Goal: Connect with others: Connect with other users

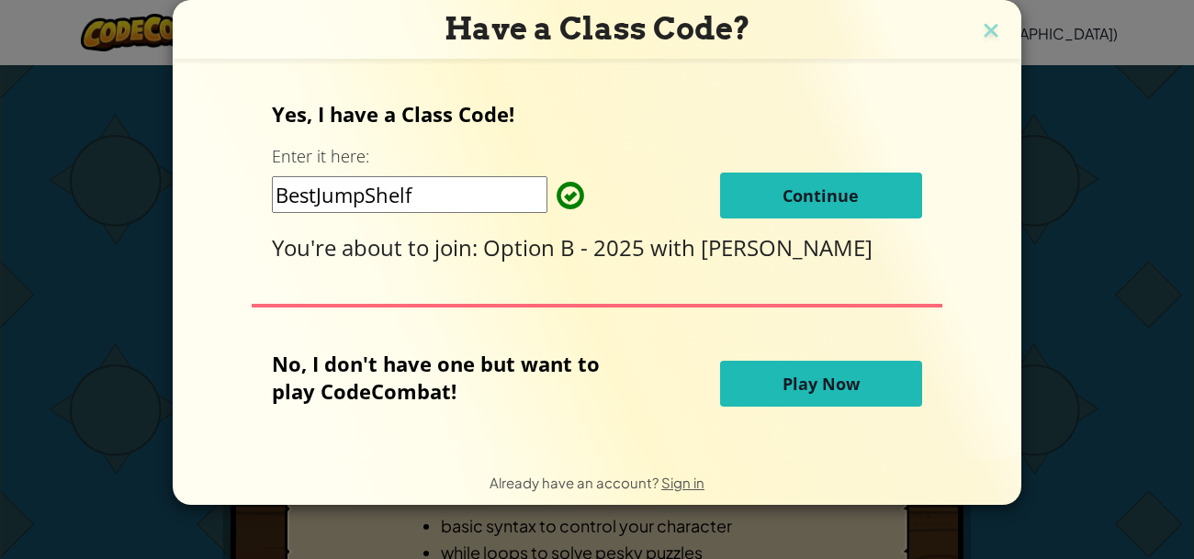
click at [807, 205] on span "Continue" at bounding box center [821, 196] width 76 height 22
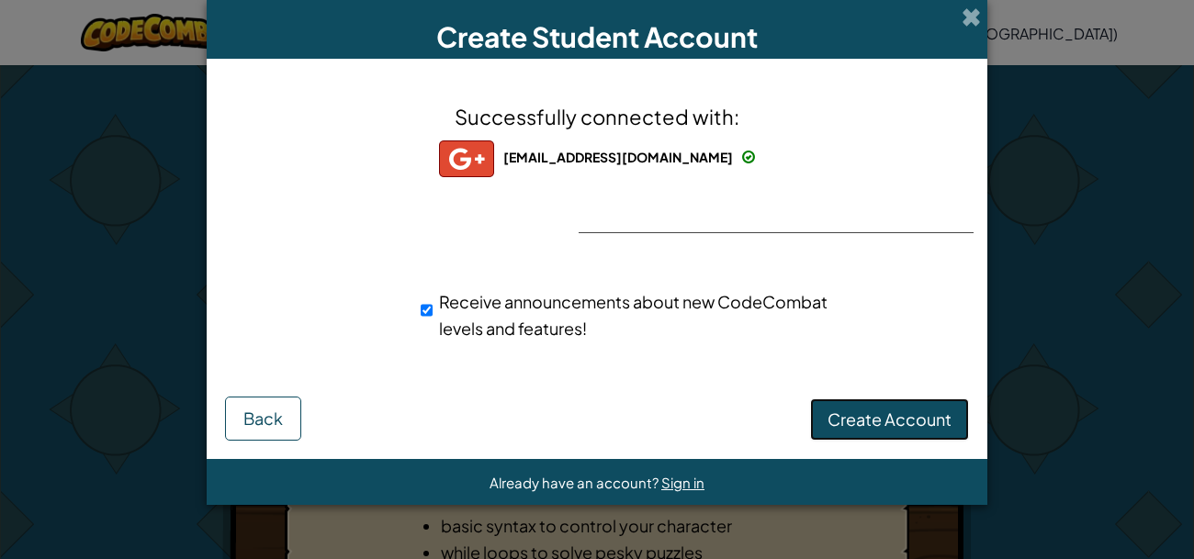
click at [860, 409] on span "Create Account" at bounding box center [890, 419] width 124 height 21
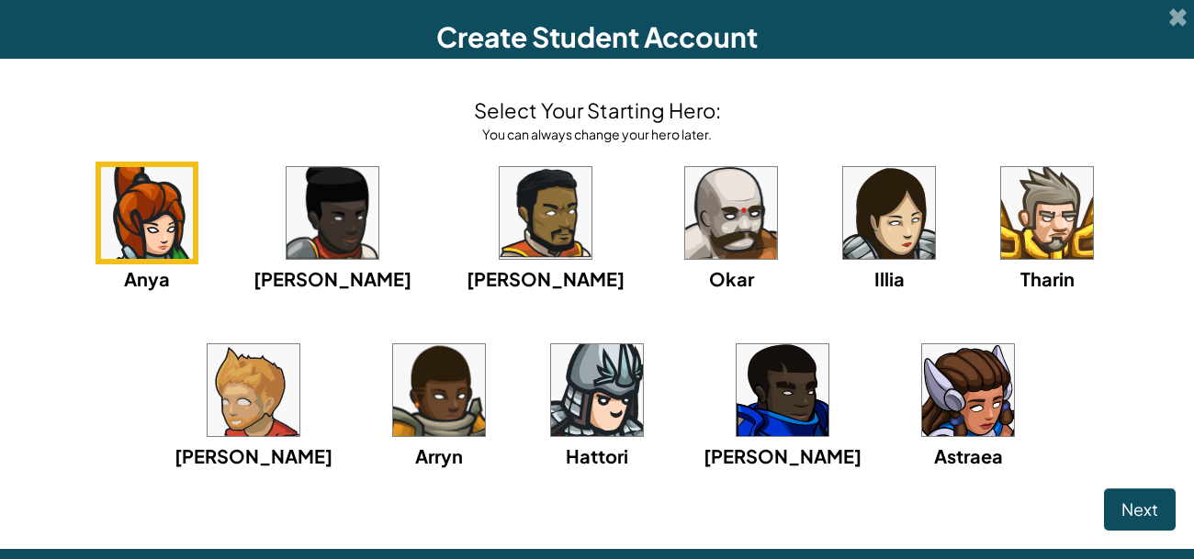
click at [922, 385] on img at bounding box center [968, 390] width 92 height 92
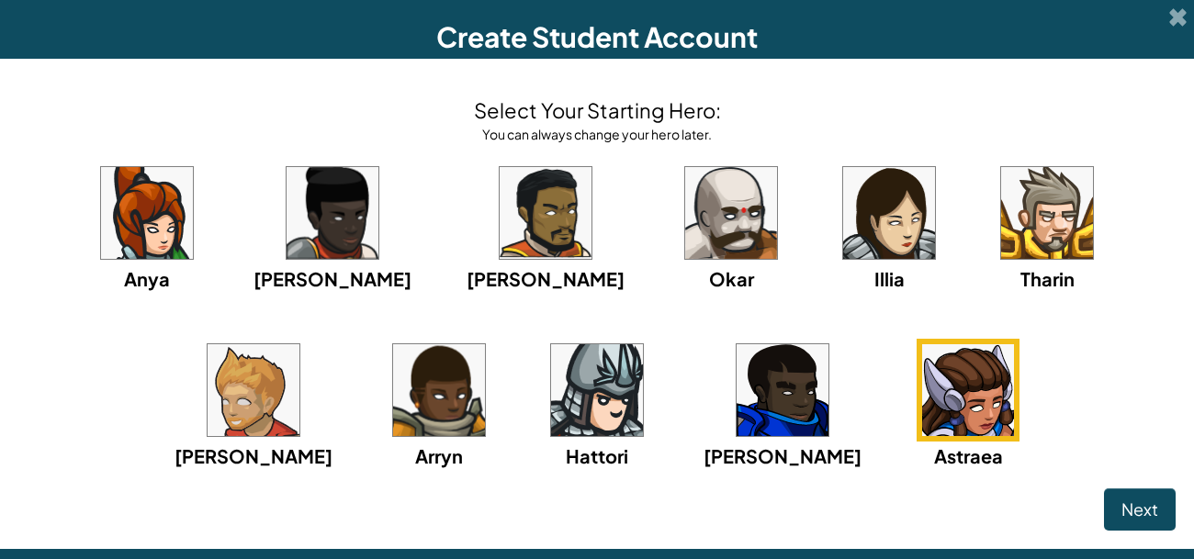
click at [1138, 478] on div "Anya Ida Alejandro Okar Illia Tharin Ned Arryn Hattori Gordon Astraea" at bounding box center [596, 339] width 1157 height 355
click at [1141, 519] on span "Next" at bounding box center [1140, 509] width 37 height 21
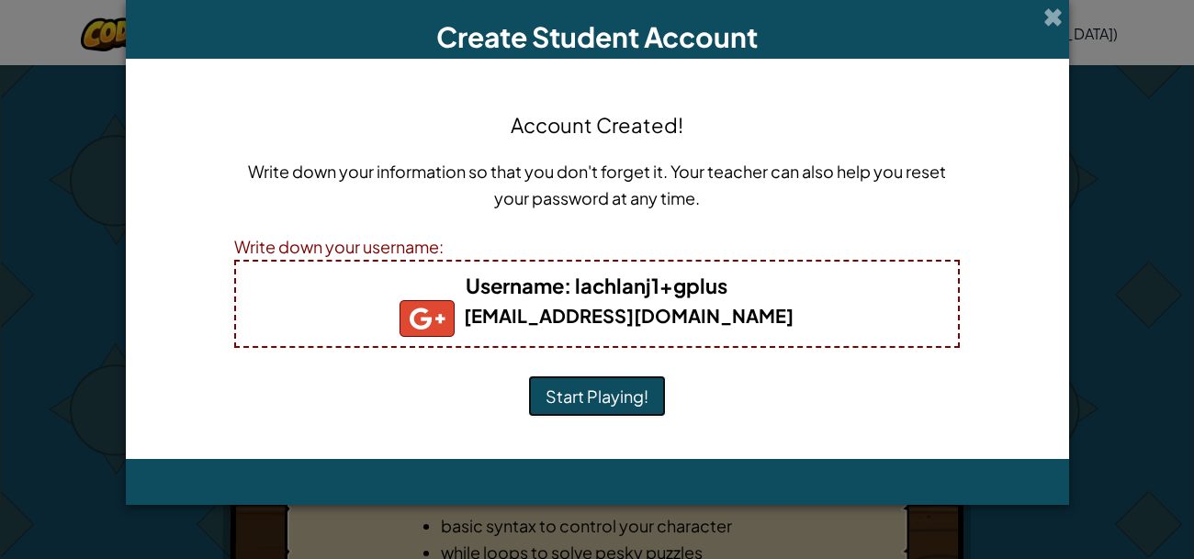
click at [596, 401] on button "Start Playing!" at bounding box center [597, 397] width 138 height 42
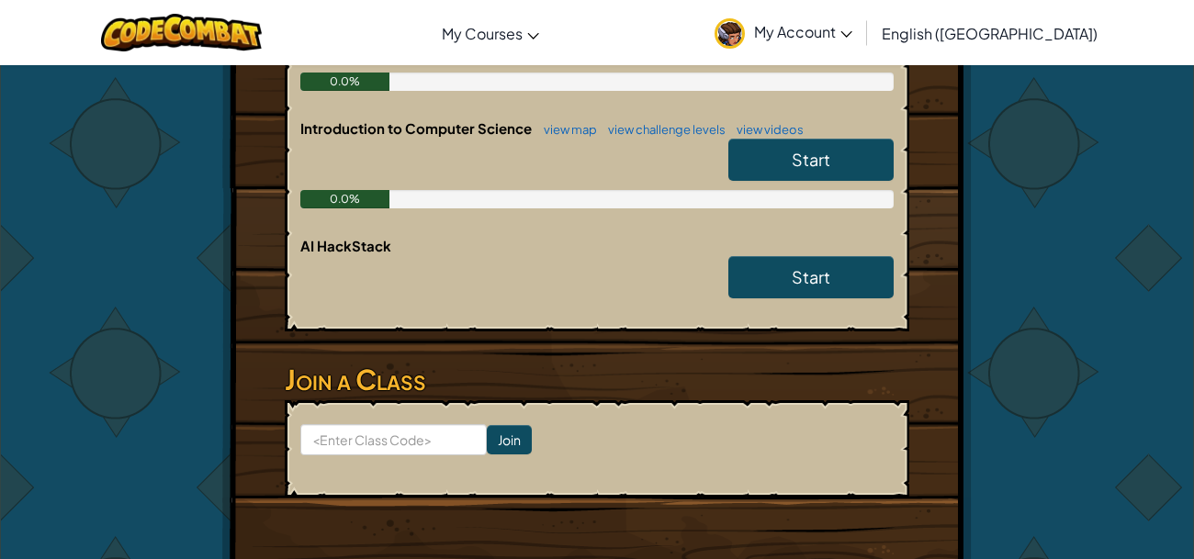
scroll to position [498, 0]
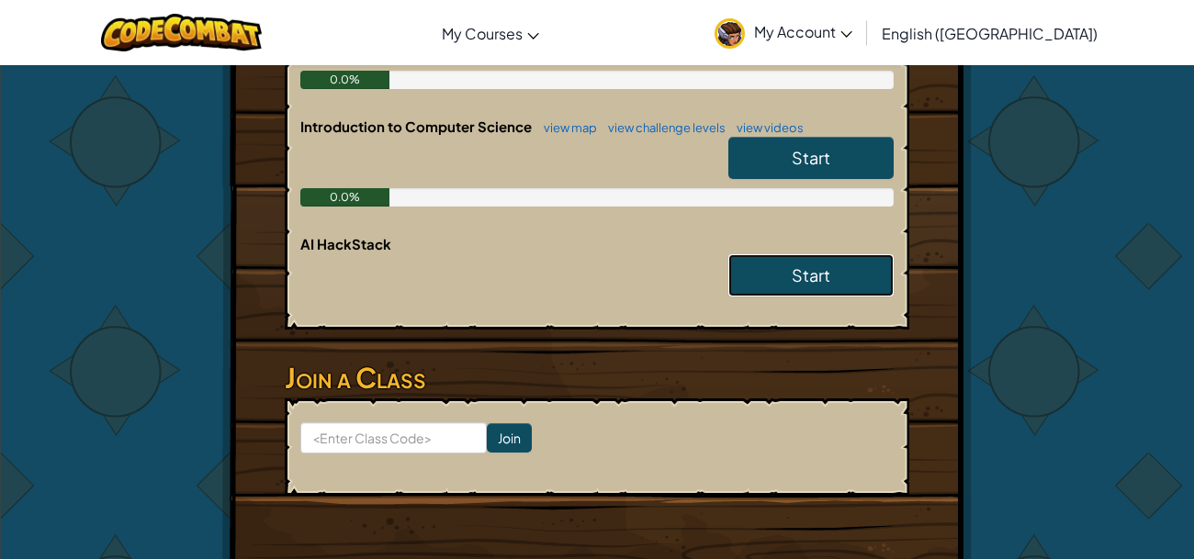
click at [779, 265] on link "Start" at bounding box center [810, 275] width 165 height 42
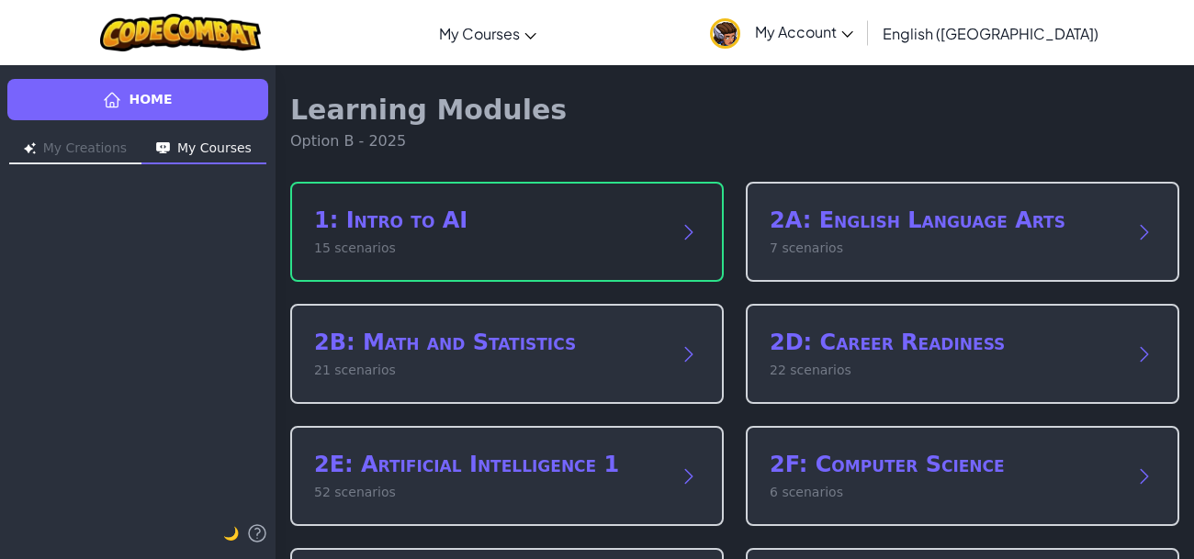
click at [583, 252] on p "15 scenarios" at bounding box center [488, 248] width 349 height 19
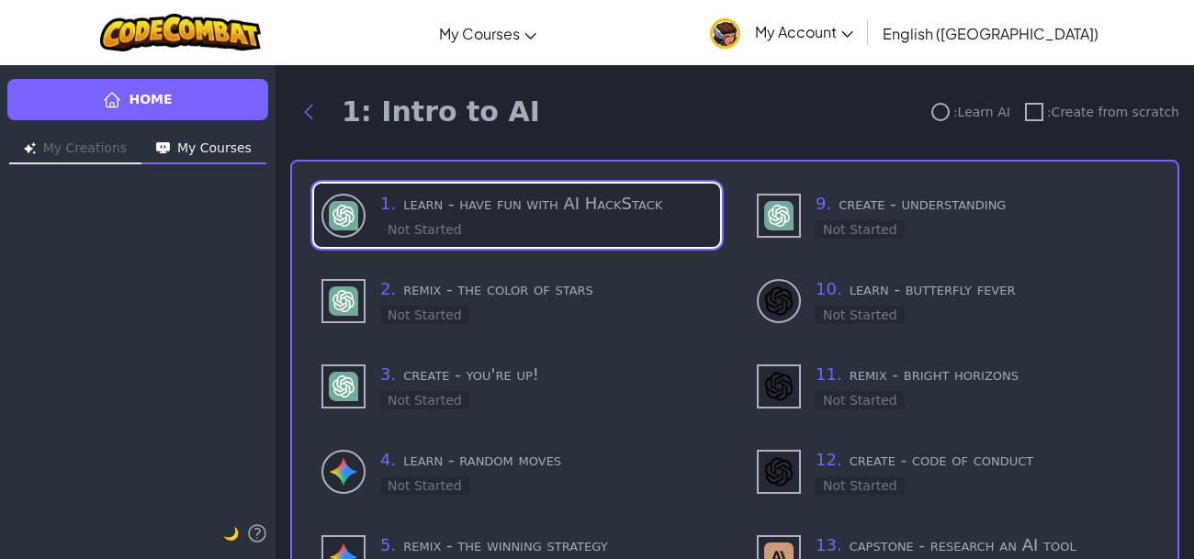
click at [568, 218] on div "1 . learn - have fun with AI HackStack Not Started" at bounding box center [546, 215] width 333 height 49
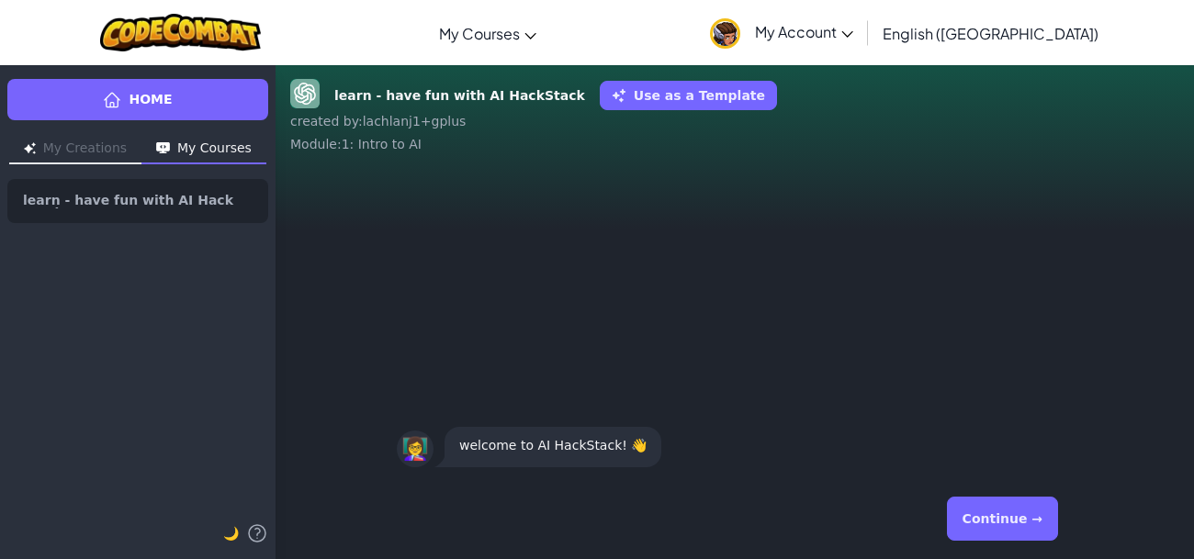
click at [976, 507] on button "Continue →" at bounding box center [1002, 519] width 111 height 44
click at [976, 508] on button "Continue →" at bounding box center [1002, 519] width 111 height 44
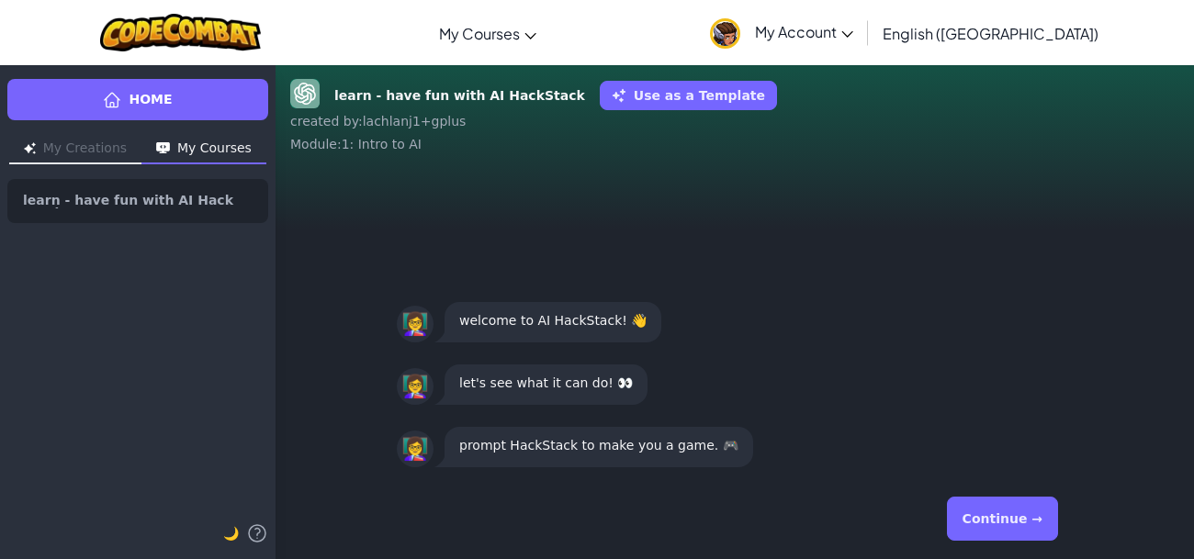
click at [976, 508] on button "Continue →" at bounding box center [1002, 519] width 111 height 44
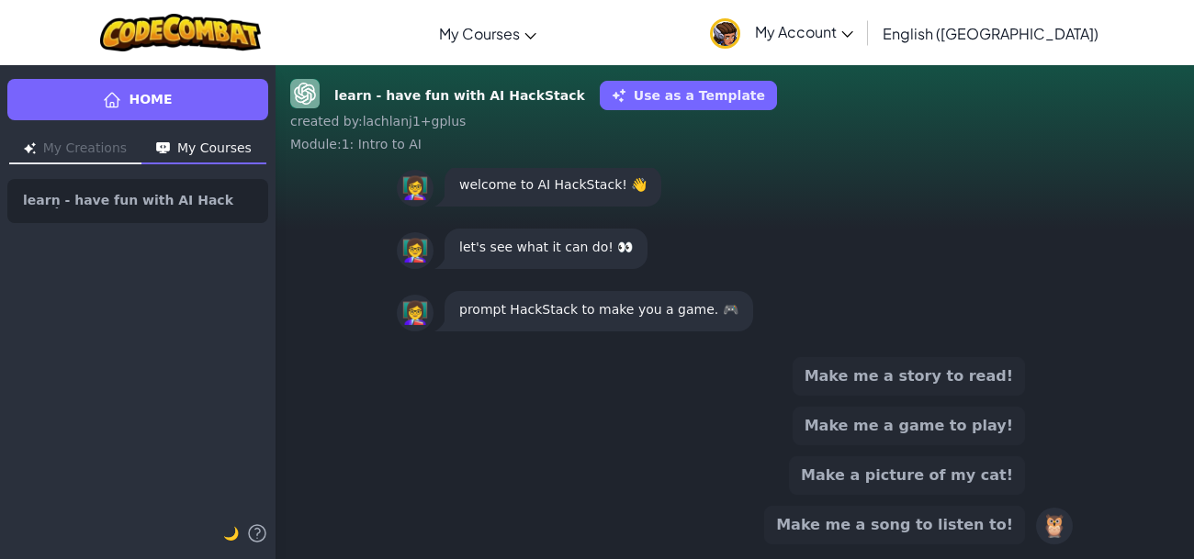
click at [968, 532] on button "Make me a song to listen to!" at bounding box center [894, 525] width 261 height 39
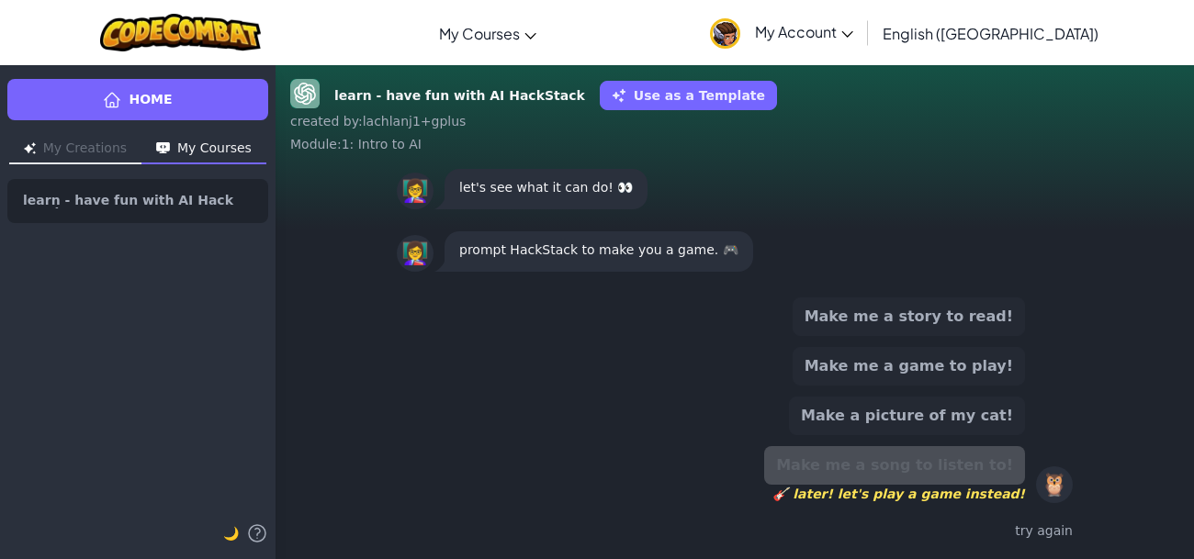
click at [954, 428] on button "Make a picture of my cat!" at bounding box center [907, 416] width 236 height 39
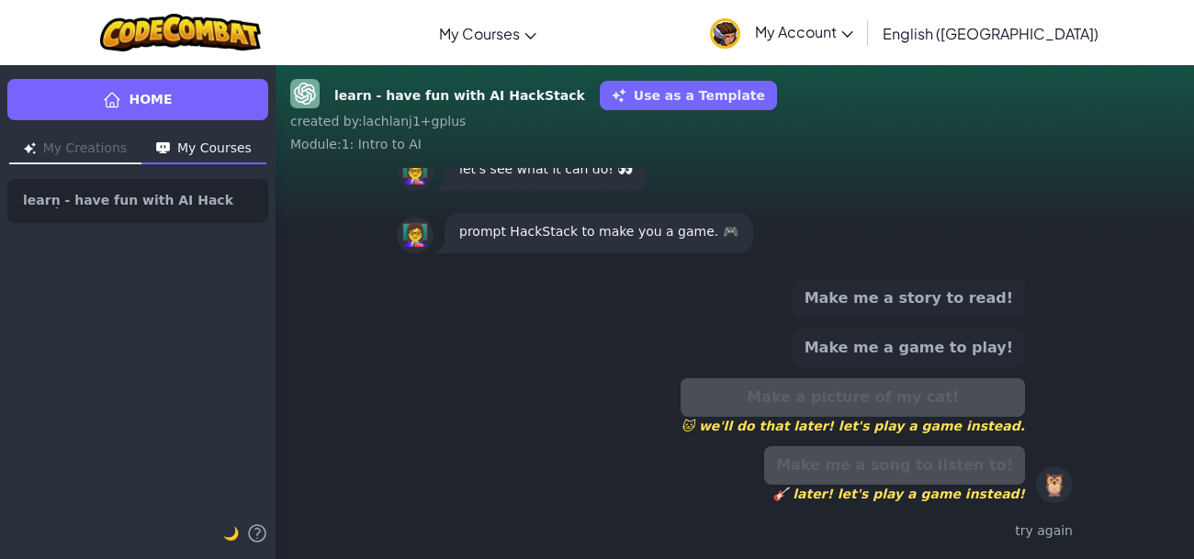
click at [940, 401] on div "Make a picture of my cat! 🐱 we'll do that later! let's play a game instead." at bounding box center [853, 406] width 344 height 57
click at [908, 305] on button "Make me a story to read!" at bounding box center [909, 298] width 232 height 39
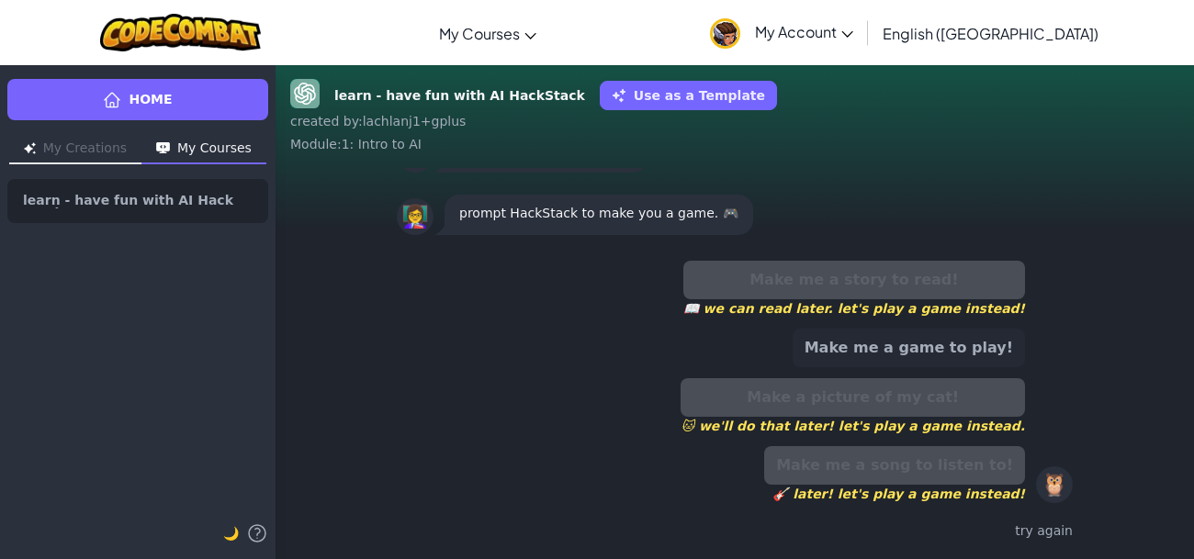
click at [927, 346] on button "Make me a game to play!" at bounding box center [909, 348] width 232 height 39
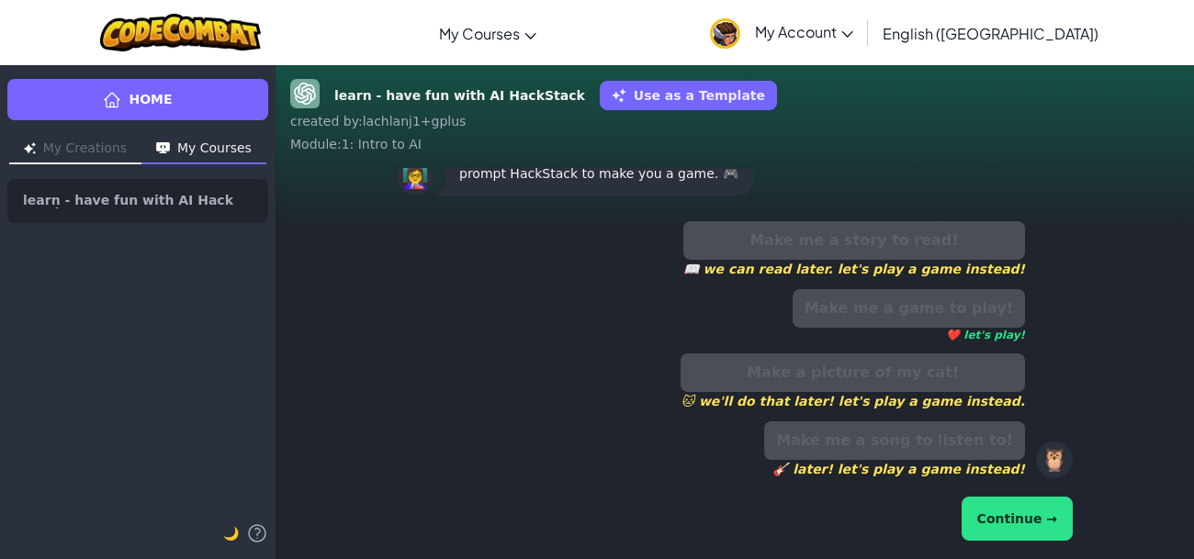
click at [1010, 517] on button "Continue →" at bounding box center [1017, 519] width 111 height 44
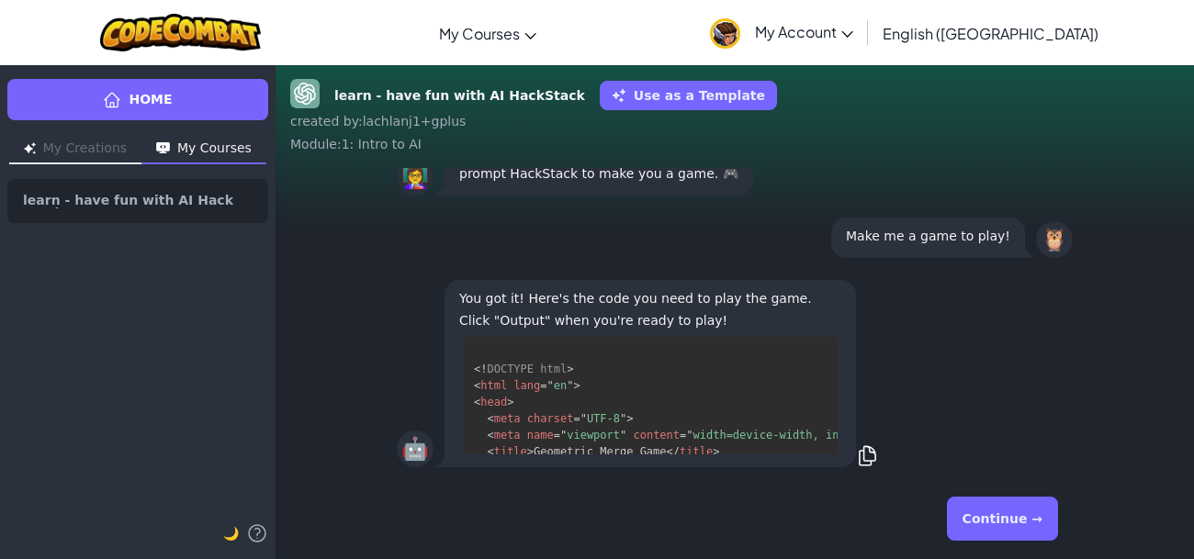
scroll to position [186, 0]
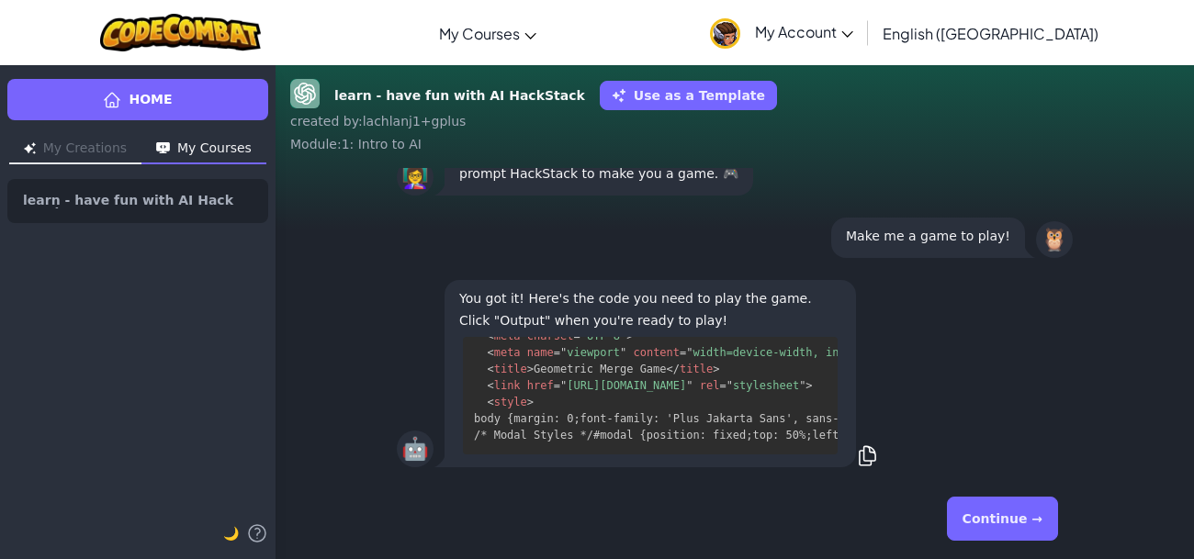
click at [1010, 522] on button "Continue →" at bounding box center [1002, 519] width 111 height 44
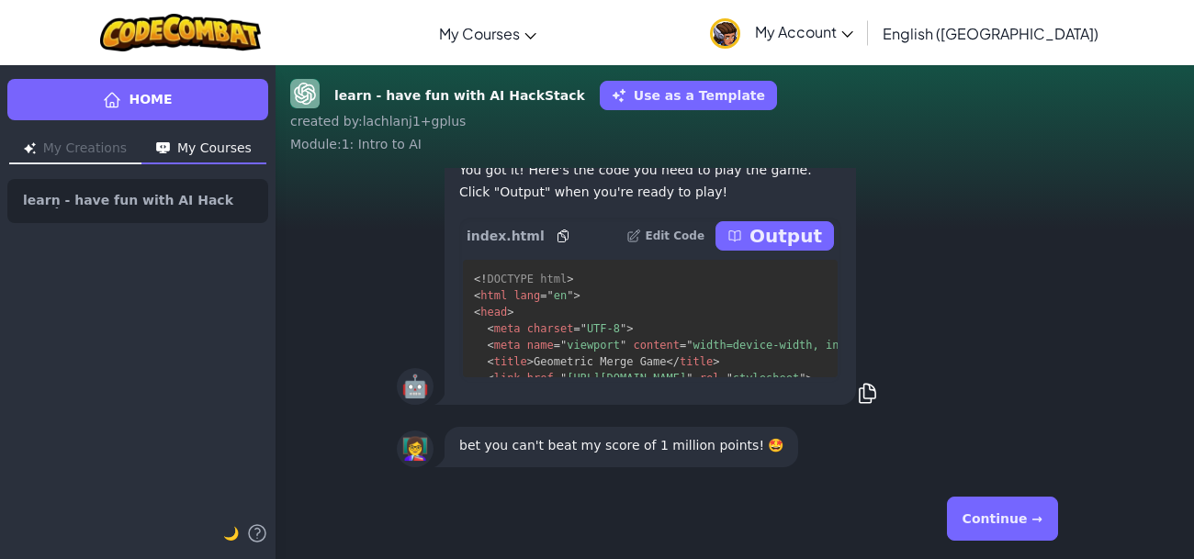
click at [786, 236] on p "Output" at bounding box center [786, 236] width 73 height 26
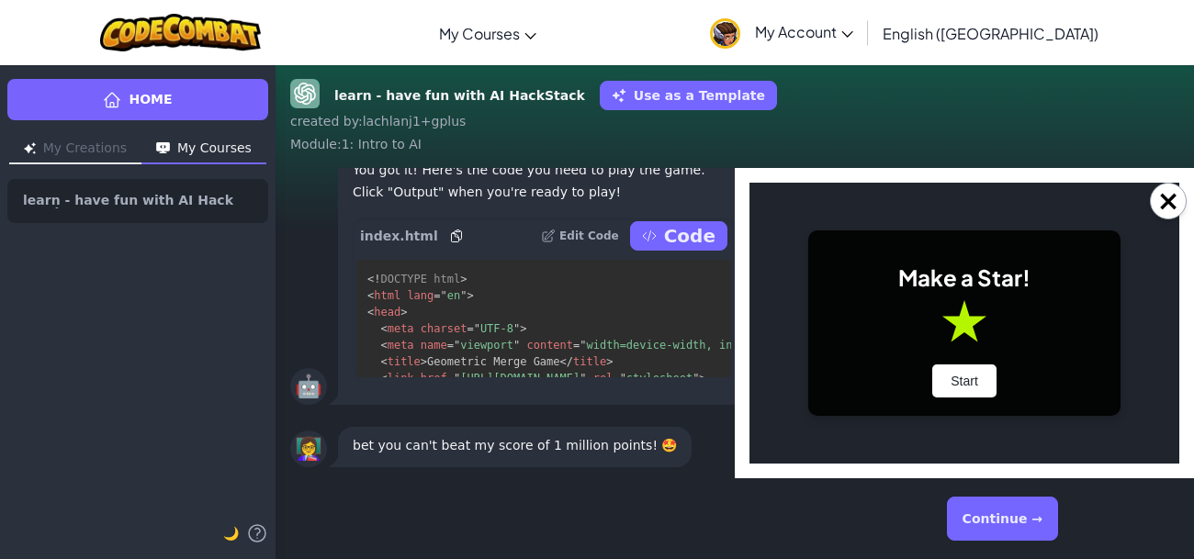
scroll to position [0, 0]
click at [980, 376] on button "Start" at bounding box center [964, 381] width 64 height 33
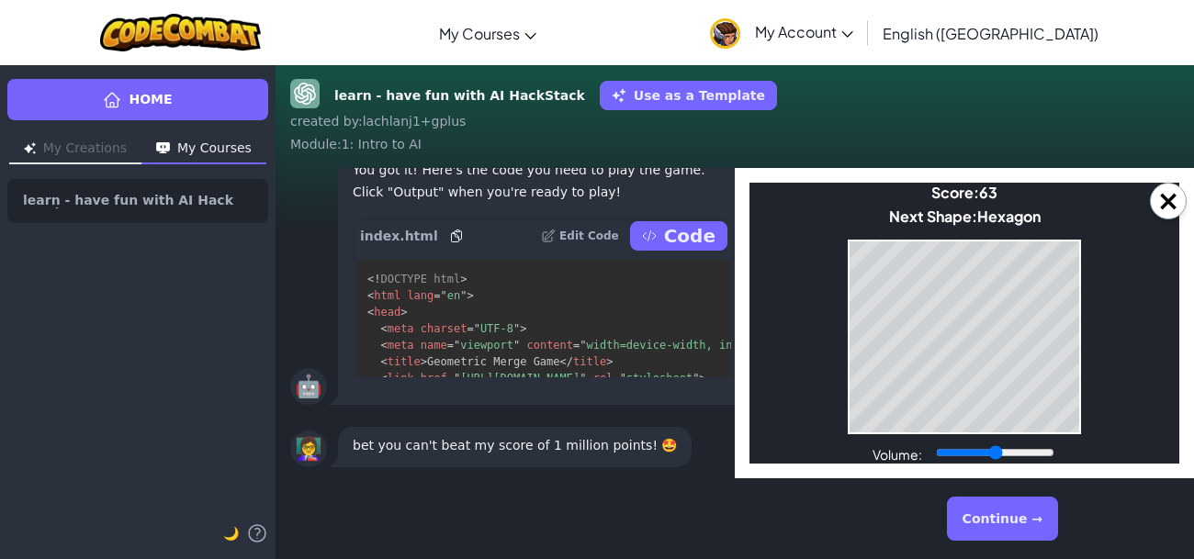
click at [299, 0] on div "Toggle navigation My Courses CodeCombat Classroom Ozaria Classroom AI League Es…" at bounding box center [596, 32] width 1203 height 65
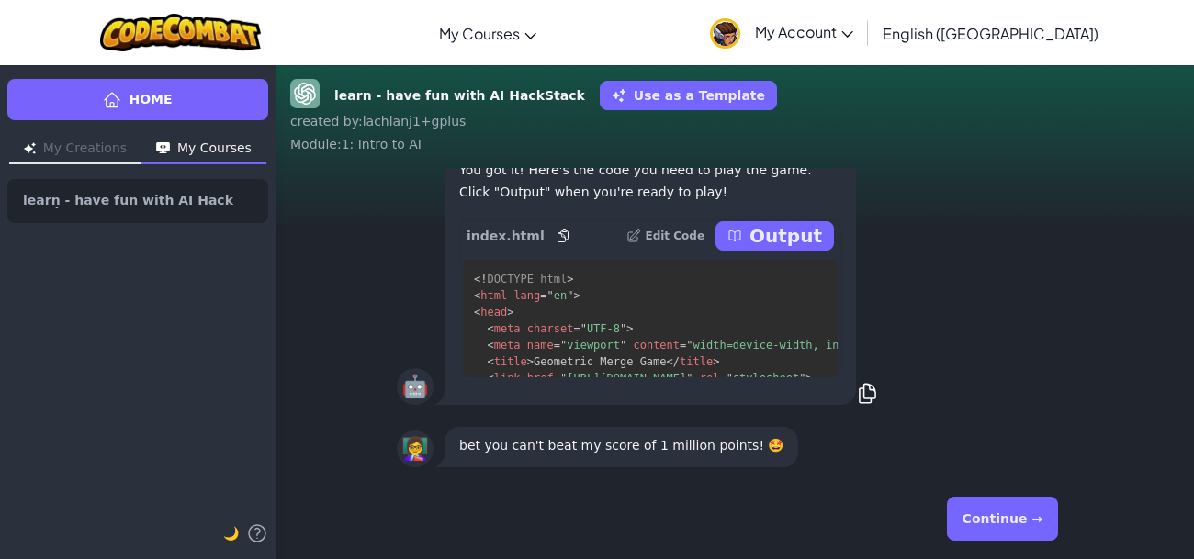
click at [977, 511] on button "Continue →" at bounding box center [1002, 519] width 111 height 44
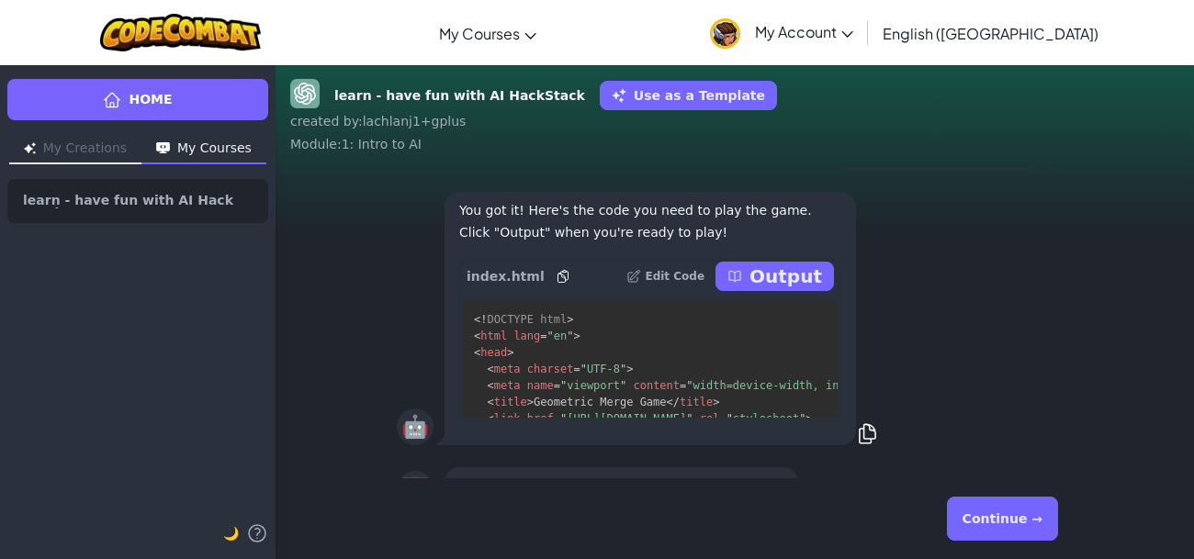
scroll to position [-124, 0]
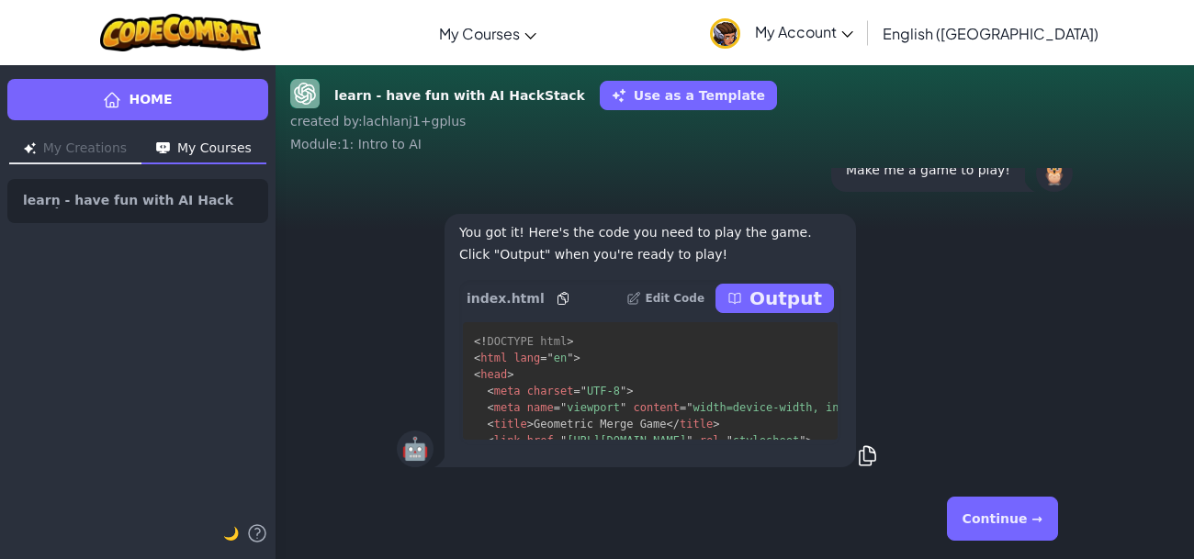
click at [818, 294] on p "Output" at bounding box center [786, 299] width 73 height 26
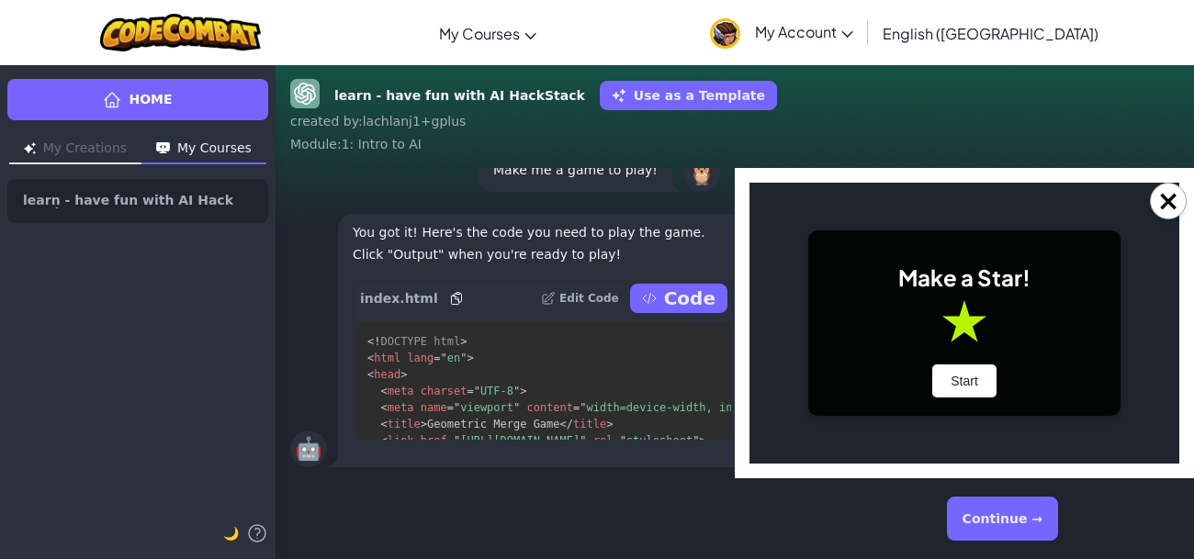
scroll to position [0, 0]
click at [990, 378] on button "Start" at bounding box center [964, 381] width 64 height 33
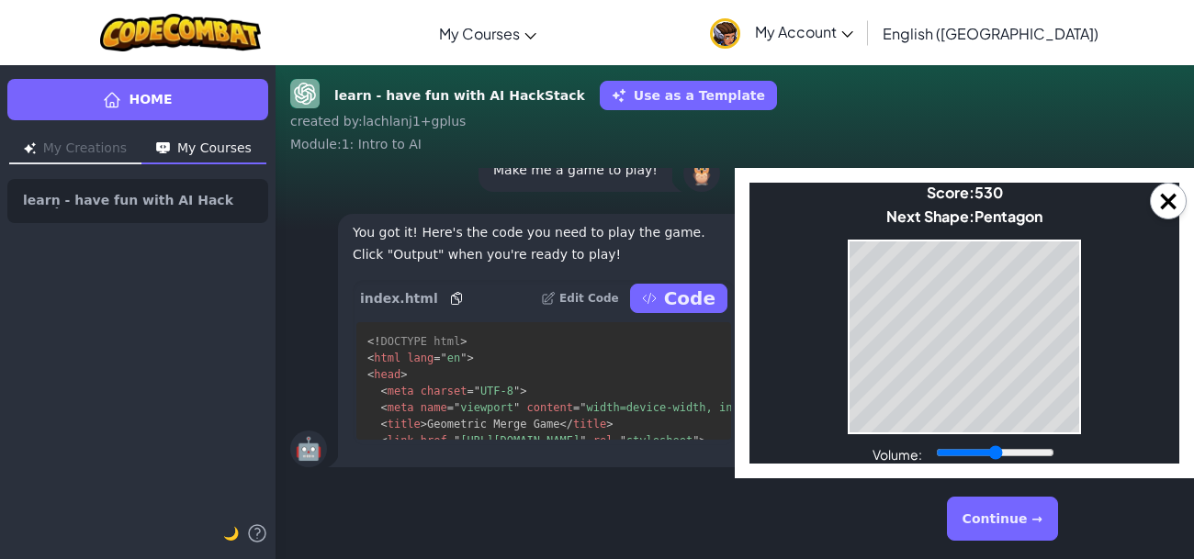
click at [1034, 528] on button "Continue →" at bounding box center [1002, 519] width 111 height 44
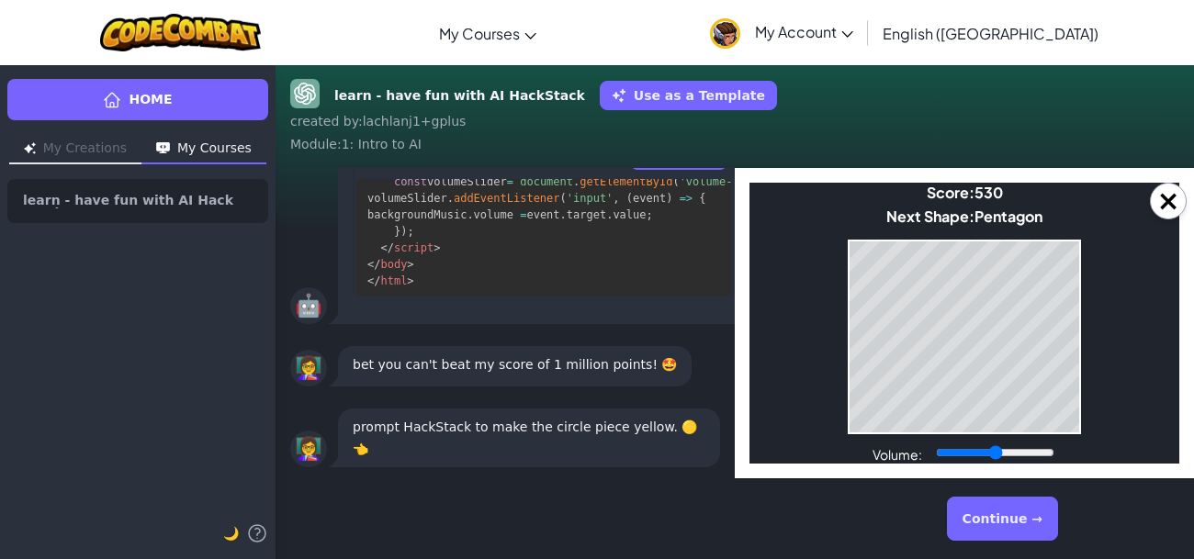
click at [946, 509] on div "Continue →" at bounding box center [735, 519] width 676 height 66
click at [1170, 202] on button "×" at bounding box center [1168, 201] width 37 height 37
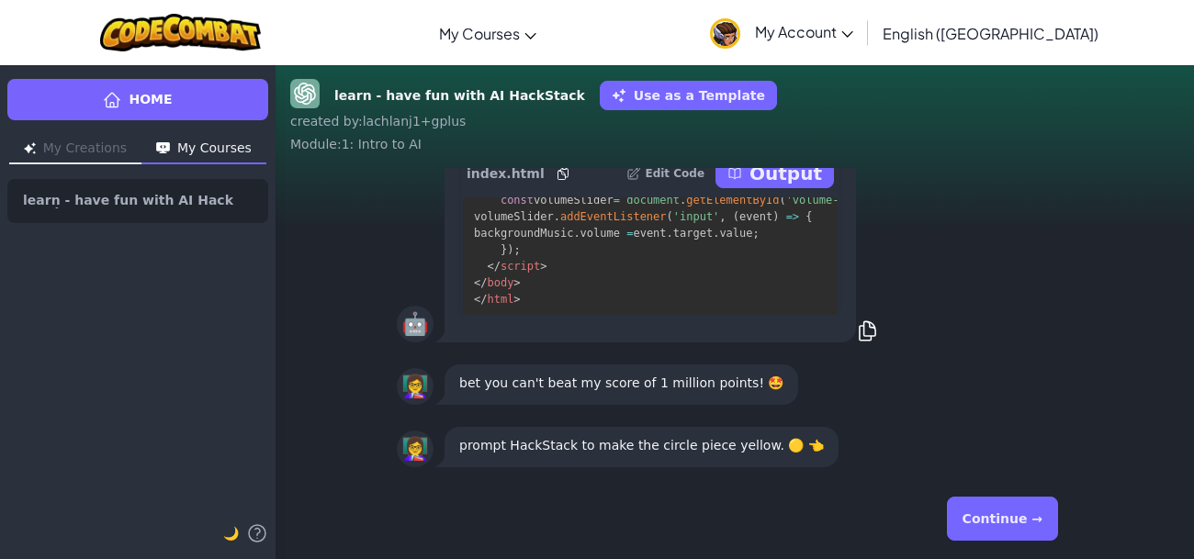
click at [761, 445] on p "prompt HackStack to make the circle piece yellow. 🟡 👈" at bounding box center [641, 446] width 365 height 22
click at [976, 505] on button "Continue →" at bounding box center [1002, 519] width 111 height 44
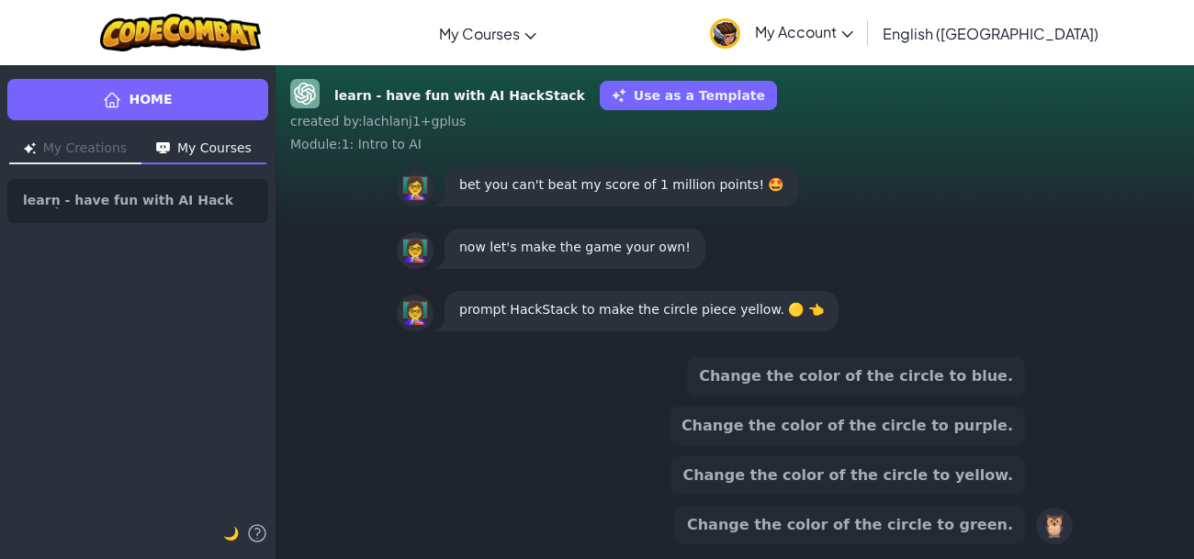
click at [917, 378] on button "Change the color of the circle to blue." at bounding box center [856, 376] width 338 height 39
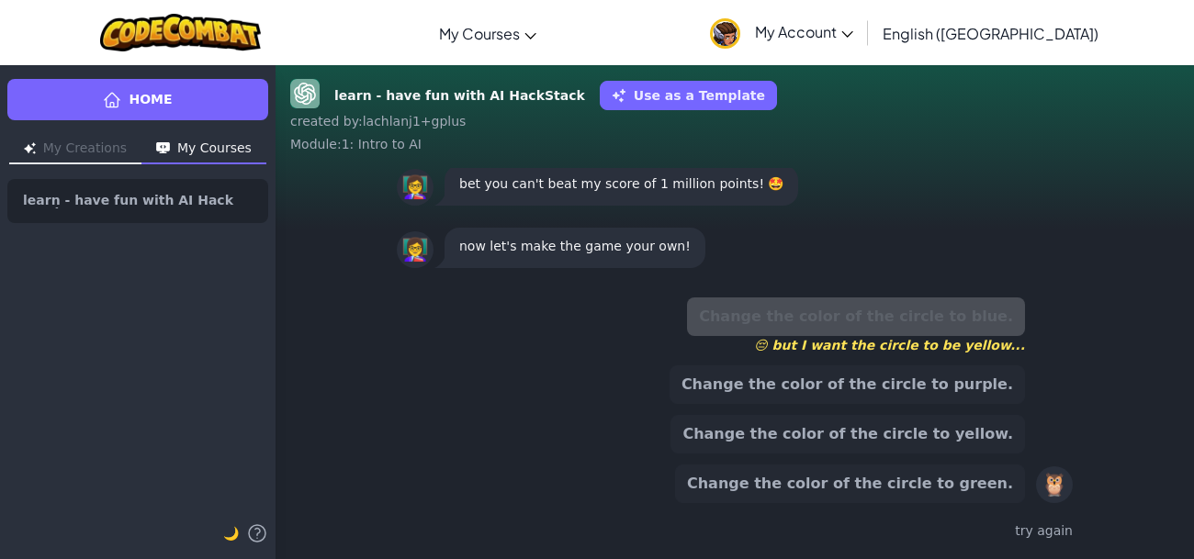
click at [909, 386] on button "Change the color of the circle to purple." at bounding box center [848, 385] width 356 height 39
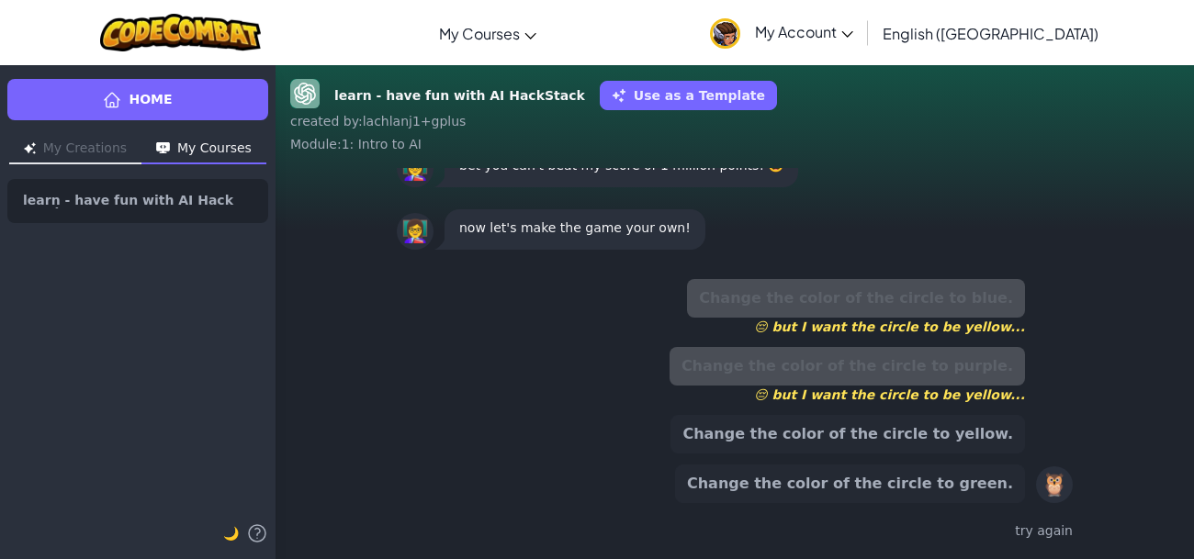
scroll to position [-76, 0]
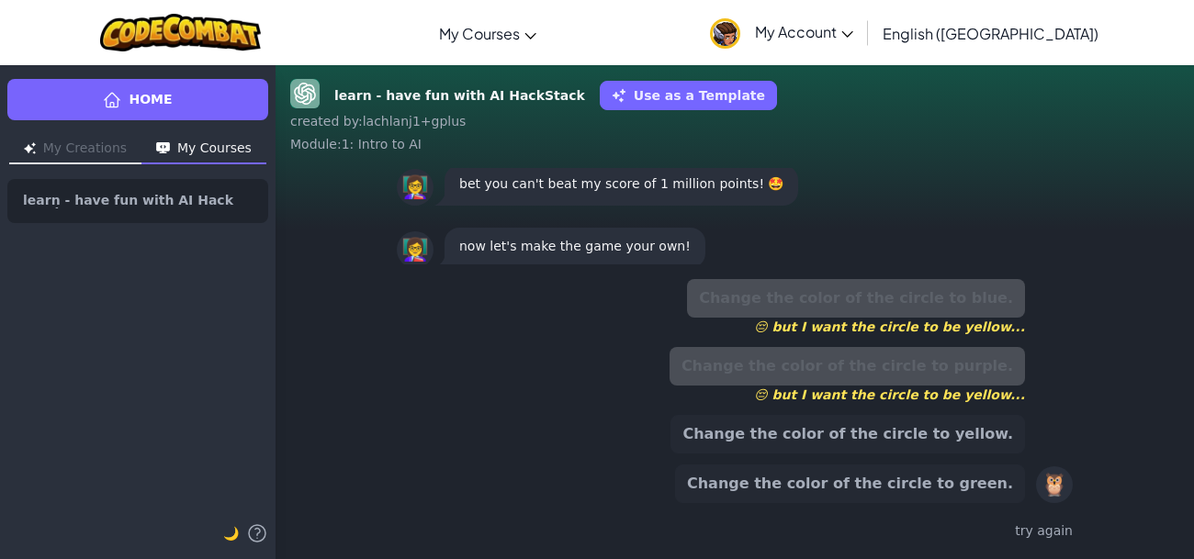
click at [927, 483] on button "Change the color of the circle to green." at bounding box center [850, 484] width 350 height 39
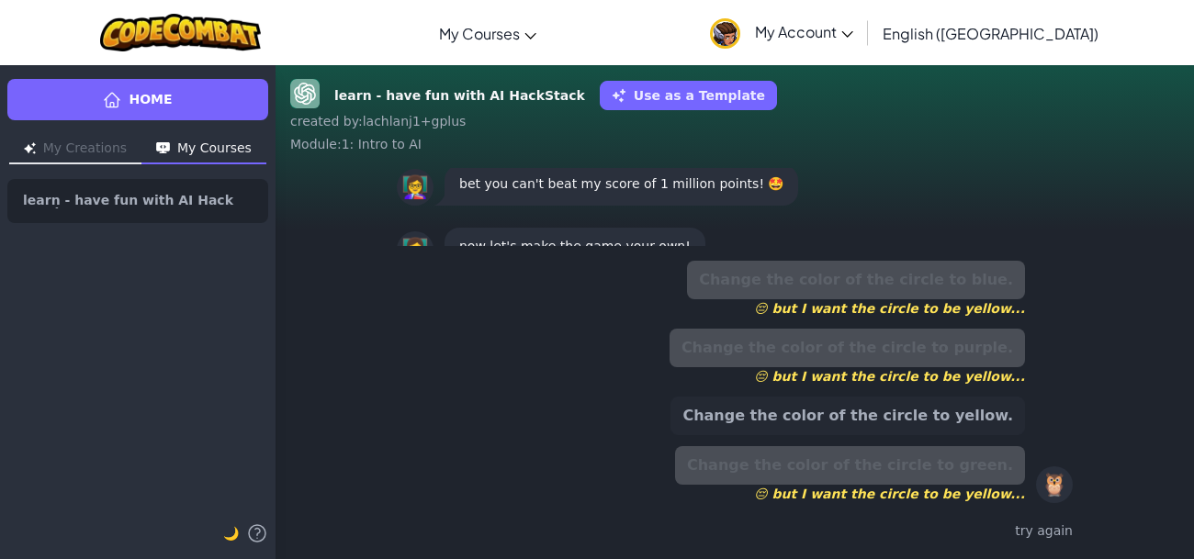
click at [850, 409] on button "Change the color of the circle to yellow." at bounding box center [848, 416] width 355 height 39
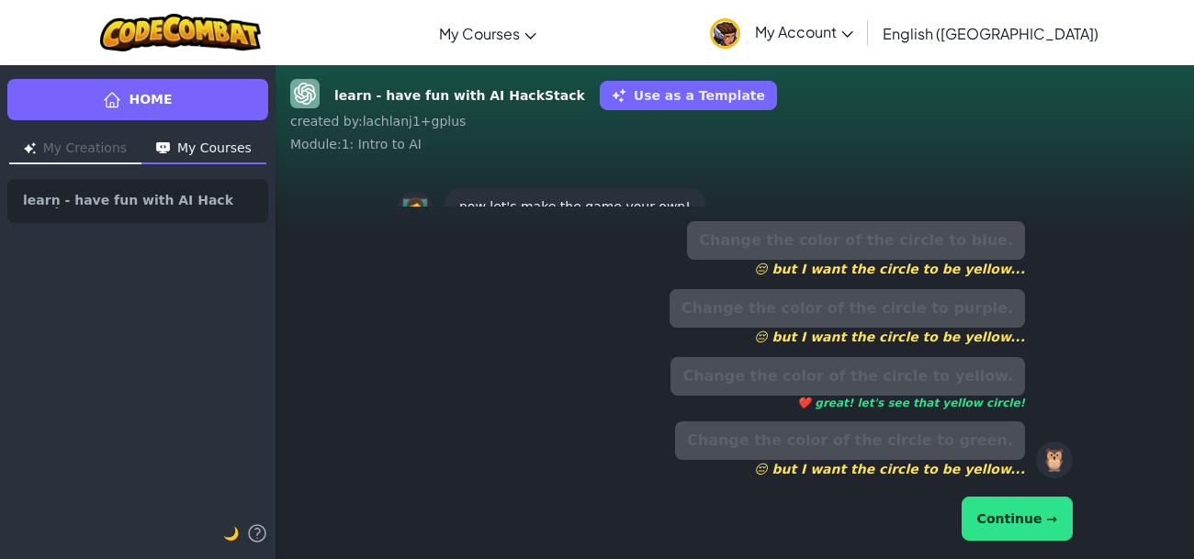
scroll to position [-134, 0]
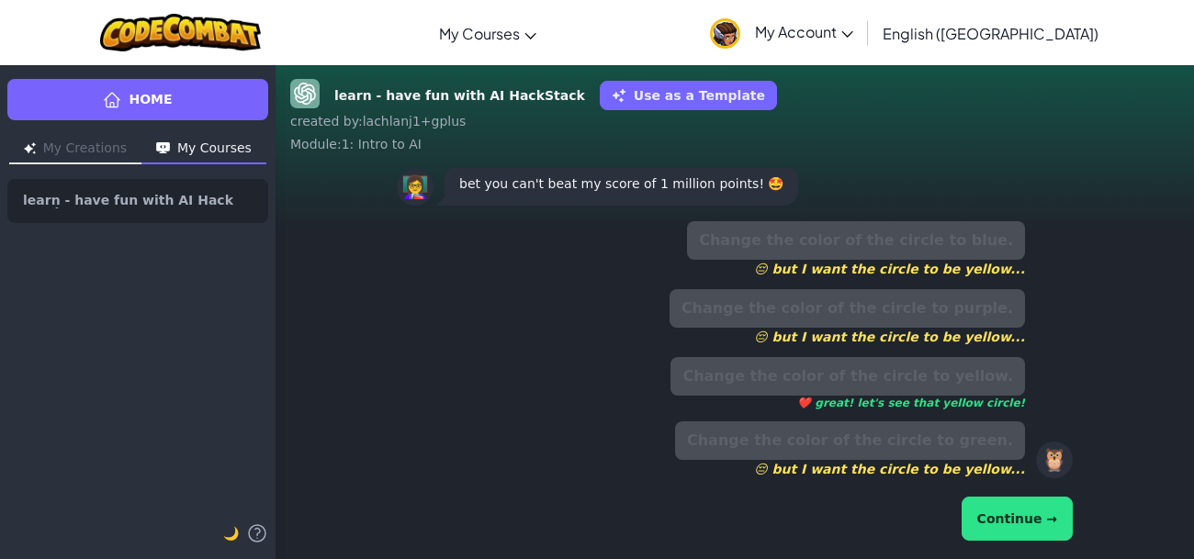
click at [1034, 538] on button "Continue →" at bounding box center [1017, 519] width 111 height 44
click at [1028, 526] on button "Continue →" at bounding box center [1017, 519] width 111 height 44
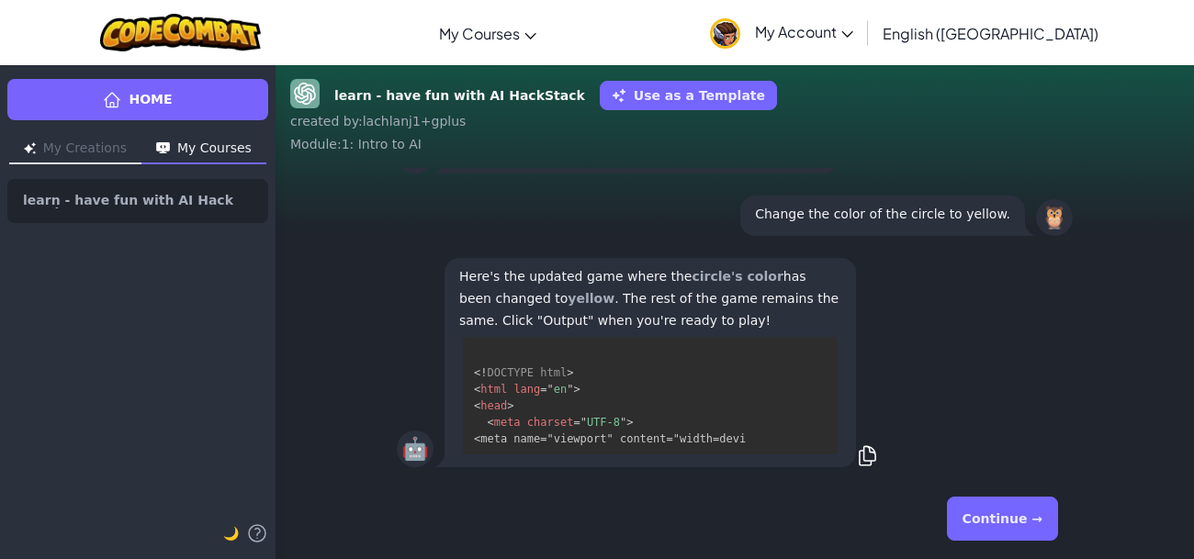
scroll to position [4, 0]
click at [1027, 522] on button "Continue →" at bounding box center [1002, 519] width 111 height 44
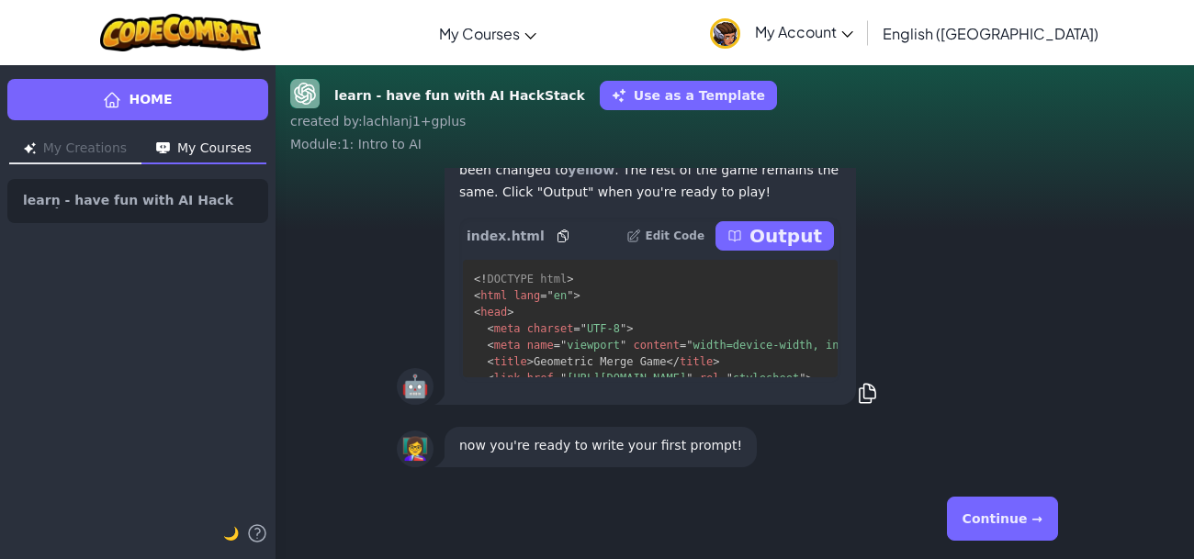
scroll to position [0, 0]
click at [788, 232] on p "Output" at bounding box center [786, 236] width 73 height 26
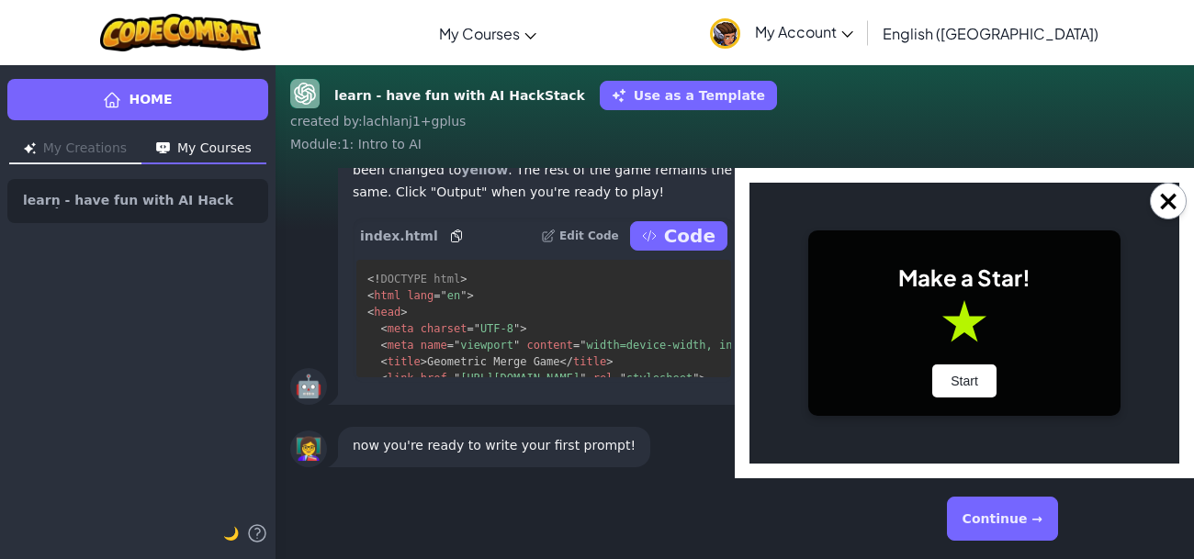
click at [950, 363] on div "Make a Star! Start" at bounding box center [964, 324] width 312 height 186
click at [954, 369] on button "Start" at bounding box center [964, 381] width 64 height 33
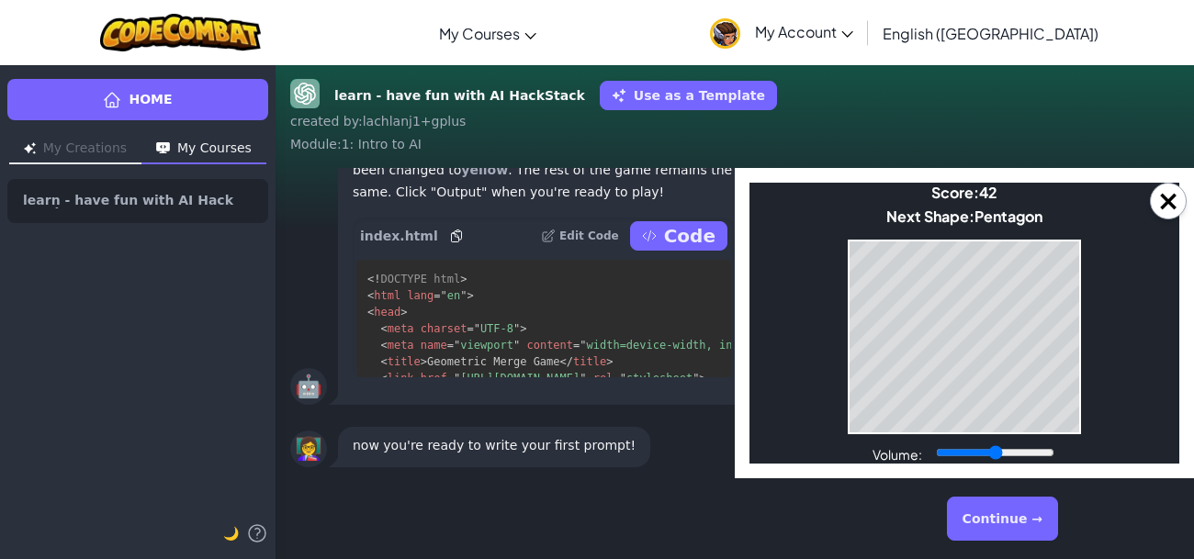
click at [1028, 519] on button "Continue →" at bounding box center [1002, 519] width 111 height 44
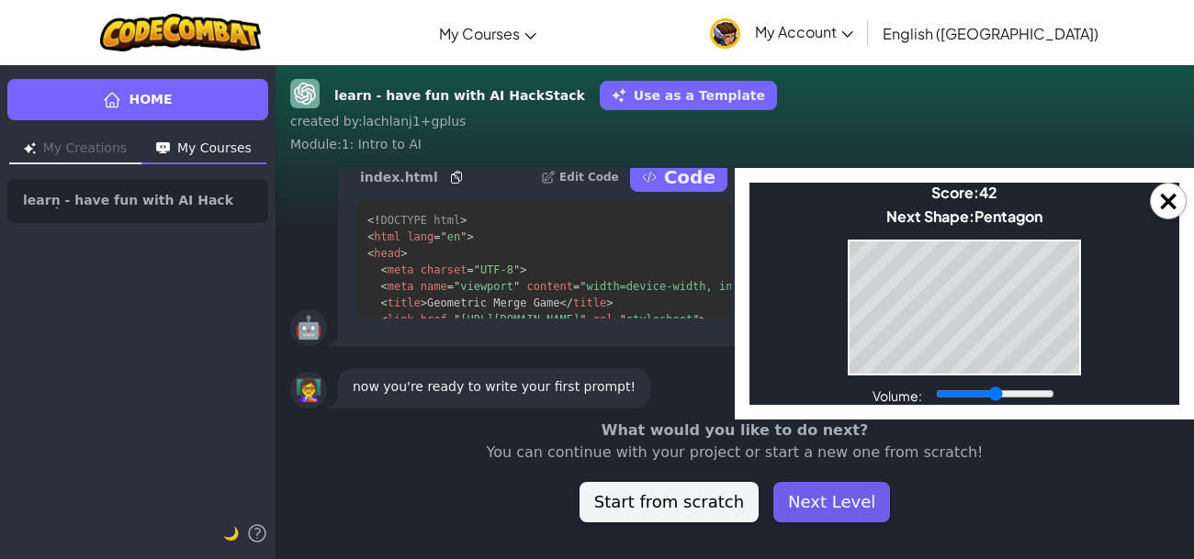
click at [794, 504] on button "Next Level" at bounding box center [831, 502] width 117 height 40
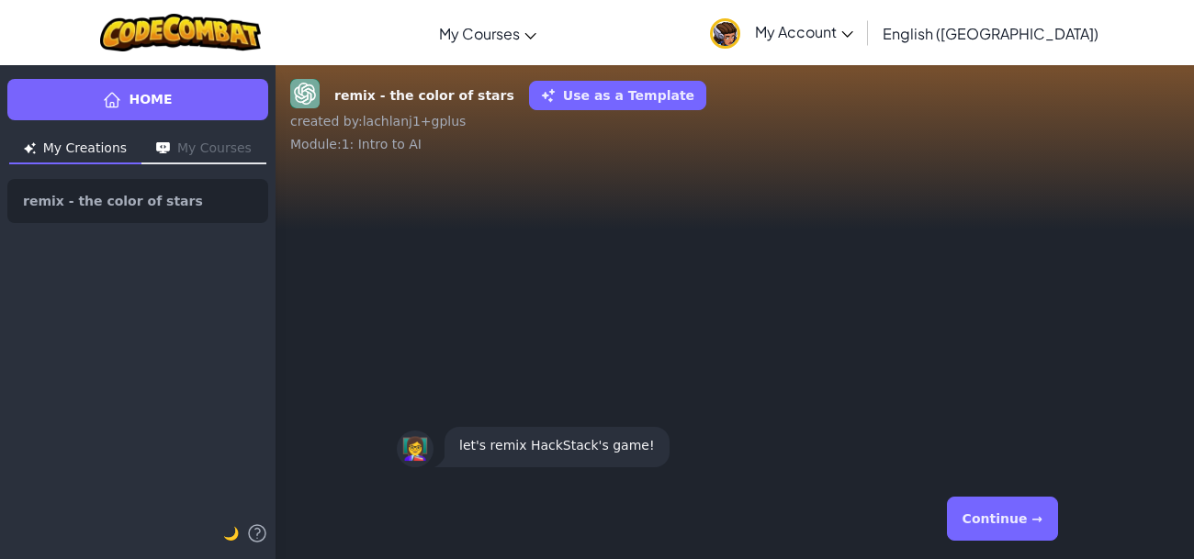
click at [1061, 524] on div "Continue →" at bounding box center [735, 519] width 676 height 66
click at [1042, 525] on button "Continue →" at bounding box center [1002, 519] width 111 height 44
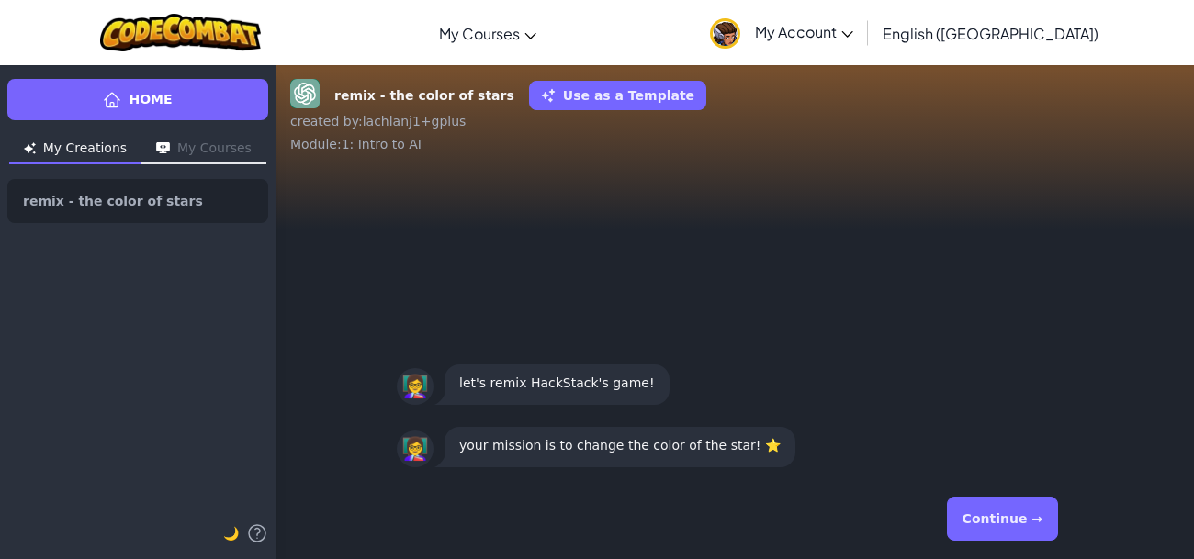
click at [1039, 522] on button "Continue →" at bounding box center [1002, 519] width 111 height 44
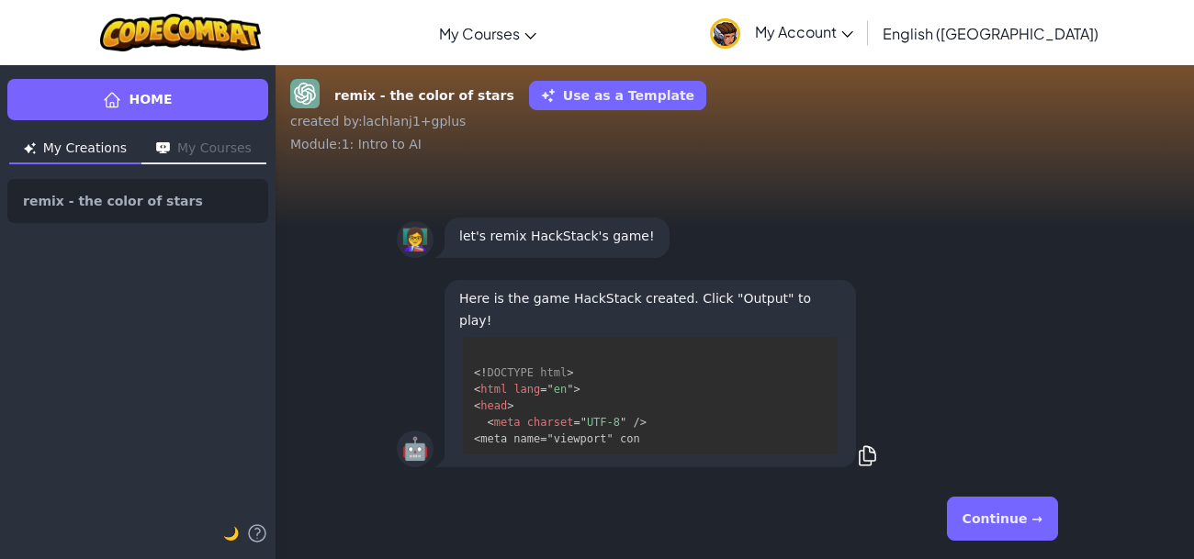
scroll to position [20, 0]
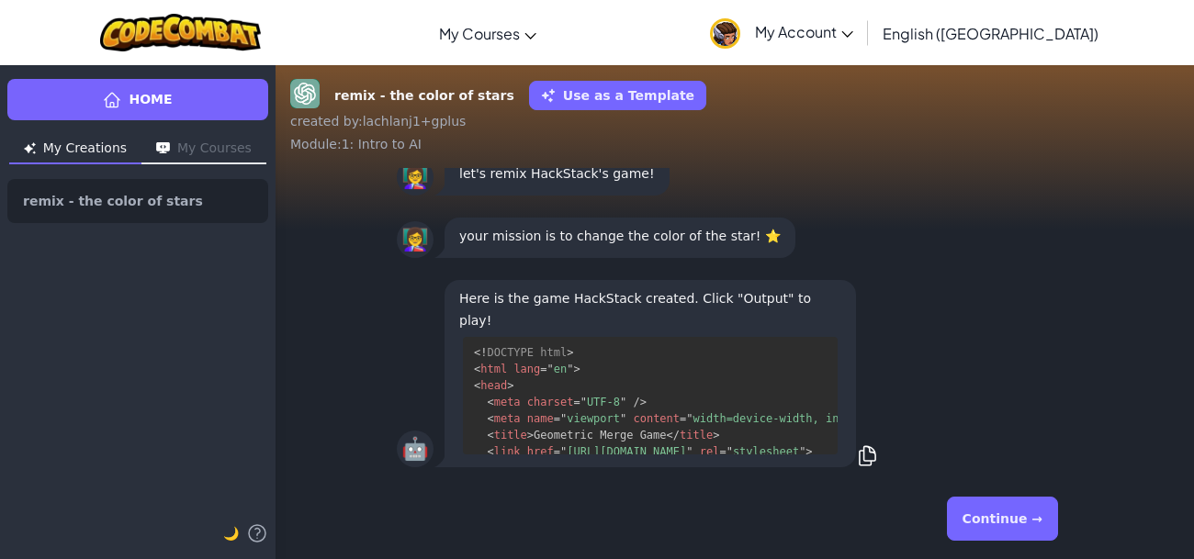
click at [1032, 519] on button "Continue →" at bounding box center [1002, 519] width 111 height 44
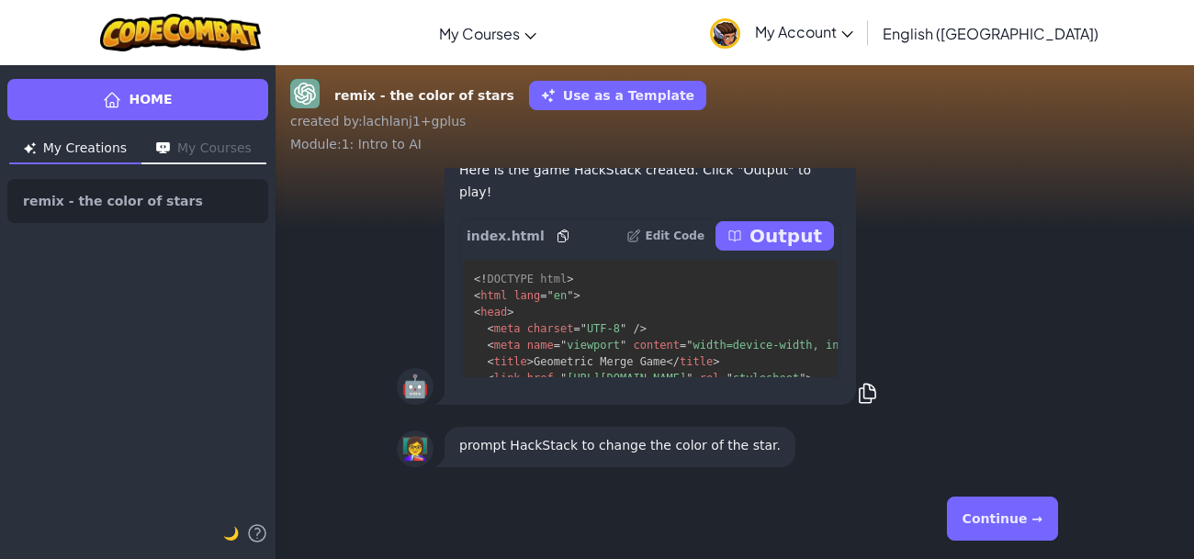
scroll to position [0, 0]
click at [1027, 517] on button "Continue →" at bounding box center [1002, 519] width 111 height 44
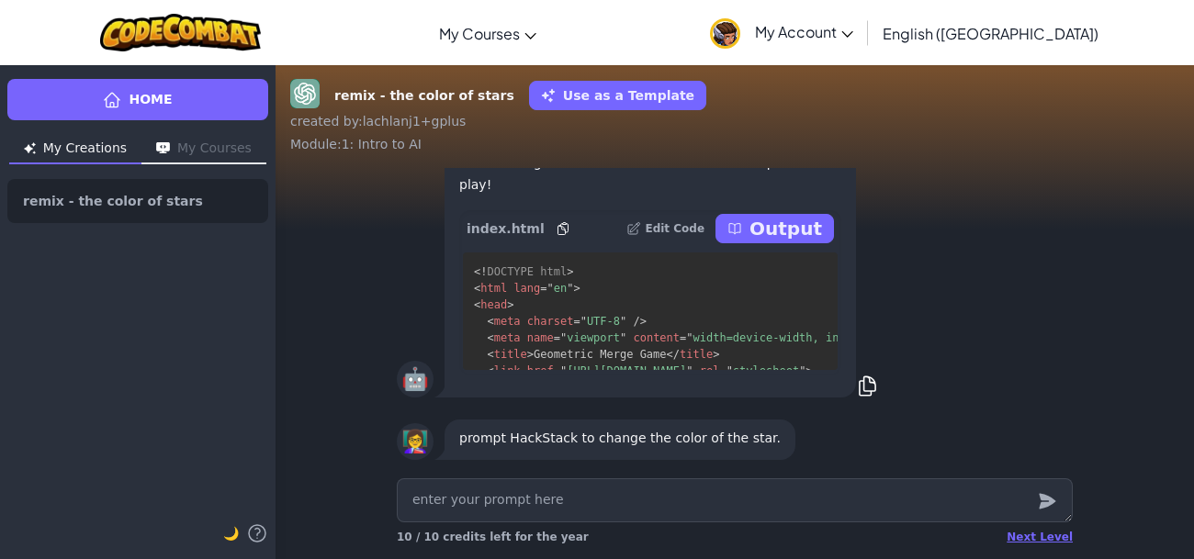
type textarea "x"
type textarea "p"
type textarea "x"
type textarea "pe"
type textarea "x"
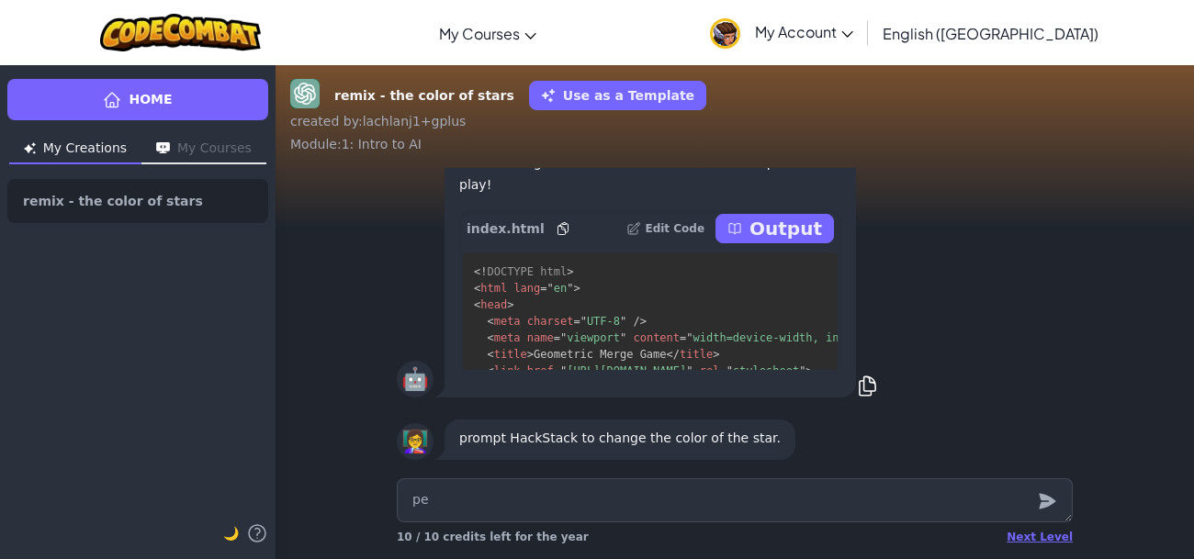
type textarea "pen"
type textarea "x"
type textarea "peni"
type textarea "x"
type textarea "penis\"
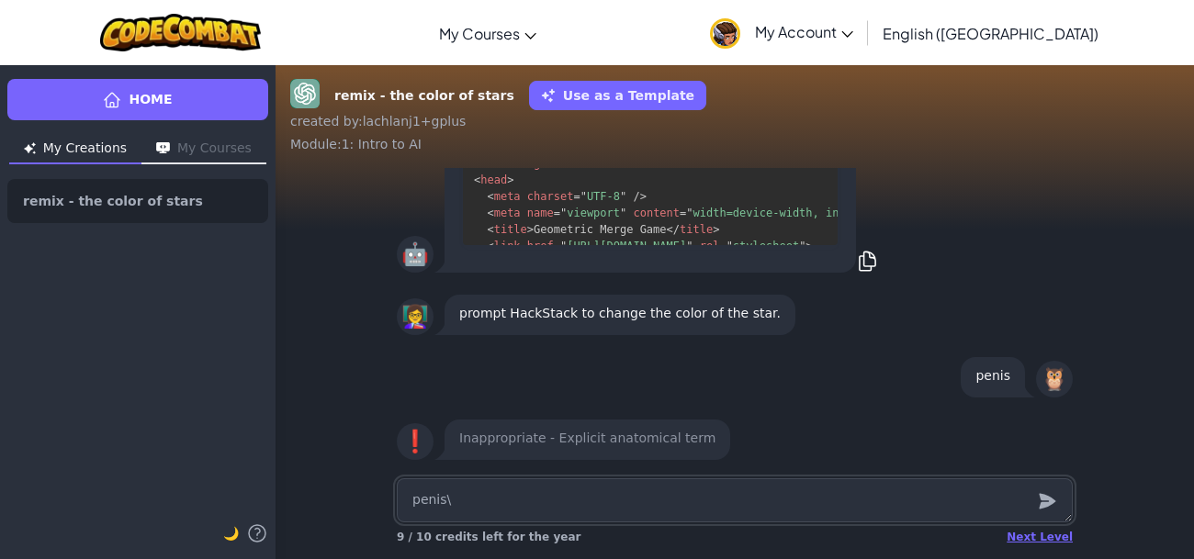
type textarea "x"
type textarea "penis\\"
type textarea "x"
type textarea "penis\\\"
type textarea "x"
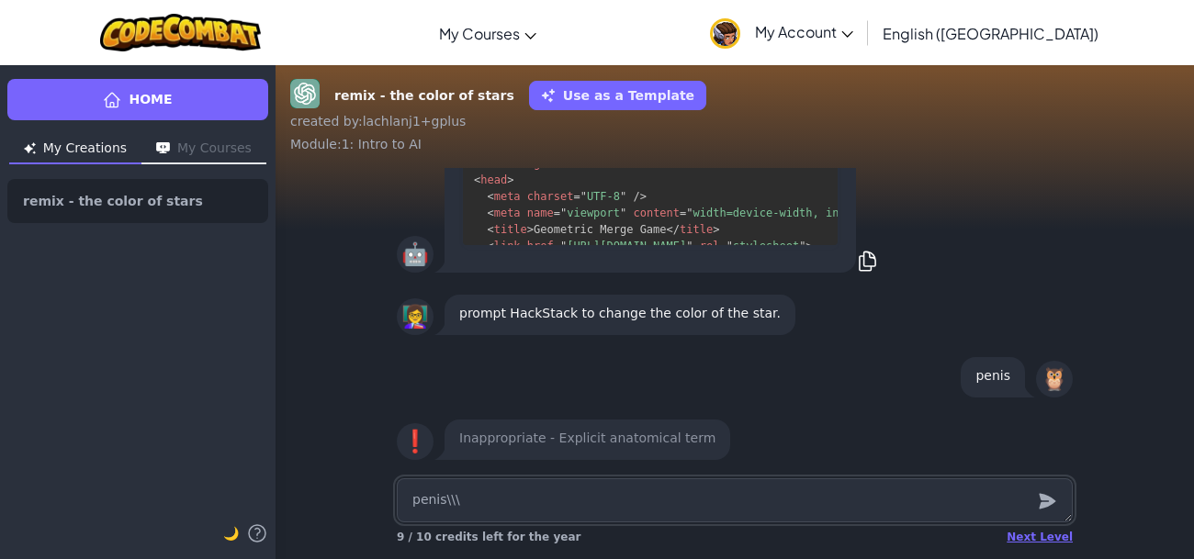
type textarea "penis\\\\"
type textarea "x"
type textarea "penis\\\\\"
type textarea "x"
type textarea "penis\\\\\\"
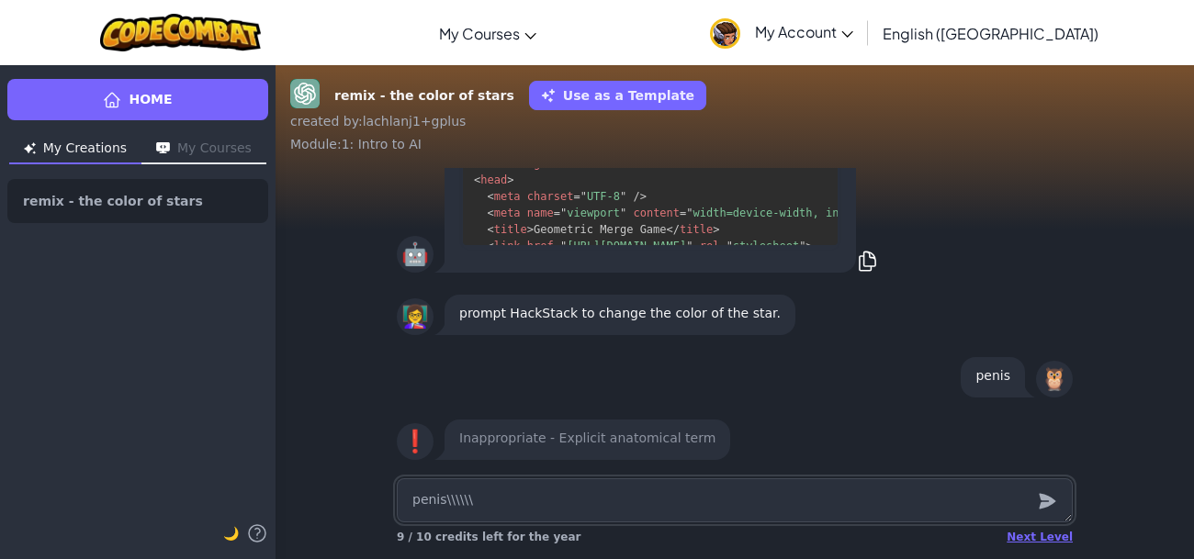
type textarea "x"
type textarea "penis\\\\\\\"
type textarea "x"
type textarea "penis\\\\\\\\"
type textarea "x"
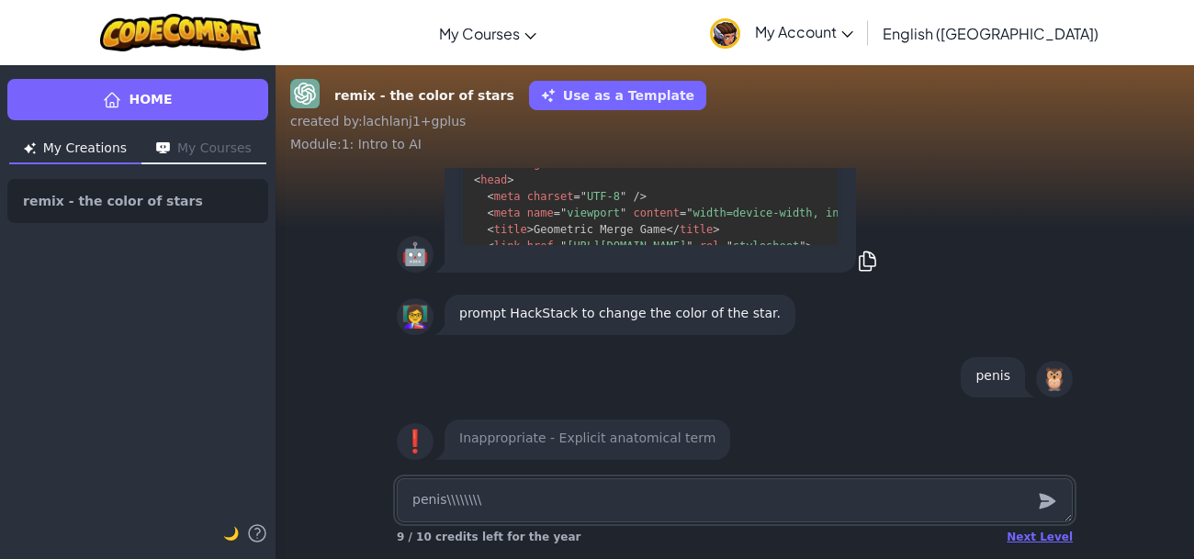
type textarea "penis\\\\\\\\\"
type textarea "x"
type textarea "penis\\\\\\\\\\"
type textarea "x"
type textarea "penis\\\\\\\\\\\"
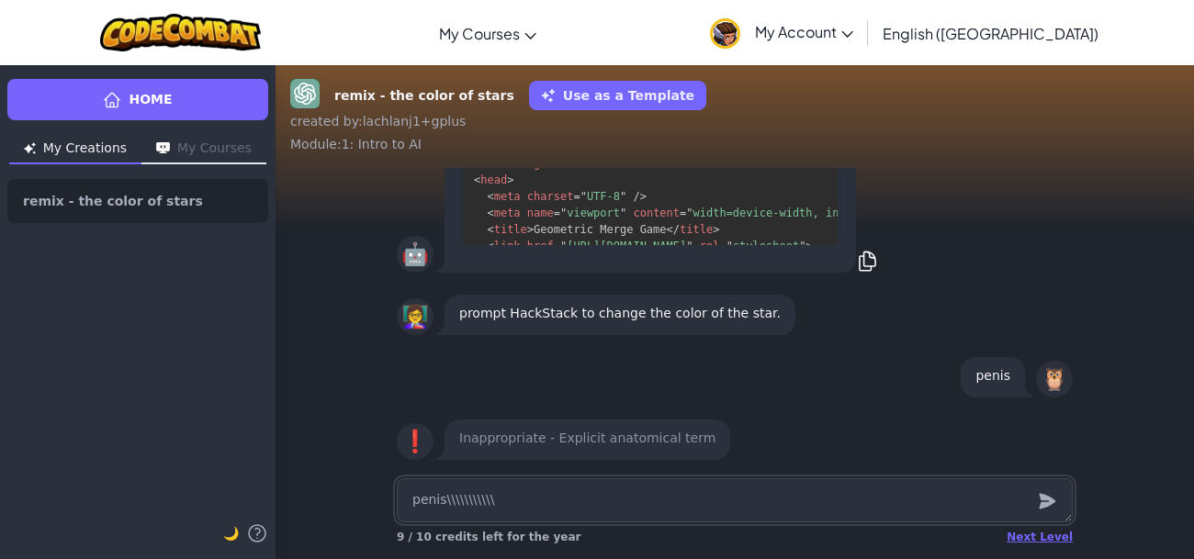
type textarea "x"
type textarea "penis\\\\\\\\\\\\"
type textarea "x"
type textarea "penis\\\\\\\\\\\\\"
type textarea "x"
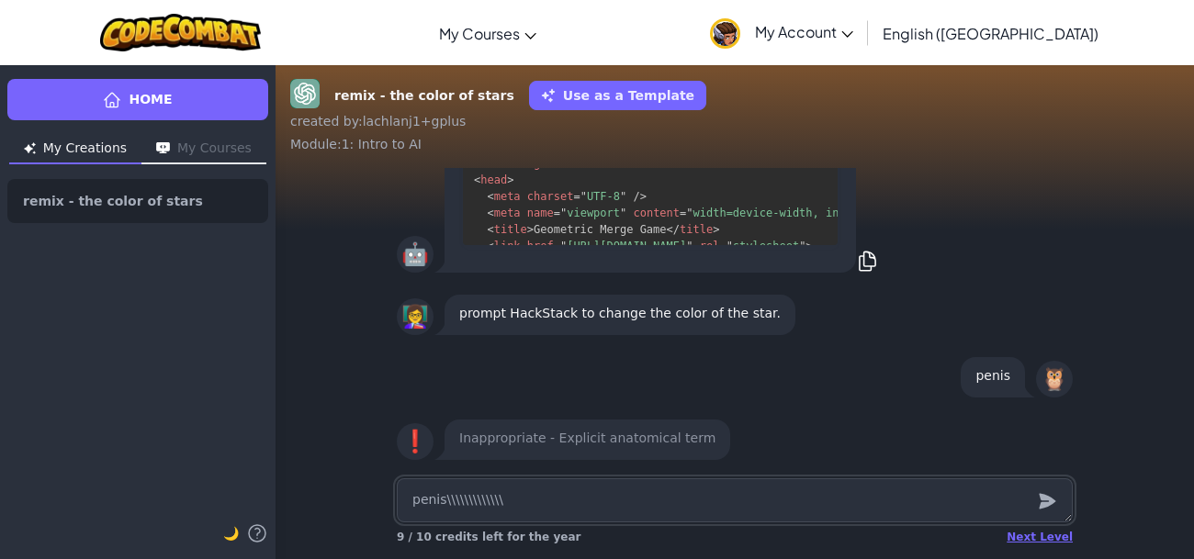
type textarea "penis\\\\\\\\\\\\\\"
type textarea "x"
type textarea "penis\\\\\\\\\\\\\\\"
type textarea "x"
type textarea "penis\\\\\\\\\\\\\\\\"
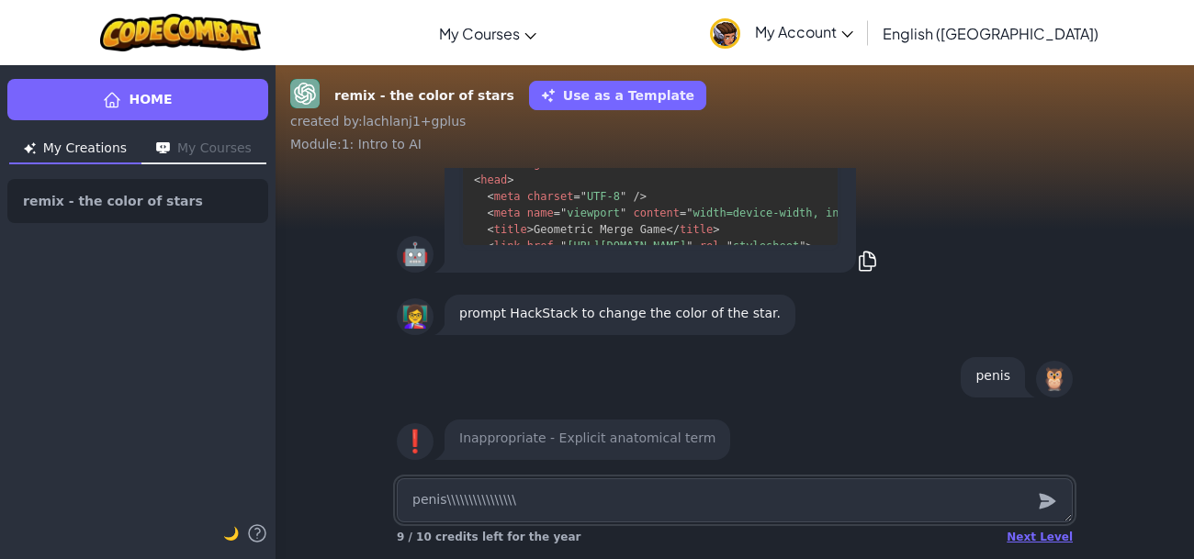
type textarea "x"
type textarea "penis\\\\\\\\\\\\\\\\\"
type textarea "x"
type textarea "penis\\\\\\\\\\\\\\\\\\"
type textarea "x"
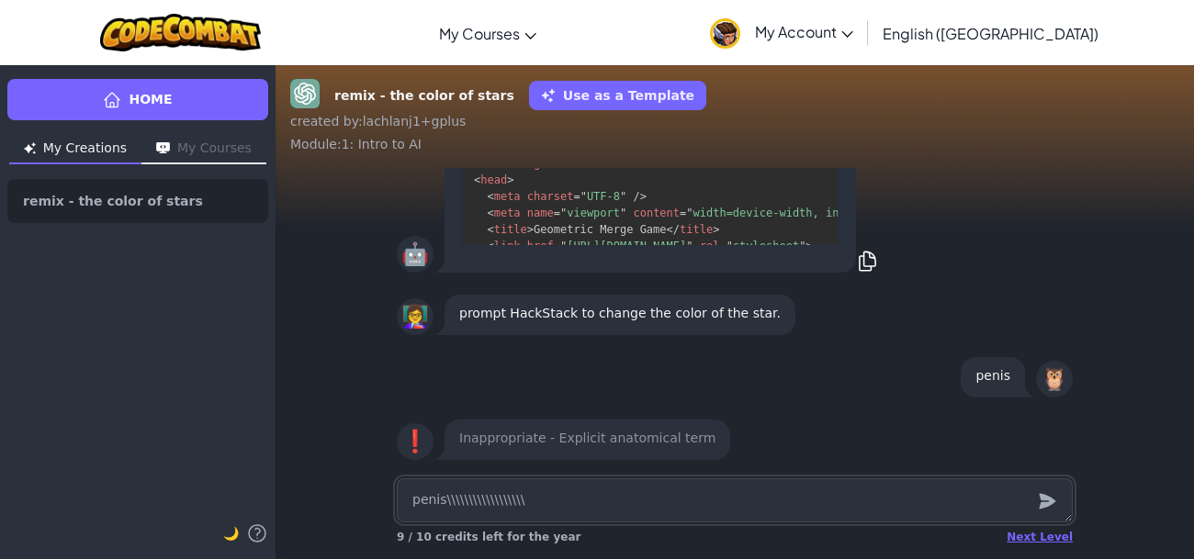
type textarea "penis\\\\\\\\\\\\\\\\\\\"
type textarea "x"
type textarea "penis\\\\\\\\\\\\\\\\\\\\"
type textarea "x"
type textarea "penis\\\\\\\\\\\\\\\\\\\\\"
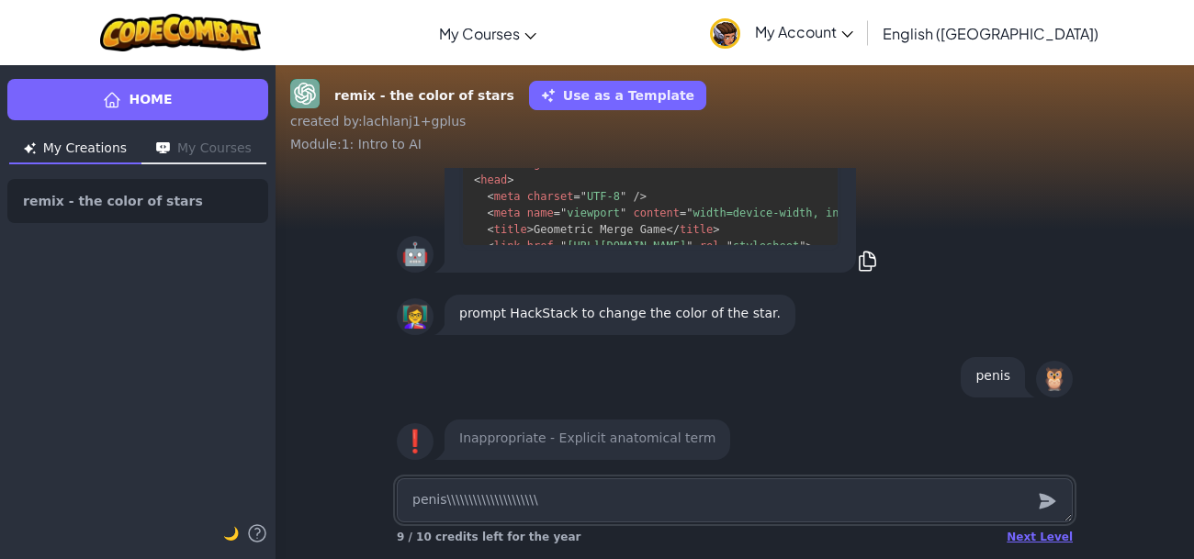
type textarea "x"
type textarea "penis\\\\\\\\\\\\\\\\\\\\\\"
type textarea "x"
type textarea "penis\\\\\\\\\\\\\\\\\\\\\\\"
type textarea "x"
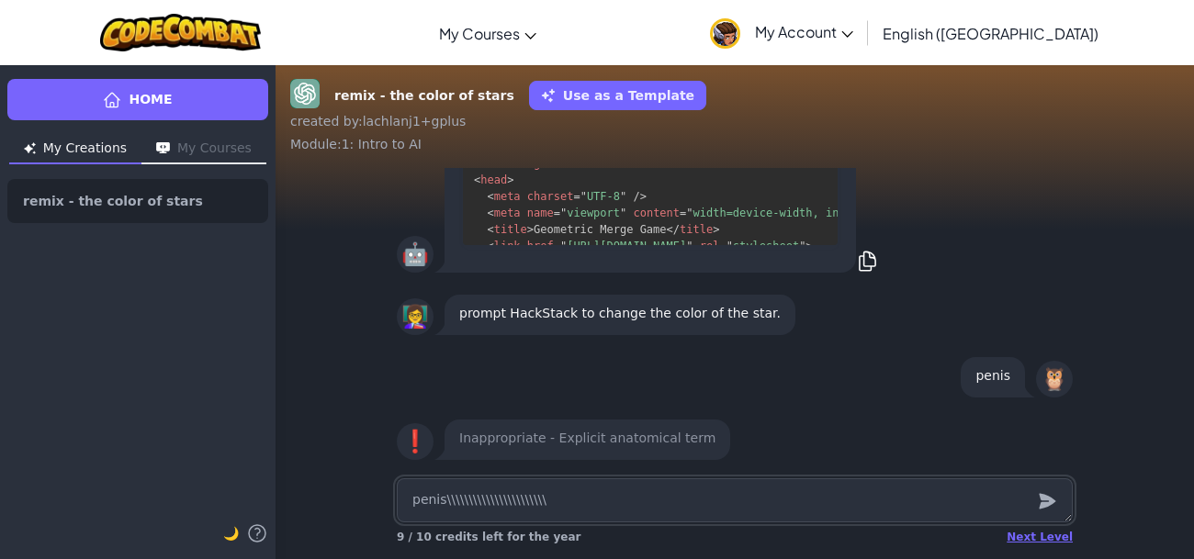
type textarea "penis\\\\\\\\\\\\\\\\\\\\\\\\"
type textarea "x"
type textarea "penis\\\\\\\\\\\\\\\\\\\\\\\\\"
type textarea "x"
type textarea "penis\\\\\\\\\\\\\\\\\\\\\\\\\\"
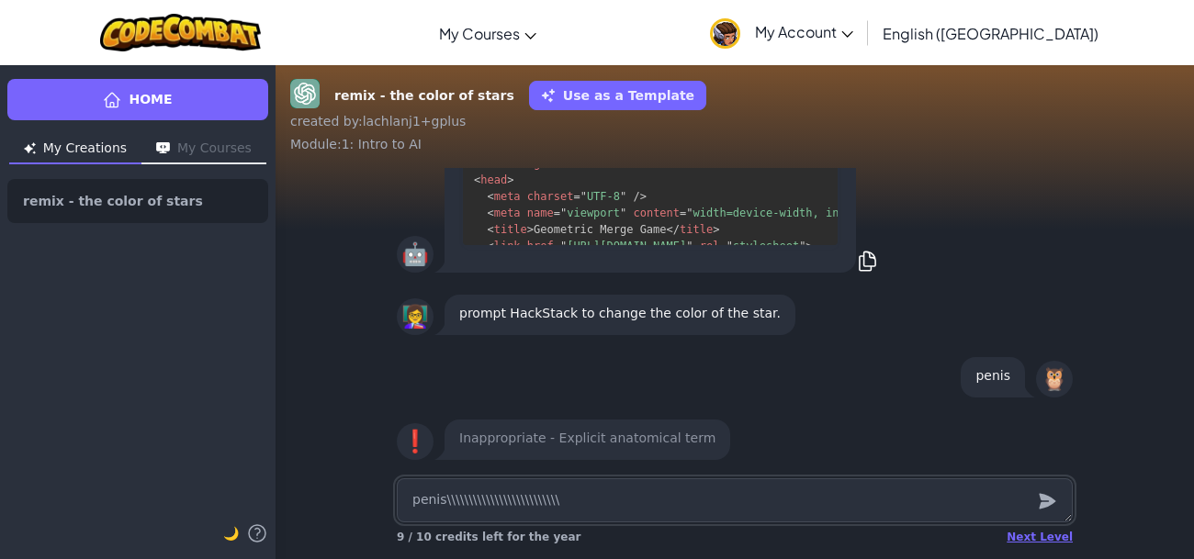
type textarea "x"
type textarea "penis\\\\\\\\\\\\\\\\\\\\\\\\\\\"
type textarea "x"
type textarea "penis\\\\\\\\\\\\\\\\\\\\\\\\\\\\"
type textarea "x"
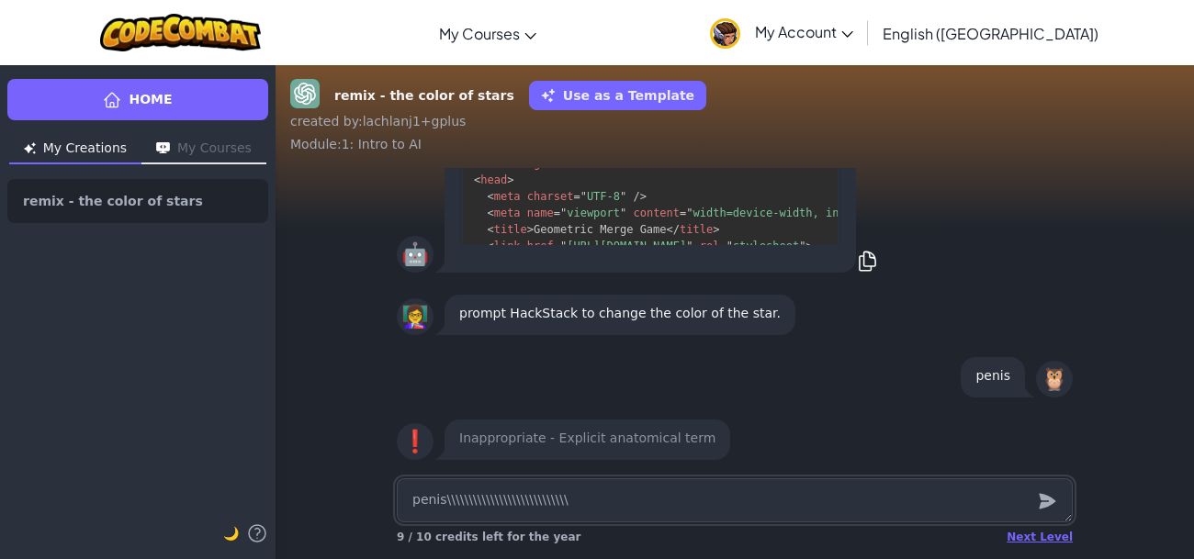
type textarea "penis\\\\\\\\\\\\\\\\\\\\\\\\\\\\\"
type textarea "x"
type textarea "penis\\\\\\\\\\\\\\\\\\\\\\\\\\\\\\\"
type textarea "x"
type textarea "penis\\\\\\\\\\\\\\\\\\\\\\\\\\\\\\"
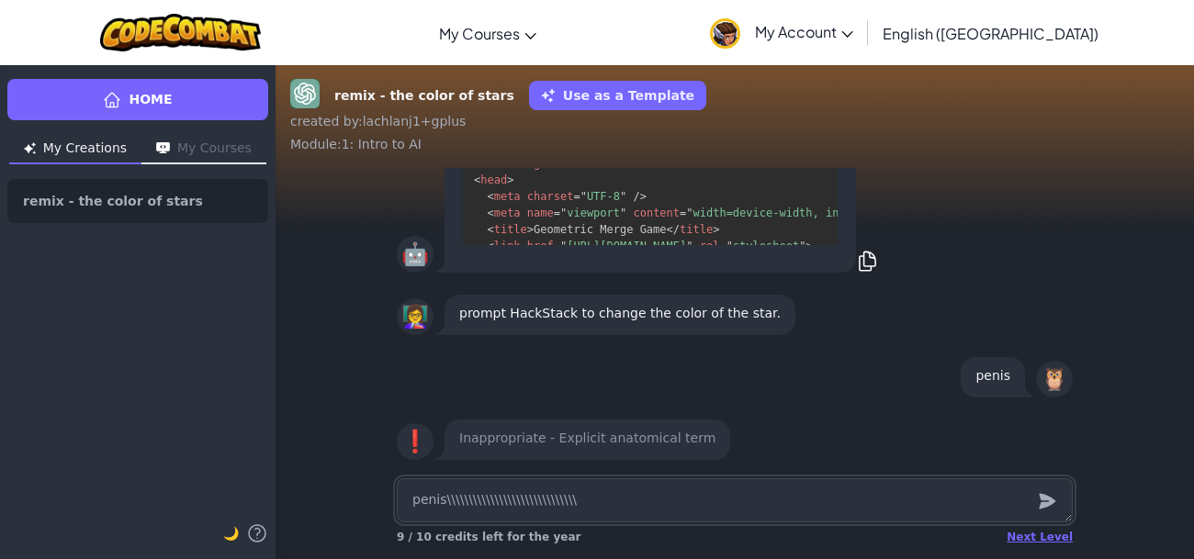
type textarea "x"
type textarea "penis\\\\\\\\\\\\\\\\\\\\\\\\\\\\\"
type textarea "x"
type textarea "penis\\\\\\\\\\\\\\\\\\\\\\\\\\\\"
type textarea "x"
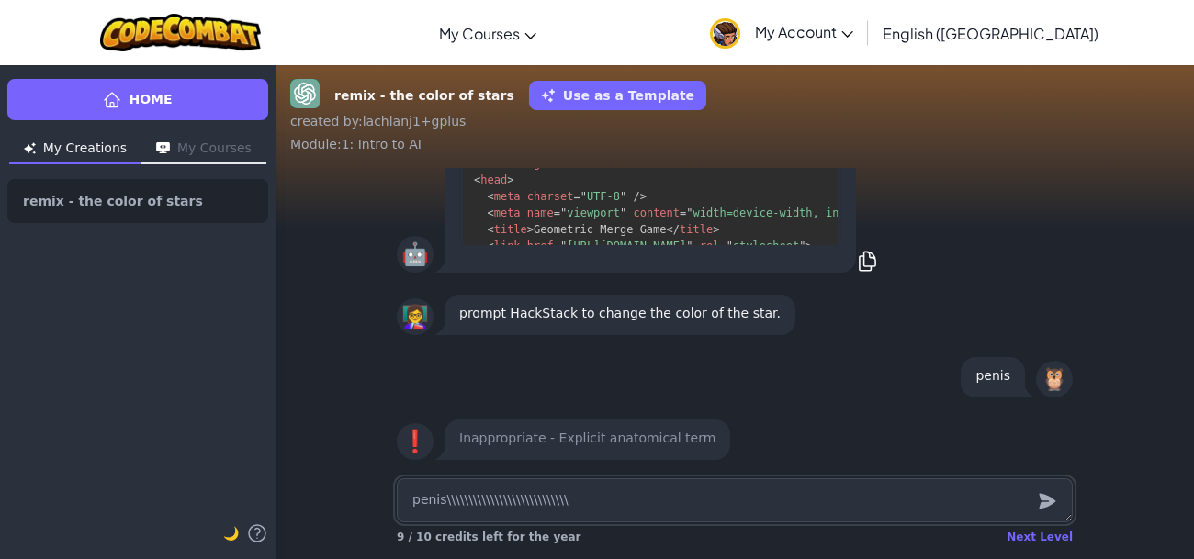
type textarea "penis\\\\\\\\\\\\\\\\\\\\\\\\\\\"
type textarea "x"
type textarea "penis\\\\\\\\\\\\\\\\\\\\\\\\\\"
type textarea "x"
type textarea "penis\\\\\\\\\\\\\\\\\\\\\\\\\"
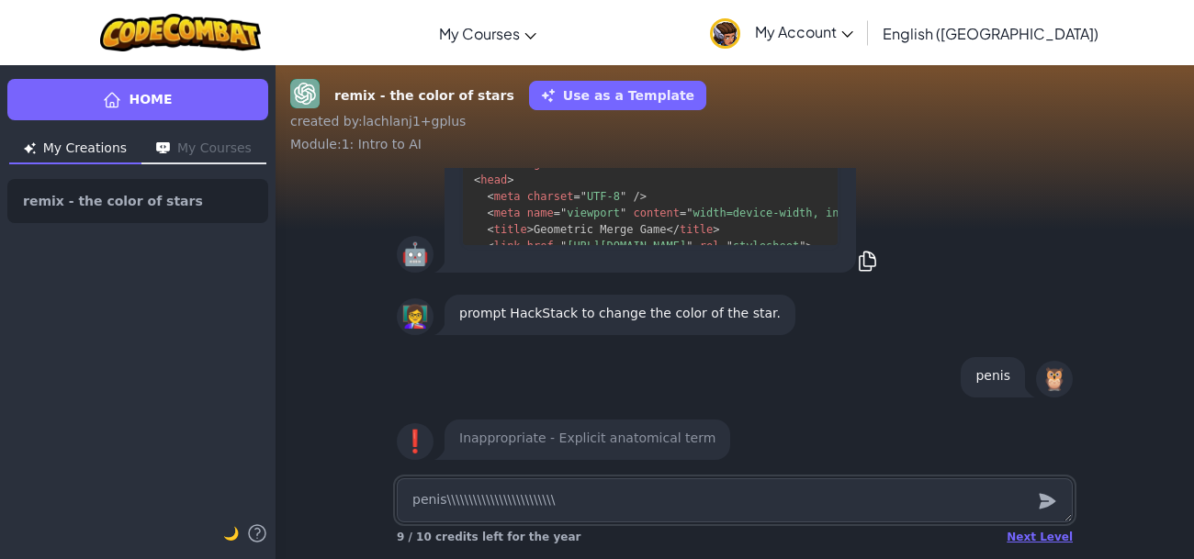
type textarea "x"
type textarea "penis\\\\\\\\\\\\\\\\\\\\\\\\"
type textarea "x"
type textarea "penis\\\\\\\\\\\\\\\\\\\\\\\"
type textarea "x"
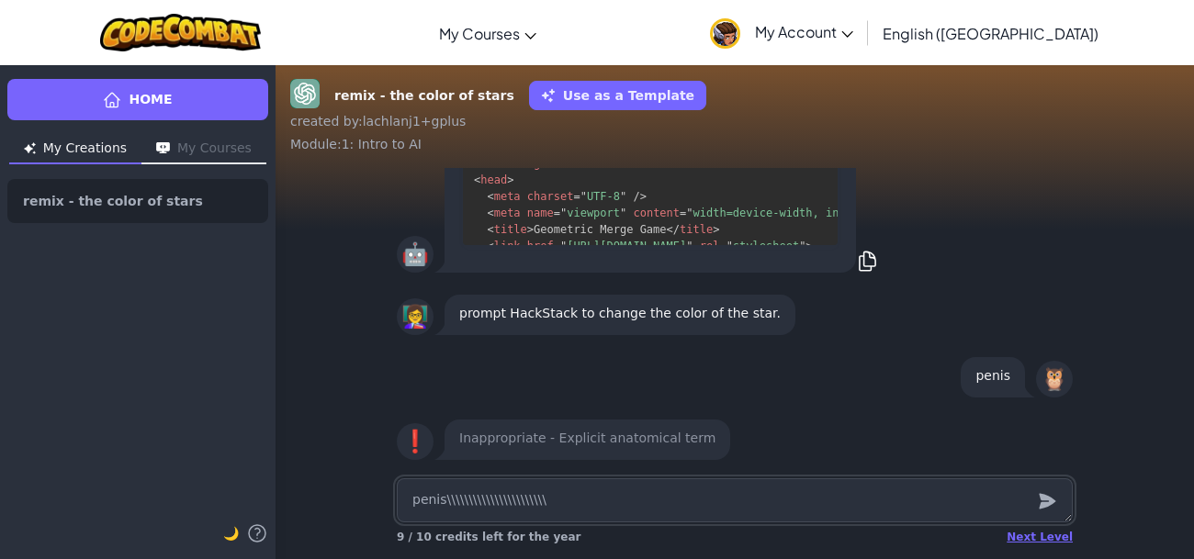
type textarea "penis\\\\\\\\\\\\\\\\\\\\\\"
type textarea "x"
type textarea "penis\\\\\\\\\\\\\\\\\\\\\"
type textarea "x"
type textarea "penis\\\\\\\\\\\\\\\\\\\\"
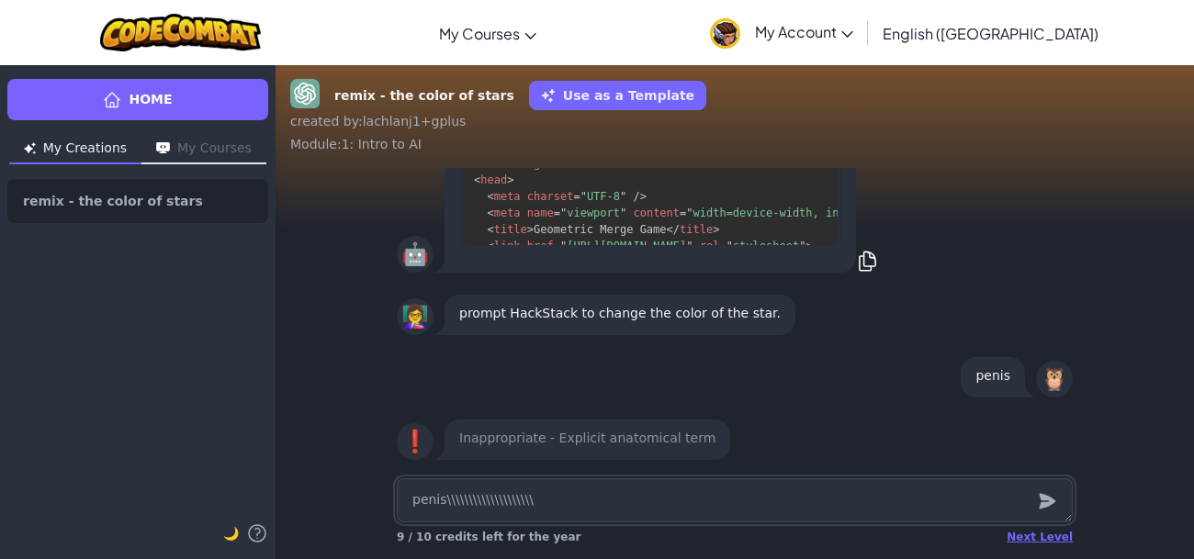
type textarea "x"
type textarea "penis\\\\\\\\\\\\\\\\\\\"
type textarea "x"
type textarea "penis\\\\\\\\\\\\\\\\\\"
type textarea "x"
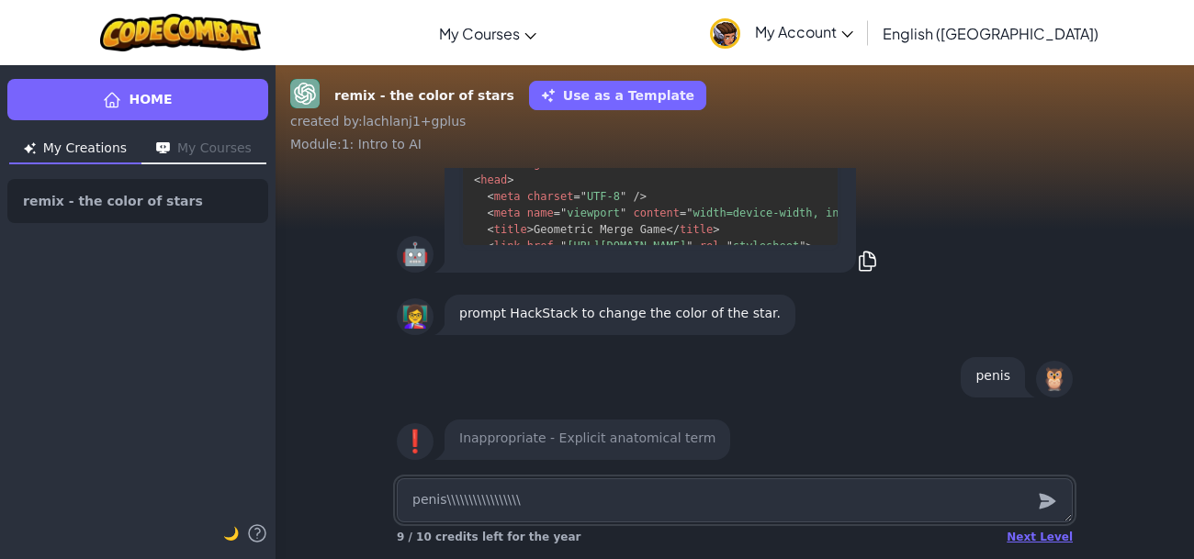
type textarea "penis\\\\\\\\\\\\\\\\"
type textarea "x"
type textarea "penis\\\\\\\\\\\\\\\"
type textarea "x"
type textarea "penis\\\\\\\\\\\\\\"
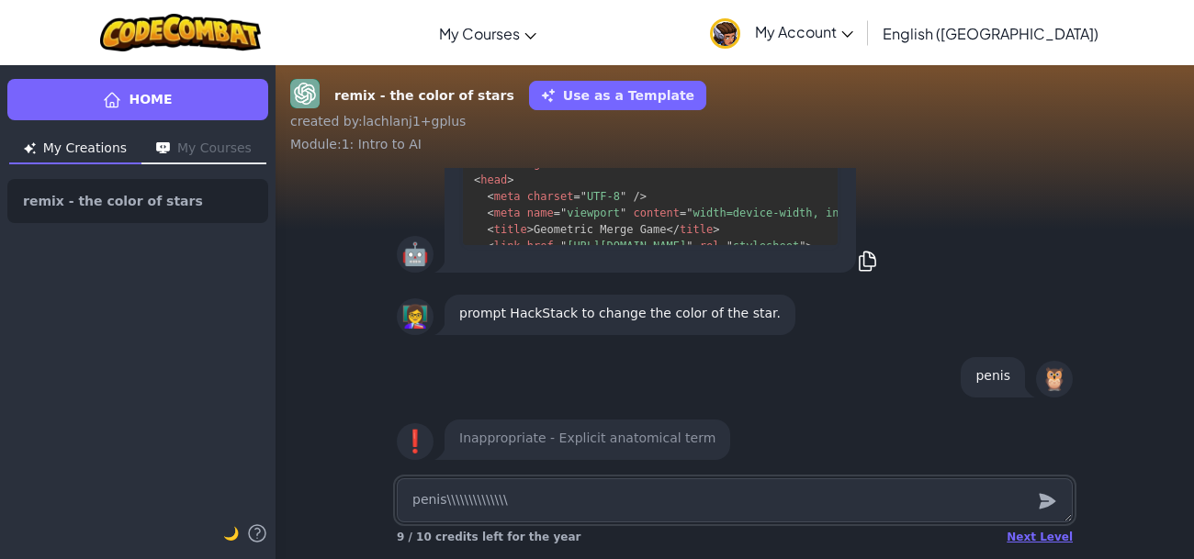
type textarea "x"
type textarea "penis\\\\\\\\\\\\\"
type textarea "x"
type textarea "penis\\\\\\\\\\\\"
type textarea "x"
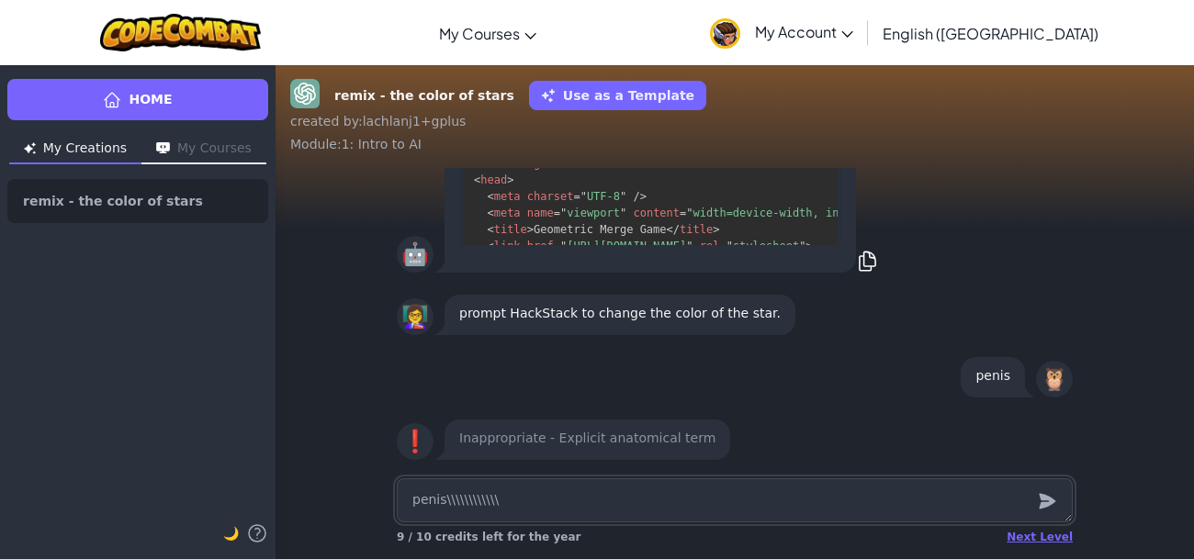
type textarea "penis\\\\\\\\\\\"
type textarea "x"
type textarea "penis\\\\\\\\\\"
type textarea "x"
type textarea "penis\\\\\\\\\"
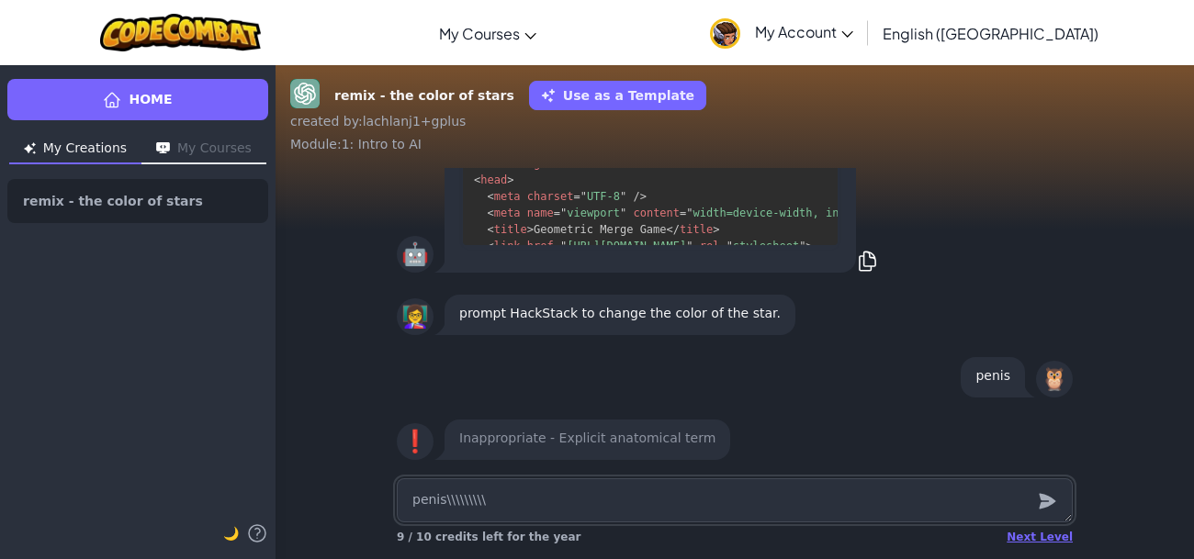
type textarea "x"
type textarea "penis\\\\\\\\"
type textarea "x"
type textarea "penis\\\\\\\"
type textarea "x"
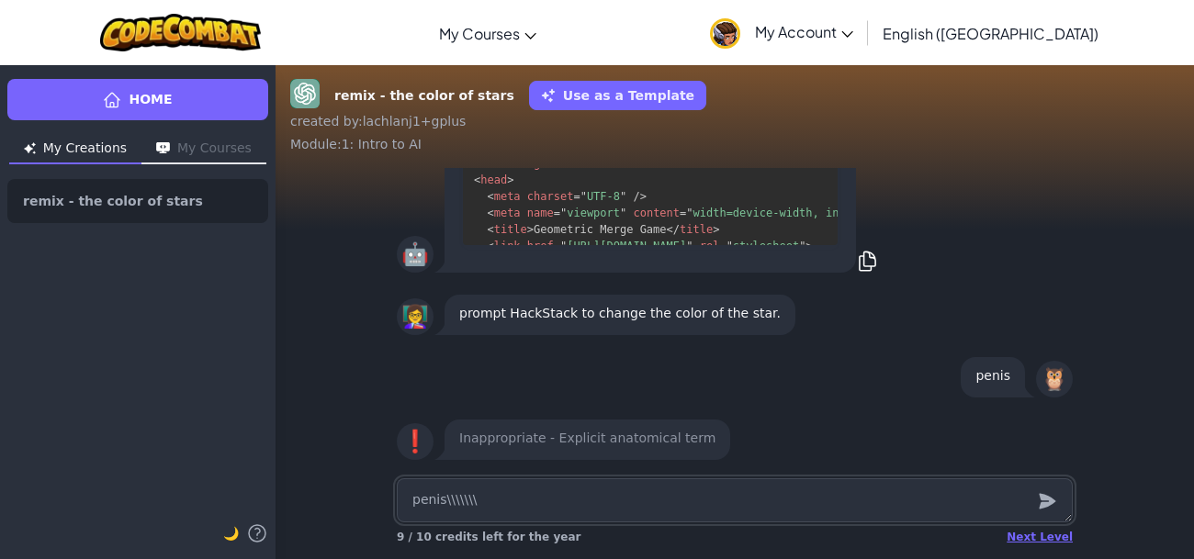
type textarea "penis\\\\\\"
type textarea "x"
type textarea "penis\\\\\"
type textarea "x"
type textarea "penis\\\\"
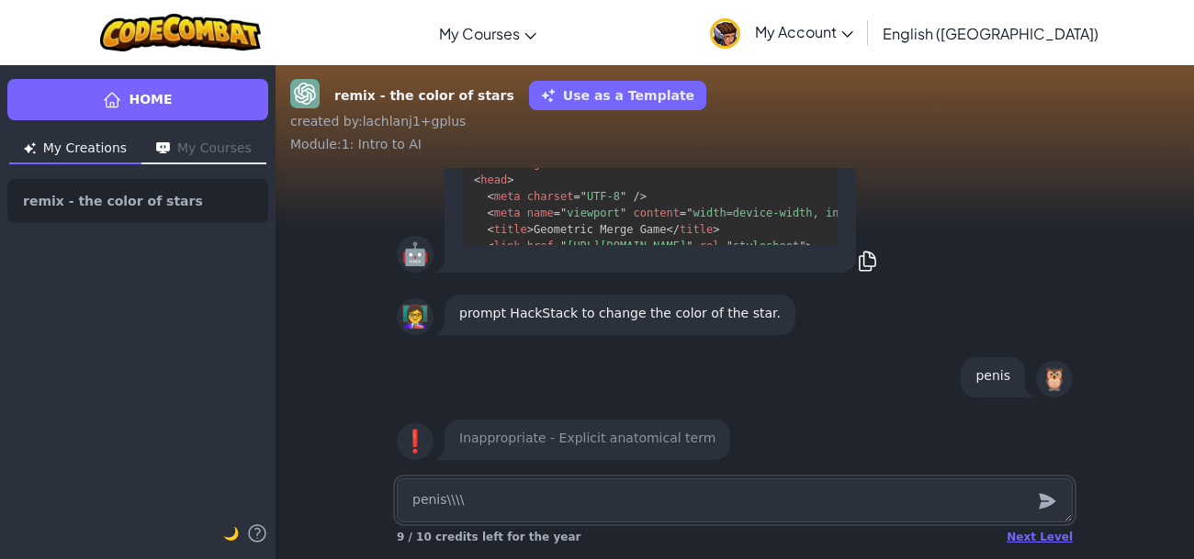
type textarea "x"
type textarea "penis\\\"
type textarea "x"
type textarea "penis\\"
type textarea "x"
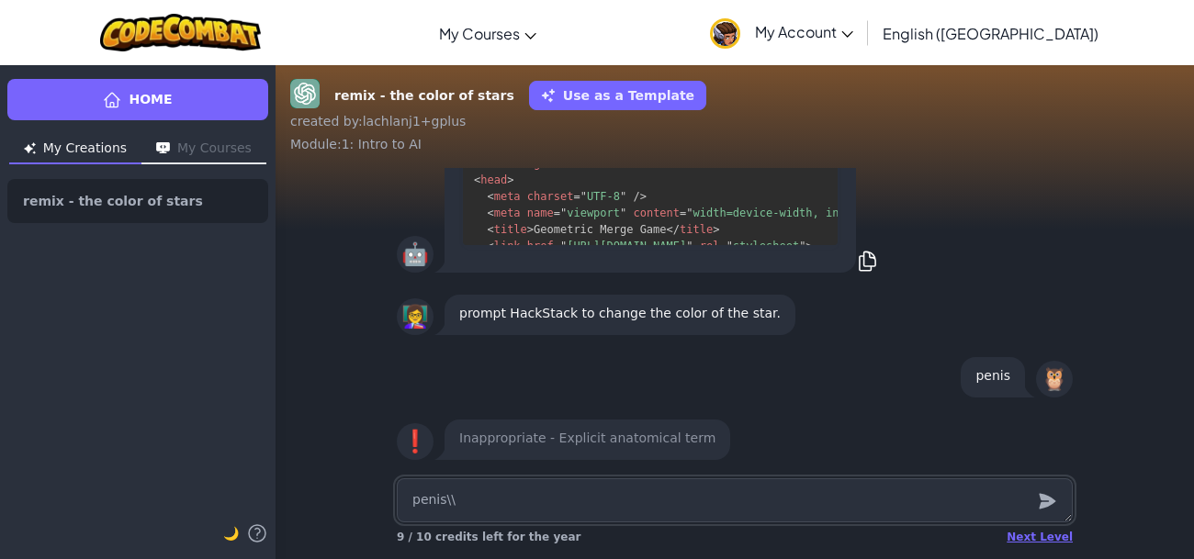
type textarea "penis\"
type textarea "x"
type textarea "penis"
type textarea "x"
type textarea "peni"
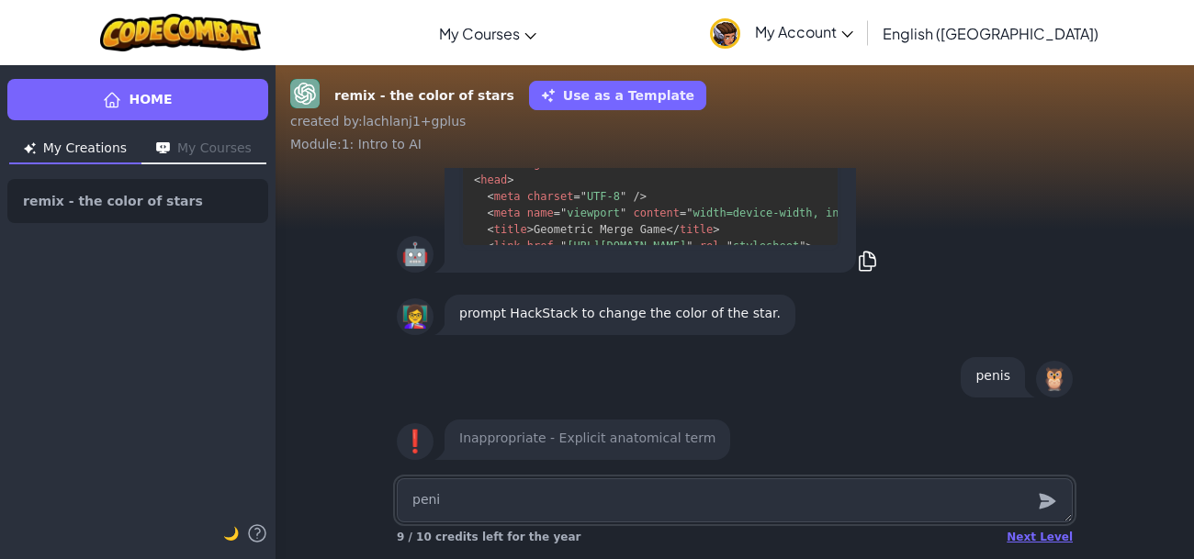
type textarea "x"
type textarea "pen"
type textarea "x"
type textarea "pe"
type textarea "x"
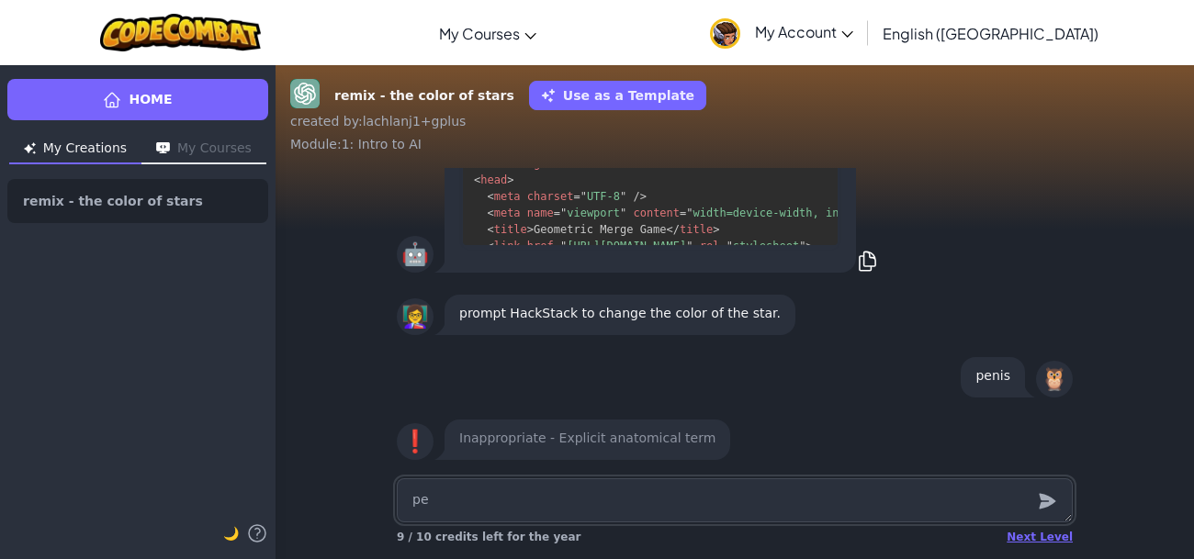
type textarea "p"
type textarea "x"
click at [988, 393] on div "penis" at bounding box center [993, 377] width 64 height 40
click at [975, 501] on textarea at bounding box center [735, 501] width 676 height 44
type textarea "x"
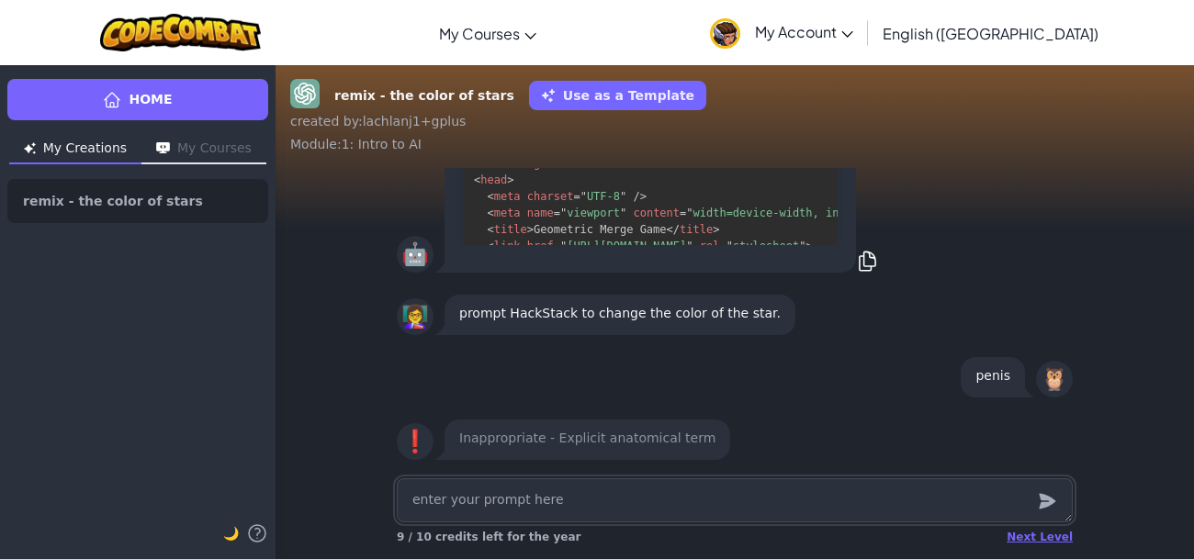
type textarea "c"
type textarea "x"
type textarea "ch"
type textarea "x"
type textarea "cha"
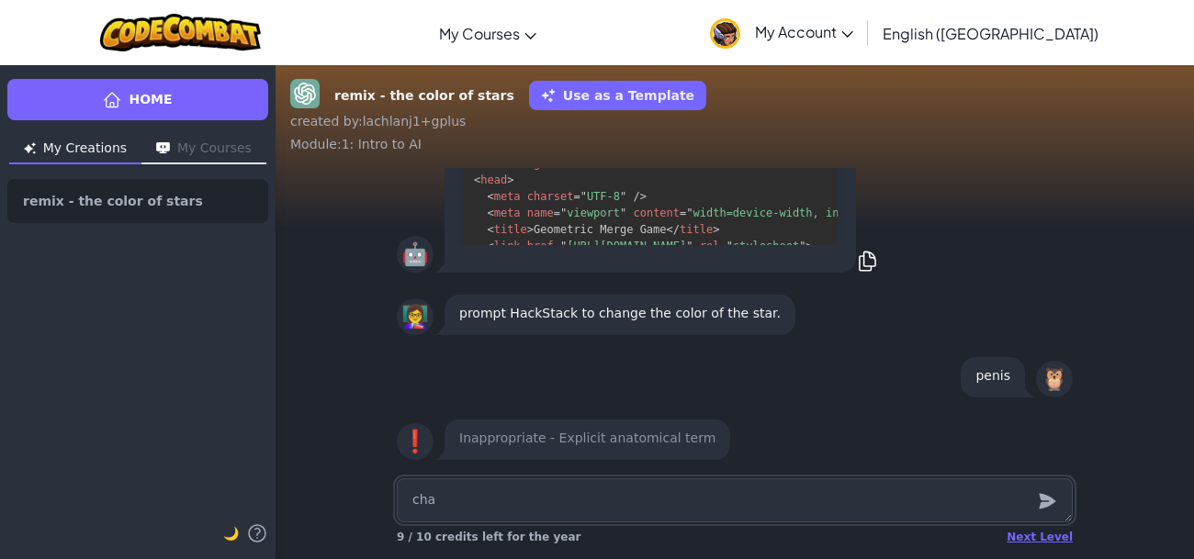
type textarea "x"
type textarea "chan"
type textarea "x"
type textarea "[PERSON_NAME]"
type textarea "x"
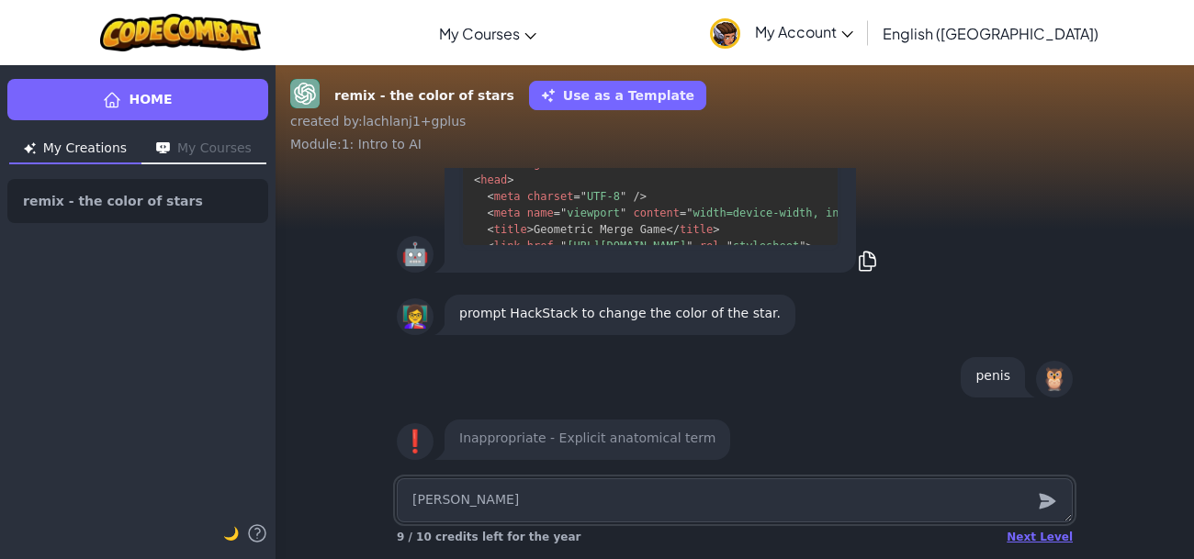
type textarea "change"
type textarea "x"
type textarea "change"
type textarea "x"
type textarea "change t"
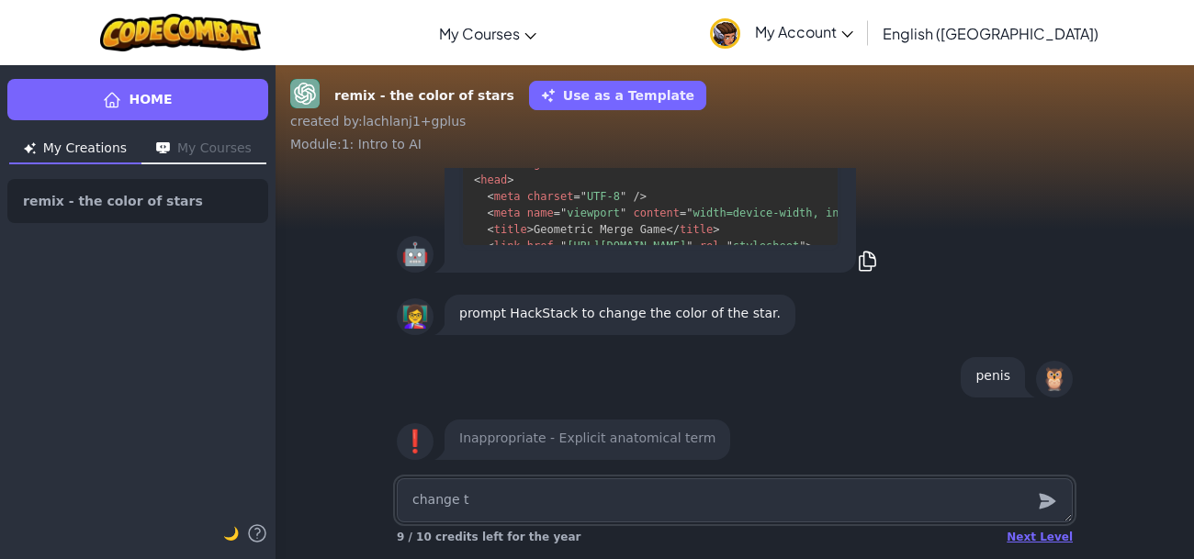
type textarea "x"
type textarea "change th"
type textarea "x"
type textarea "change the"
type textarea "x"
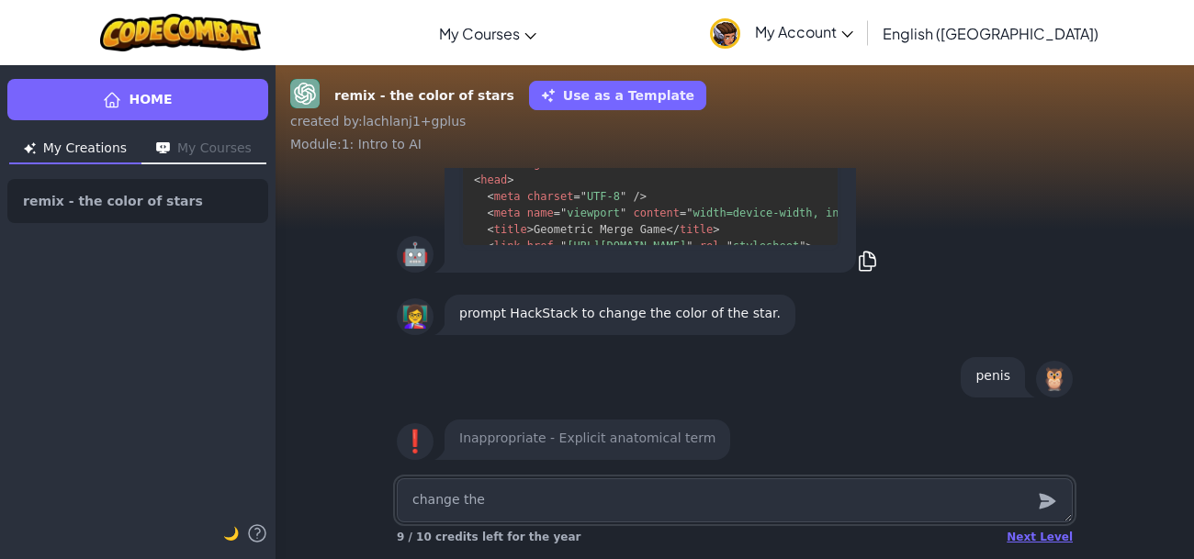
type textarea "change the"
type textarea "x"
type textarea "change the co"
type textarea "x"
type textarea "change the col"
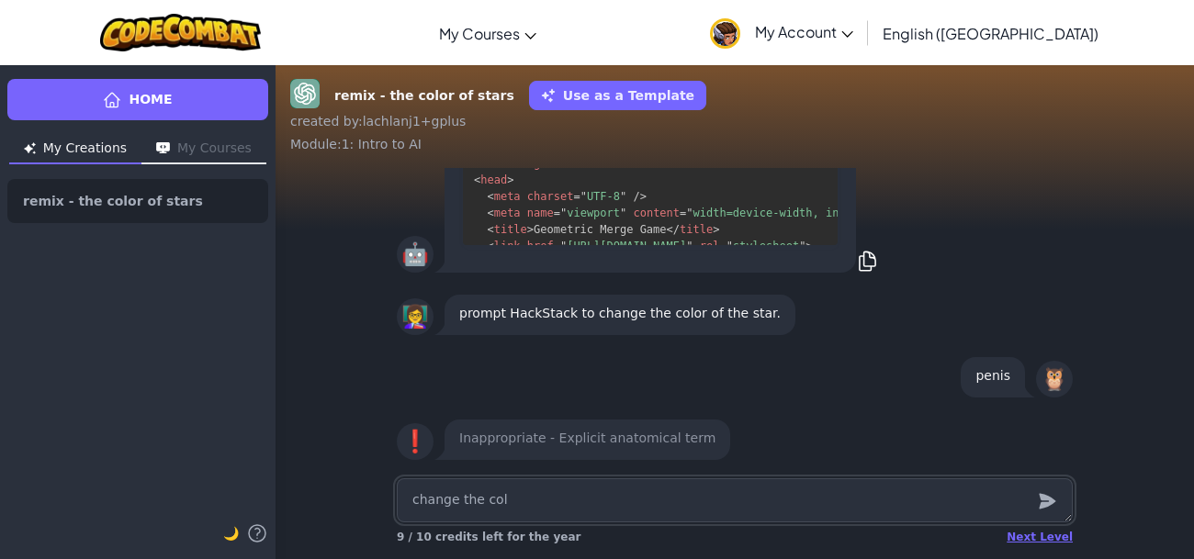
type textarea "x"
type textarea "change the colo"
type textarea "x"
type textarea "change the color"
type textarea "x"
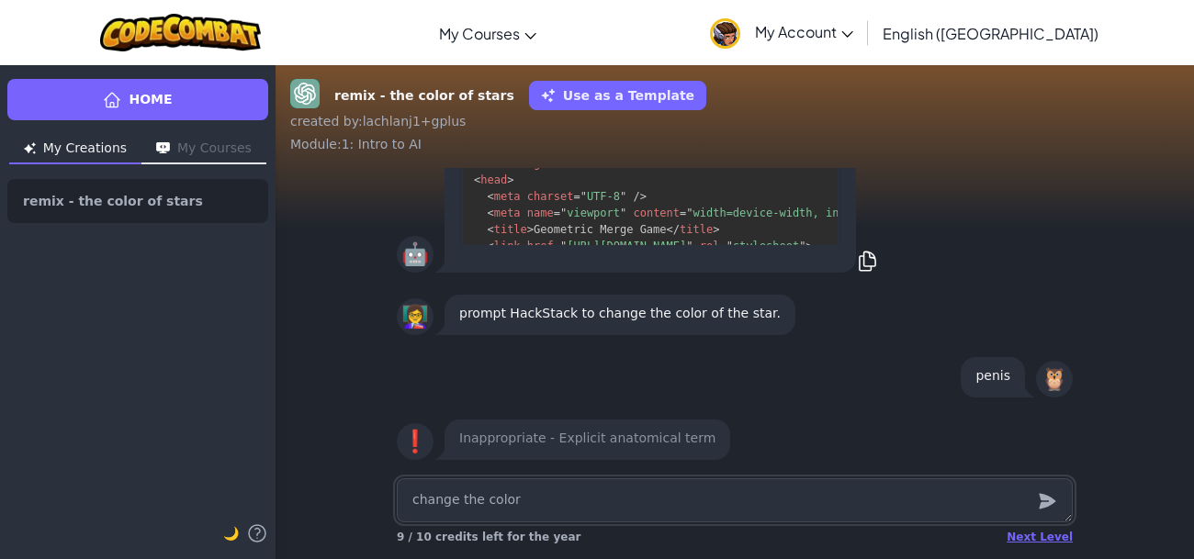
type textarea "change the color"
type textarea "x"
type textarea "change the color o"
type textarea "x"
type textarea "change the color of"
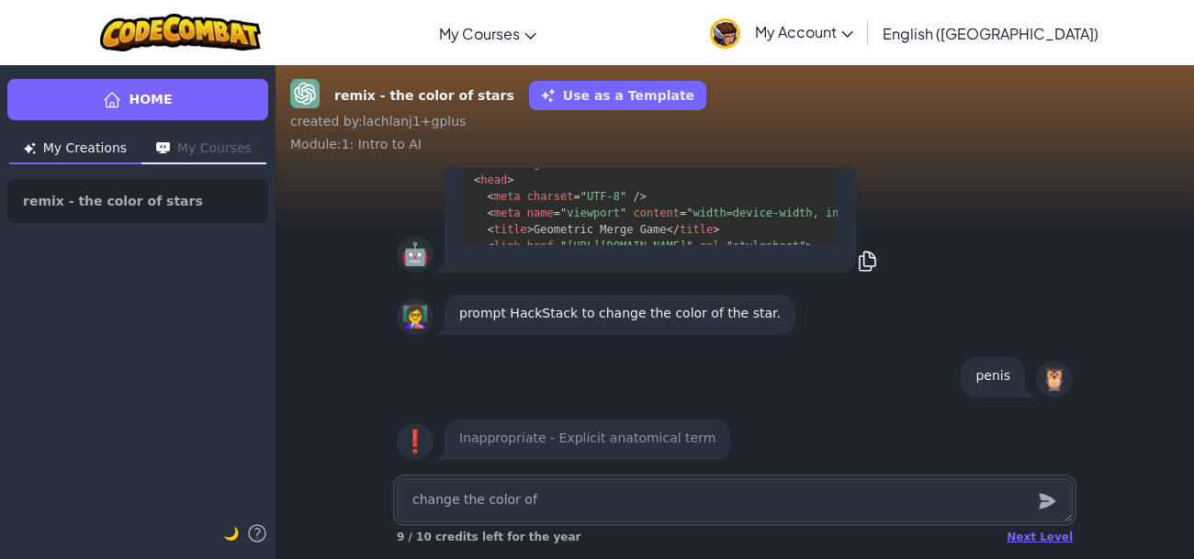
type textarea "x"
type textarea "change the color of"
type textarea "x"
type textarea "change the color of t"
type textarea "x"
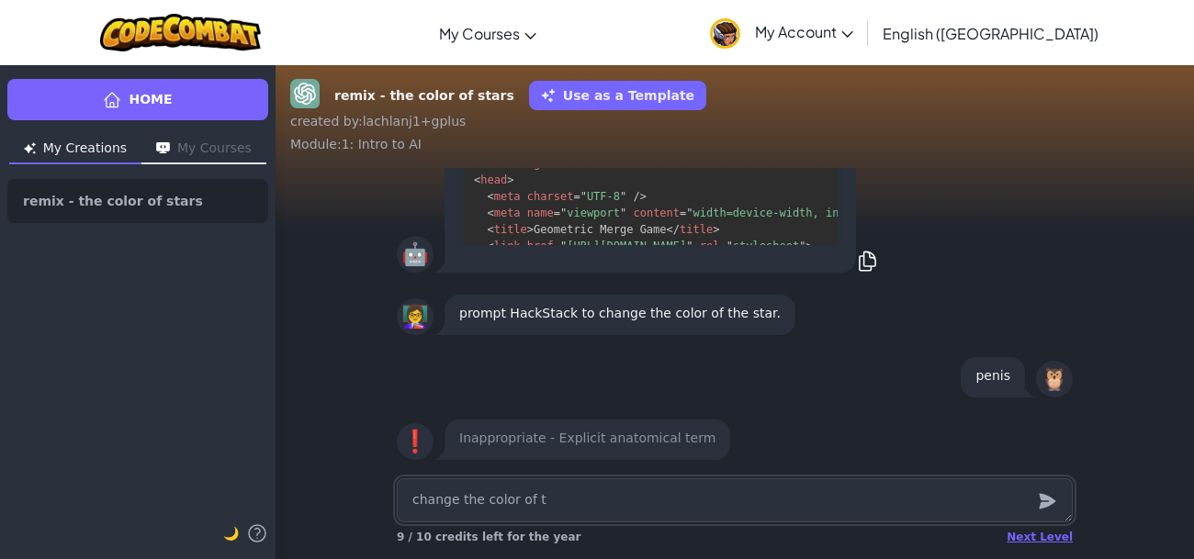
type textarea "change the color of th"
type textarea "x"
type textarea "change the color of the"
type textarea "x"
type textarea "change the color of the"
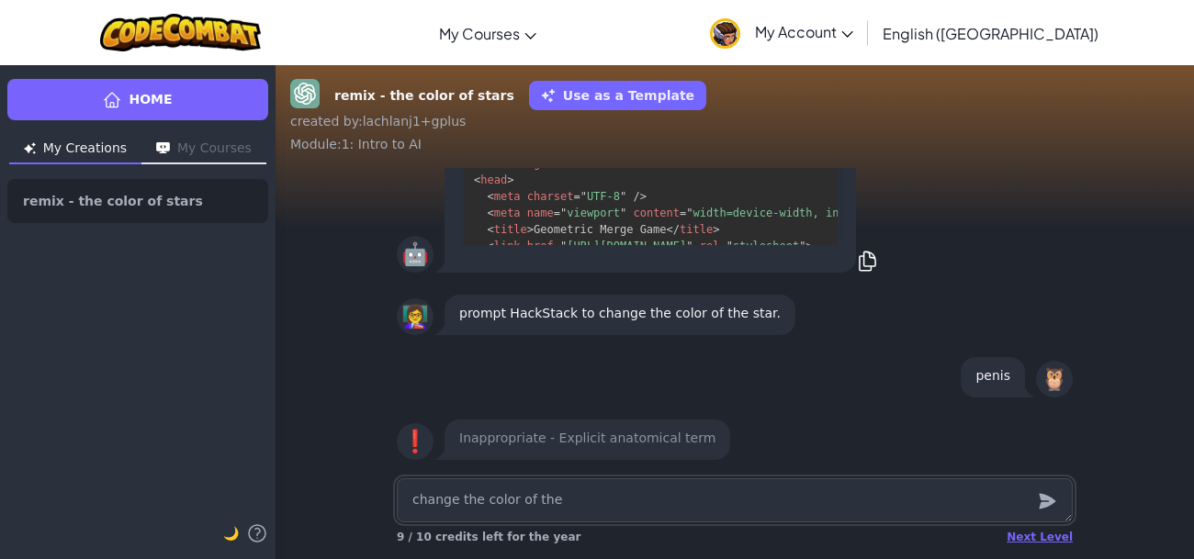
type textarea "x"
type textarea "change the color of the s"
type textarea "x"
type textarea "change the color of the sta"
type textarea "x"
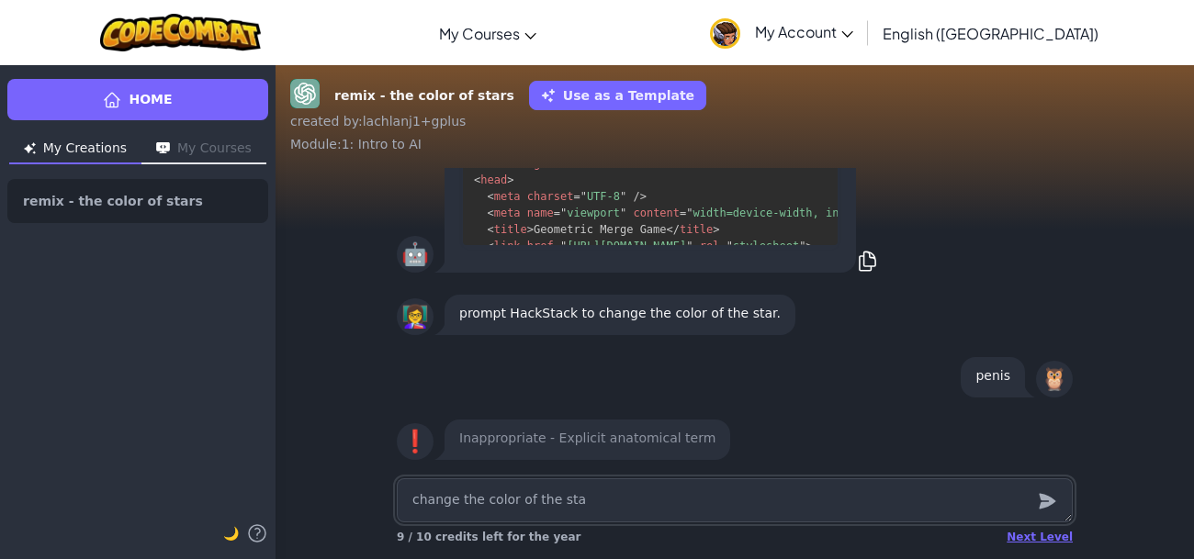
type textarea "change the color of the stat"
type textarea "x"
type textarea "change the color of the sta"
type textarea "x"
type textarea "change the color of the star"
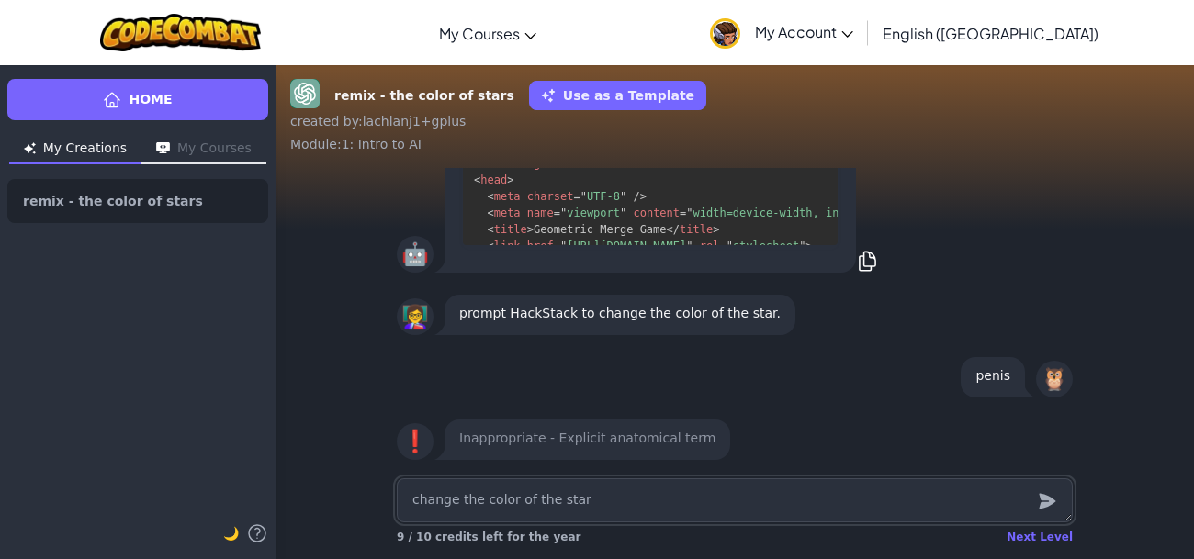
type textarea "x"
type textarea "change the color of the star"
type textarea "x"
type textarea "change the color of the star t"
type textarea "x"
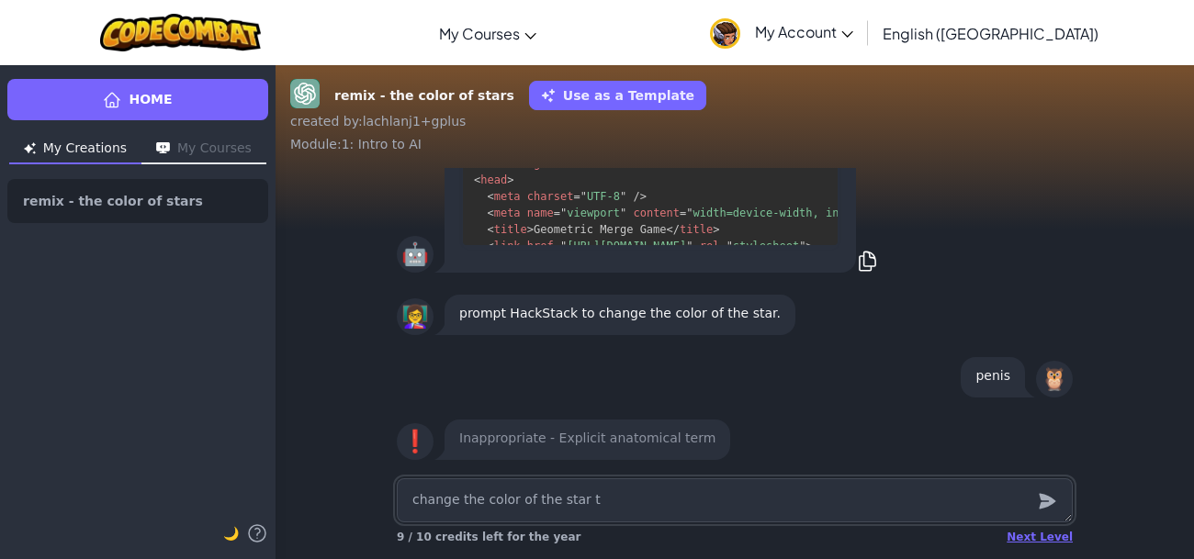
type textarea "change the color of the star to"
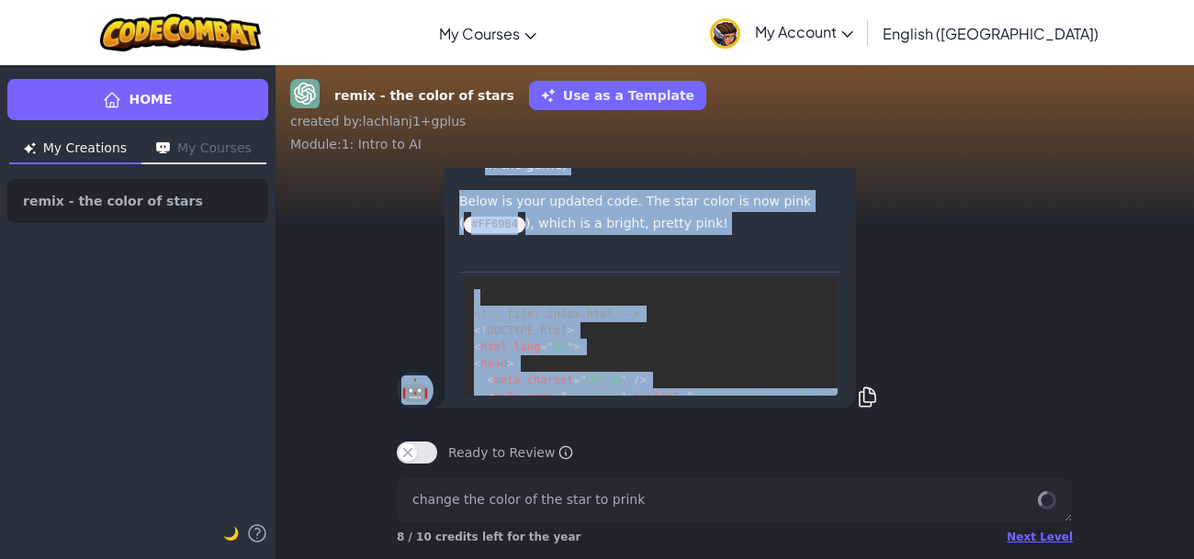
scroll to position [2847, 0]
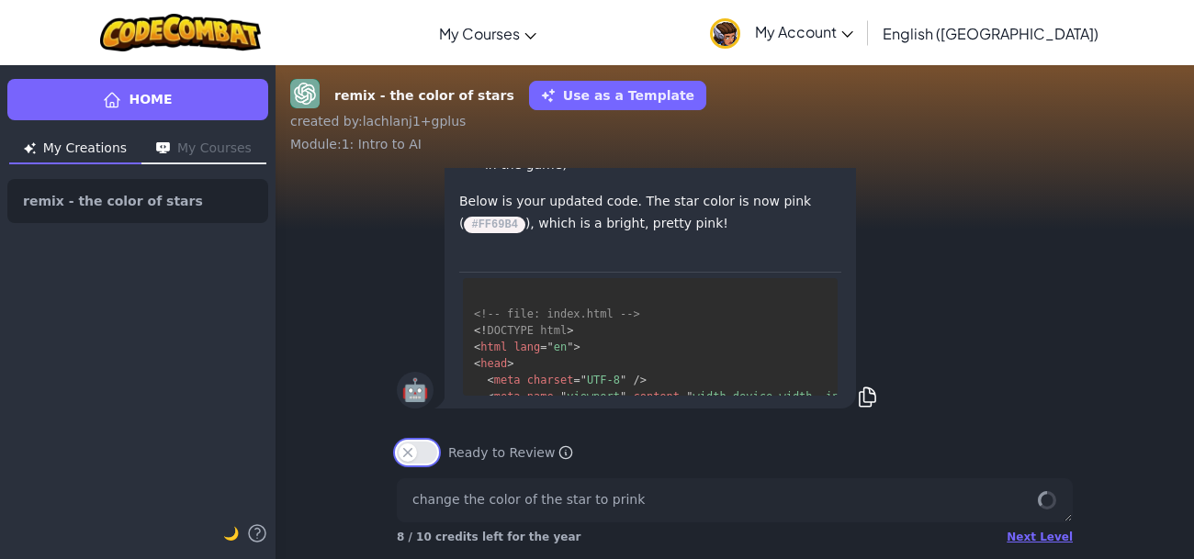
click at [425, 454] on button "Ready to Review" at bounding box center [417, 453] width 40 height 22
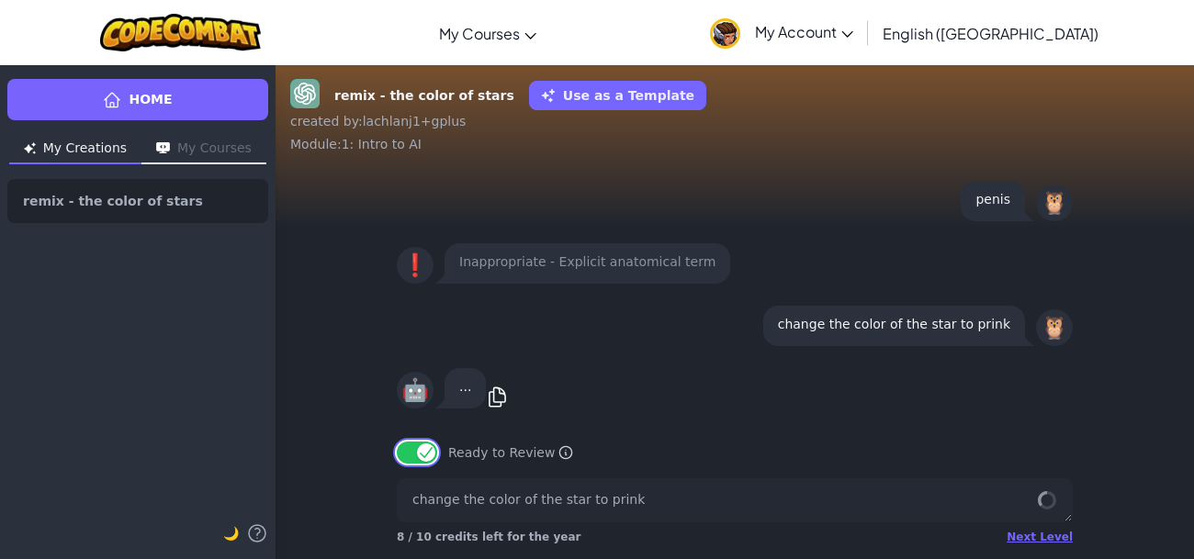
click at [423, 452] on button "Ready to Review" at bounding box center [417, 453] width 40 height 22
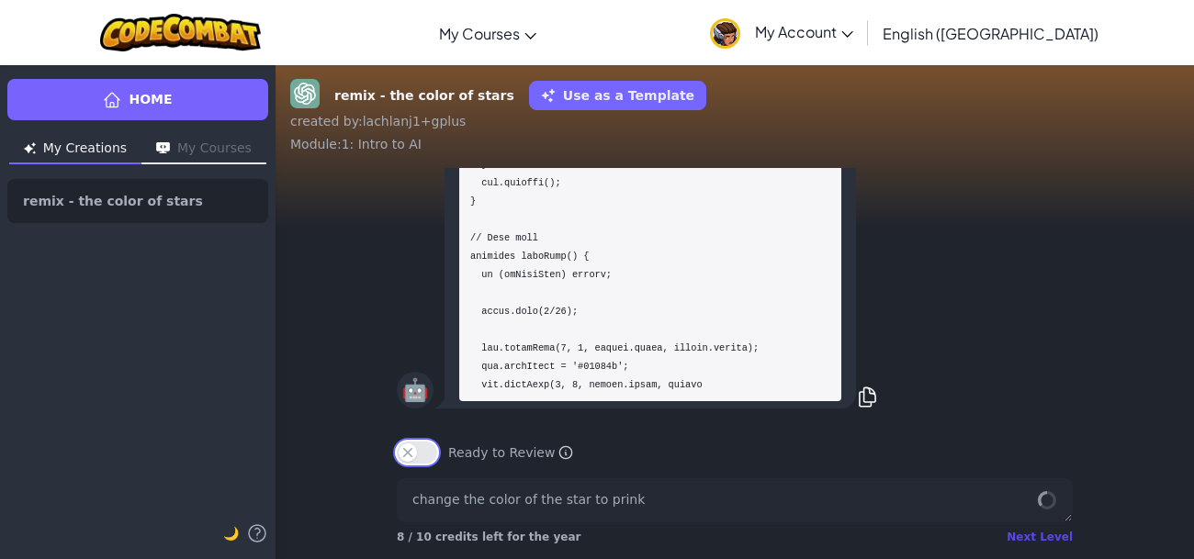
scroll to position [0, 0]
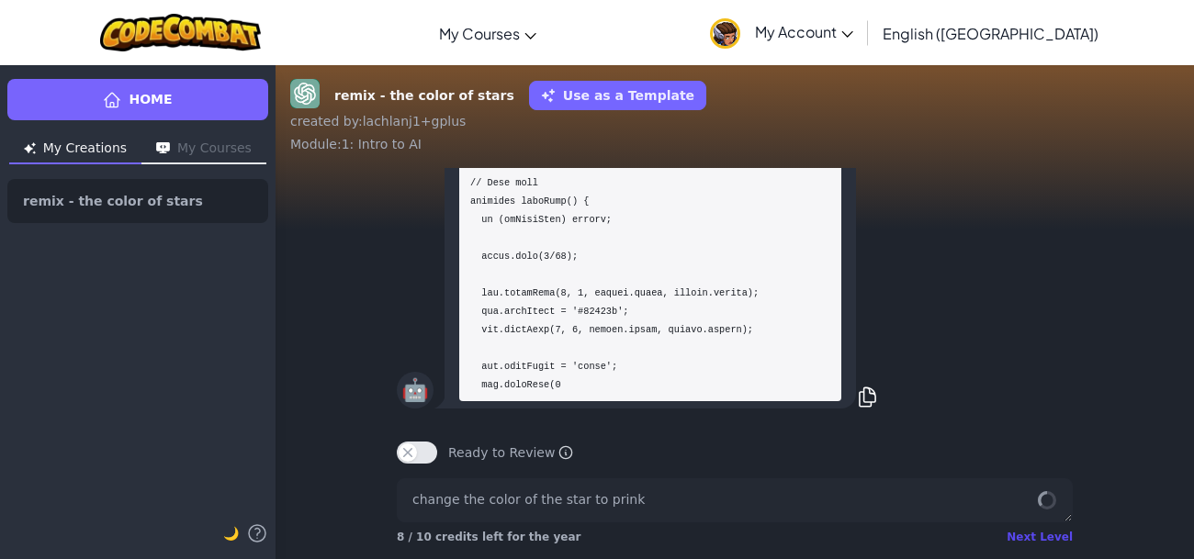
click at [1050, 534] on div "Next Level" at bounding box center [1040, 537] width 66 height 15
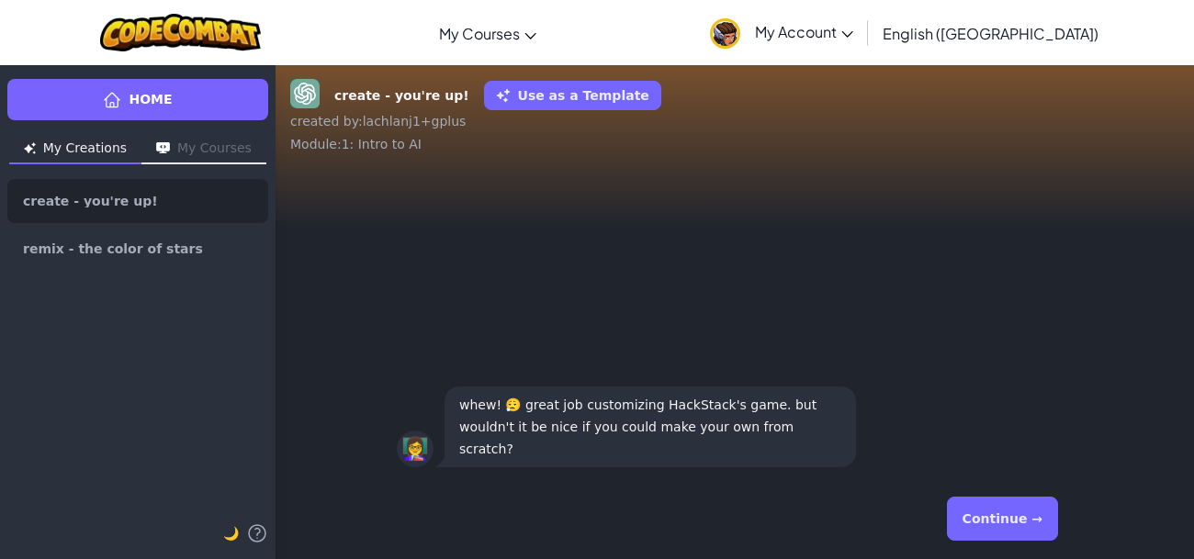
click at [1028, 520] on button "Continue →" at bounding box center [1002, 519] width 111 height 44
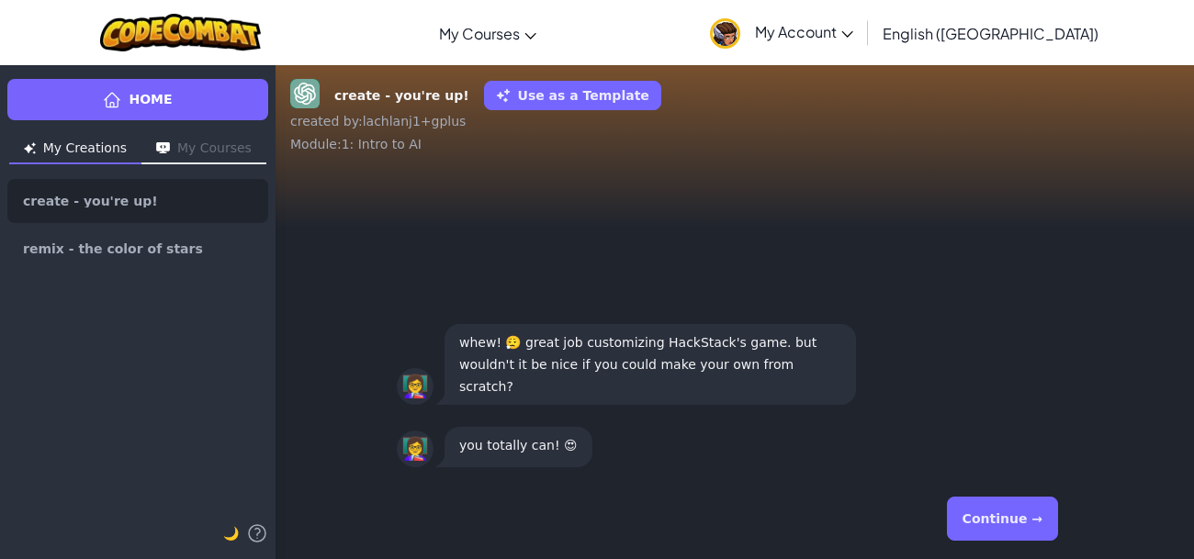
click at [1028, 520] on button "Continue →" at bounding box center [1002, 519] width 111 height 44
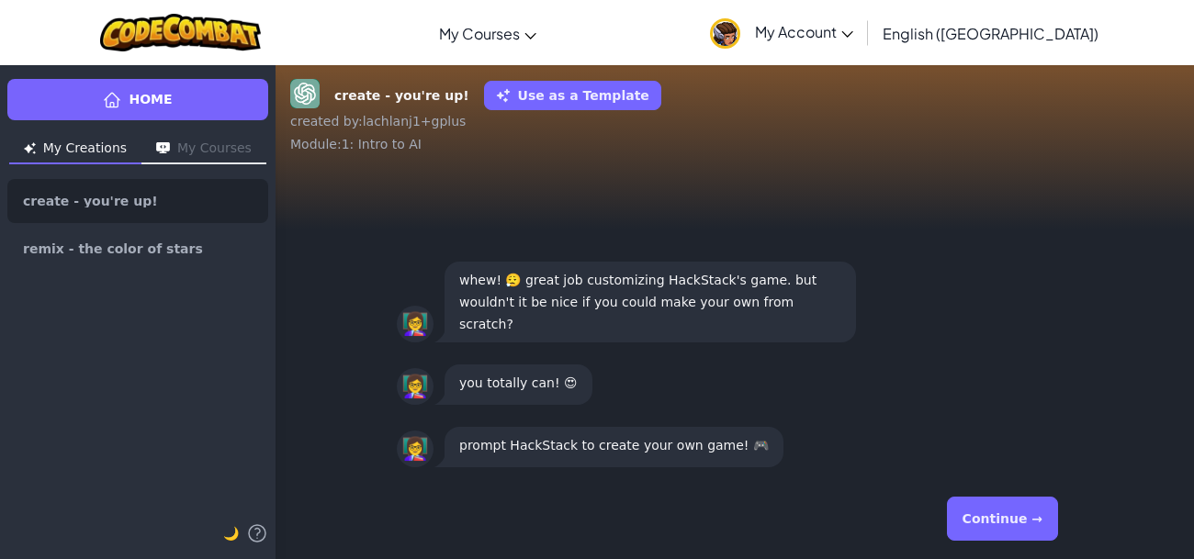
click at [1028, 520] on button "Continue →" at bounding box center [1002, 519] width 111 height 44
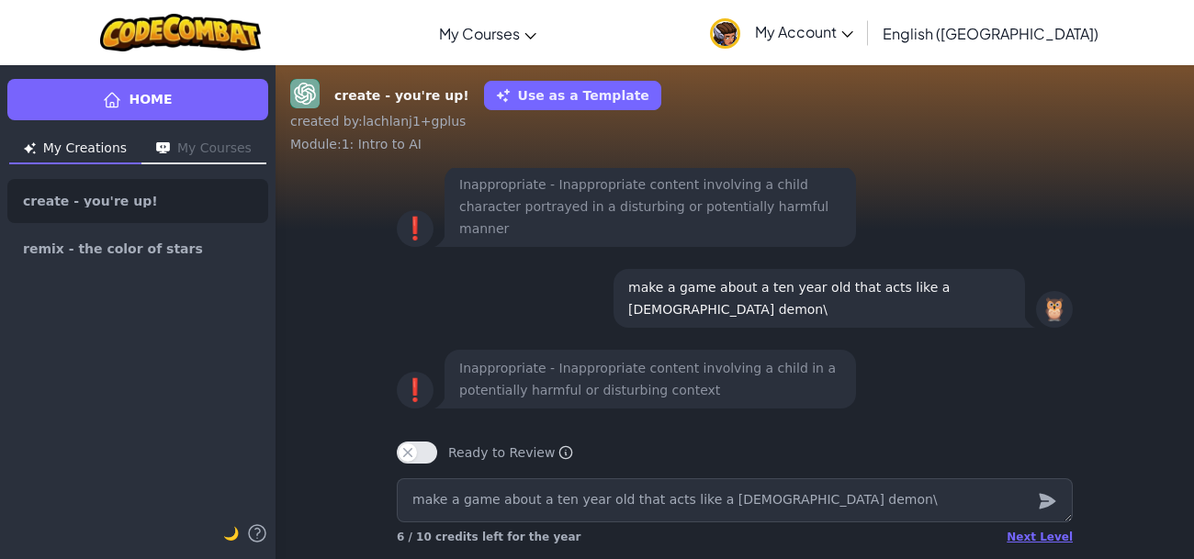
click at [691, 454] on div "Ready to Review Ready to Review Mark this when your project is complete. Your t…" at bounding box center [735, 453] width 676 height 22
click at [714, 498] on textarea "make a game about a ten year old that acts like a [DEMOGRAPHIC_DATA] demon\" at bounding box center [735, 501] width 676 height 44
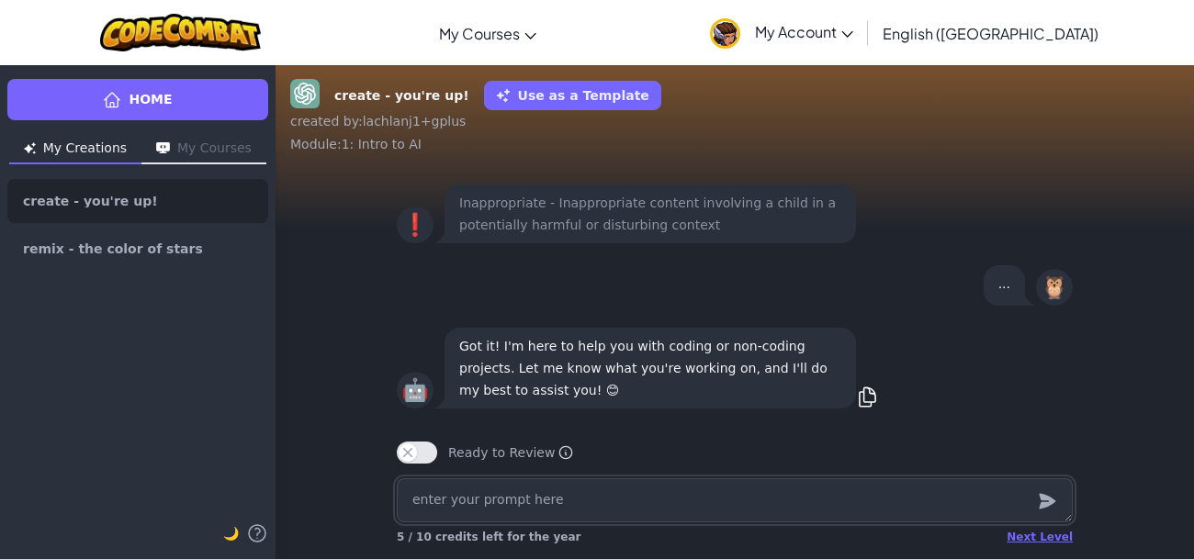
click at [730, 513] on textarea at bounding box center [735, 501] width 676 height 44
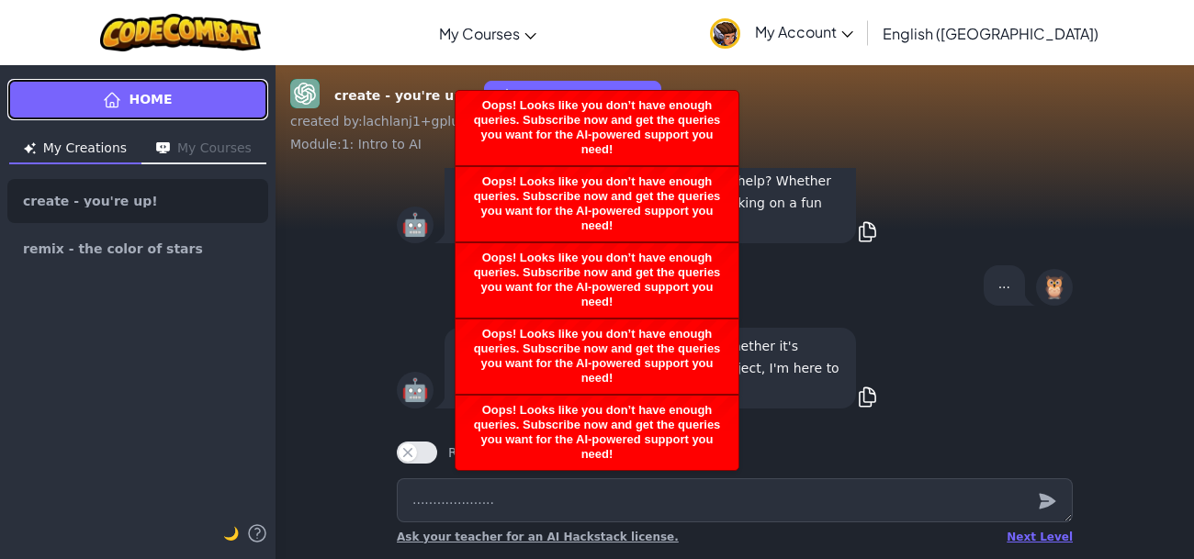
click at [211, 87] on link "Home" at bounding box center [137, 99] width 261 height 41
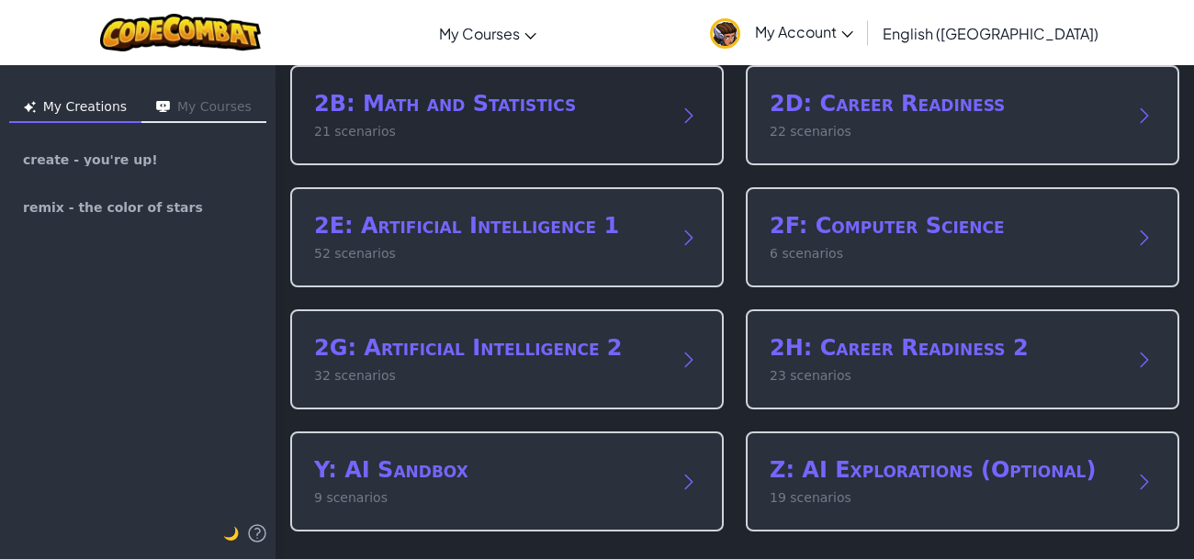
scroll to position [235, 0]
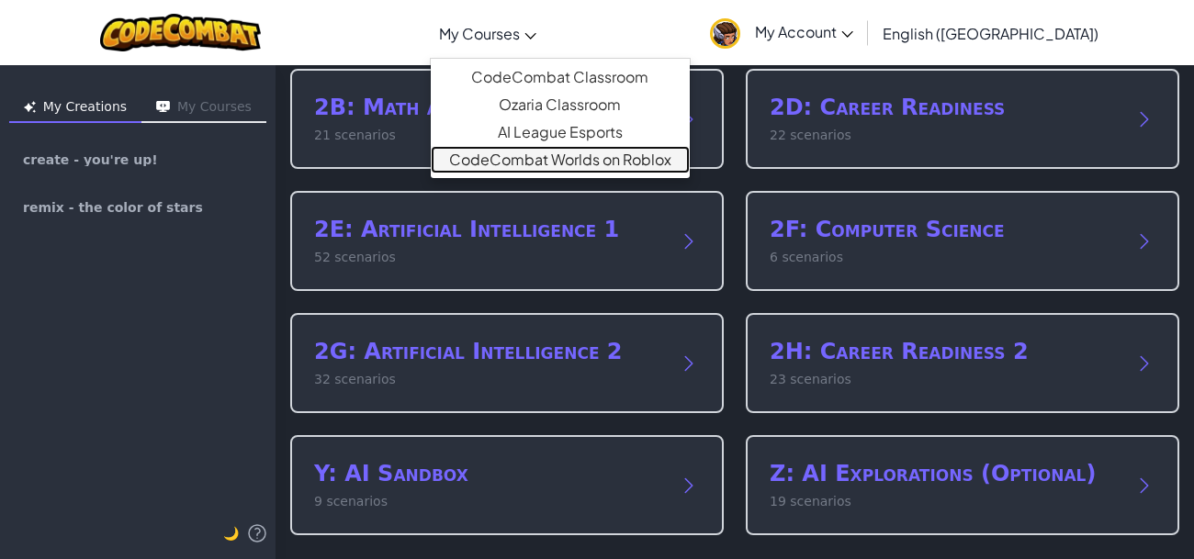
click at [635, 165] on link "CodeCombat Worlds on Roblox" at bounding box center [560, 160] width 259 height 28
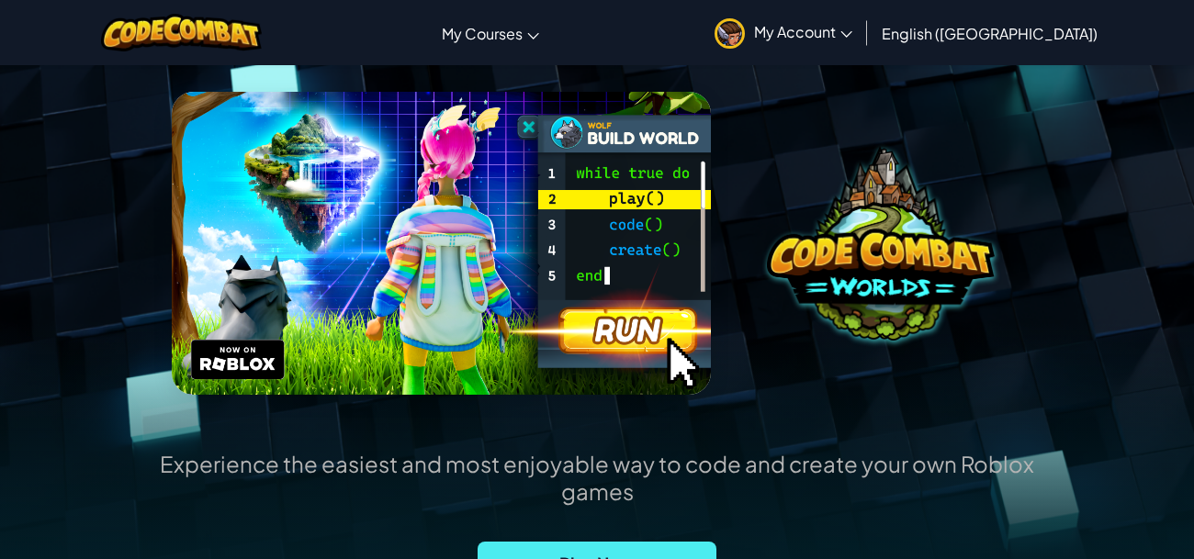
scroll to position [195, 0]
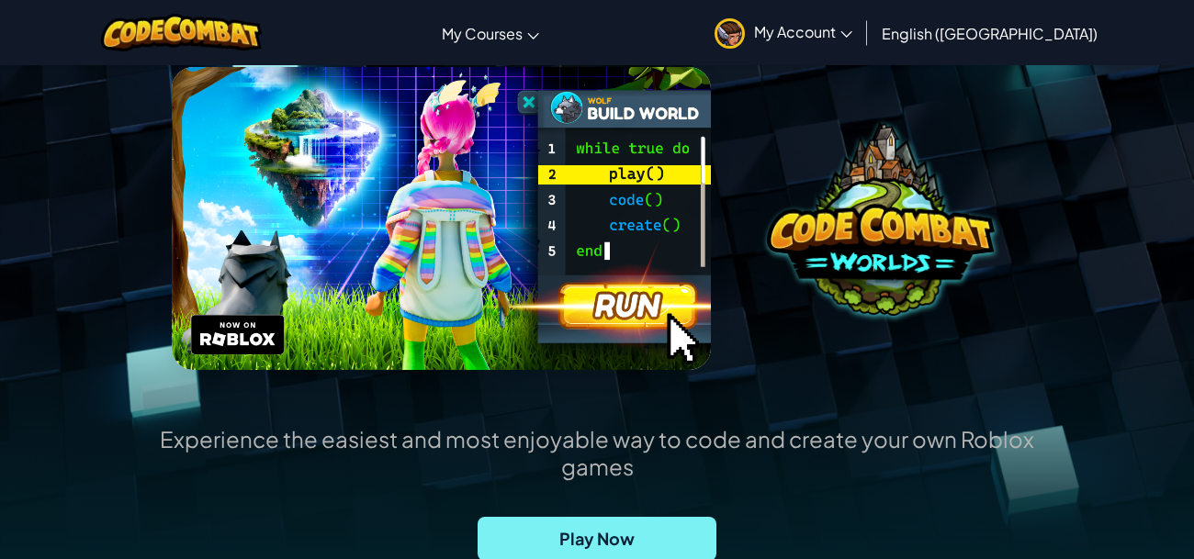
click at [615, 517] on span "Play Now" at bounding box center [597, 539] width 239 height 44
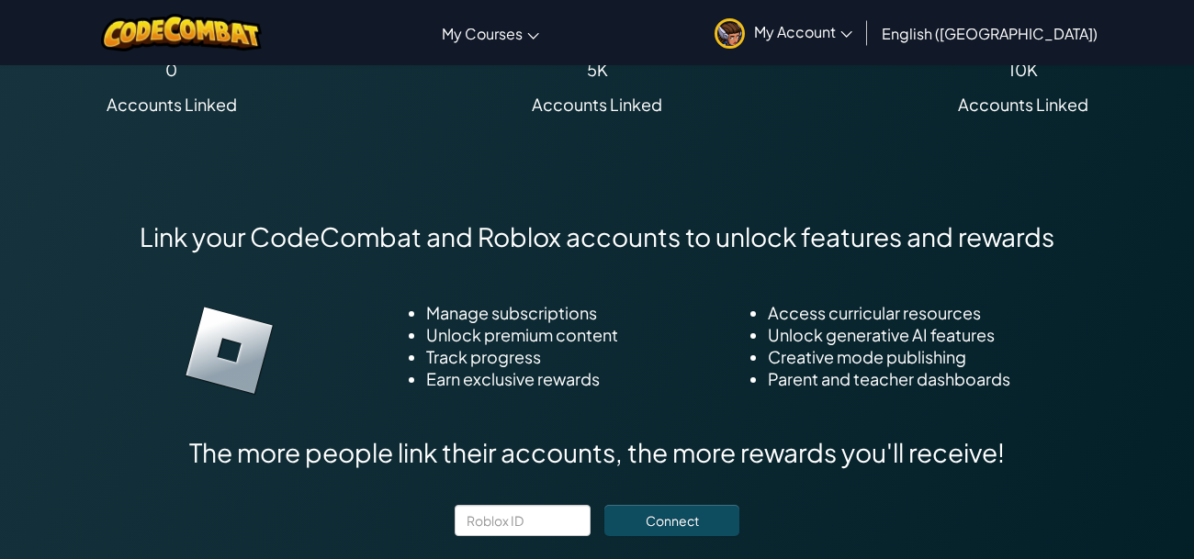
scroll to position [1337, 0]
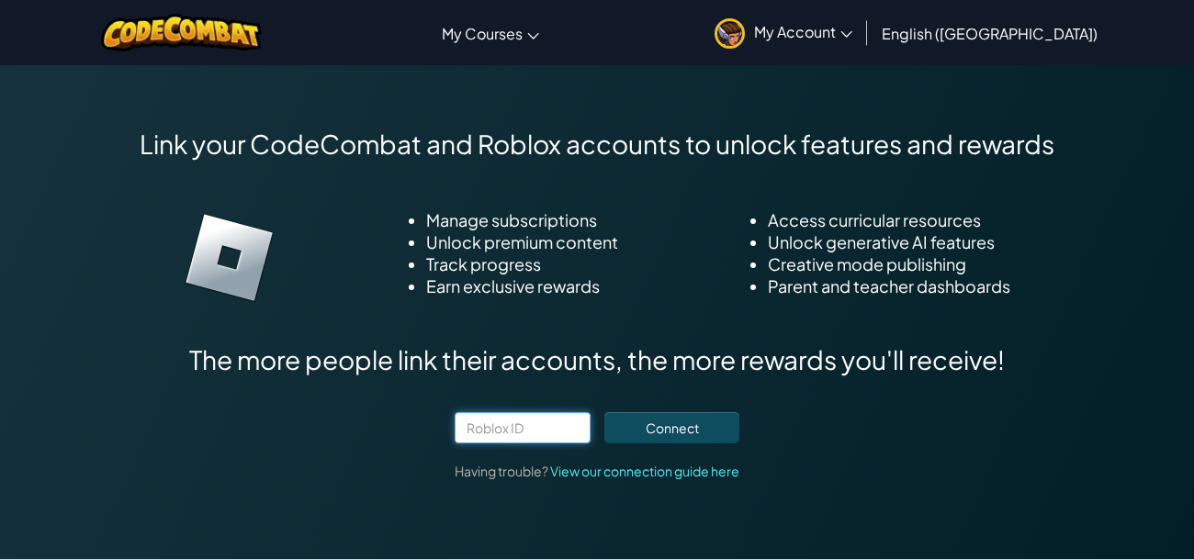
click at [548, 412] on input "text" at bounding box center [523, 427] width 136 height 31
click at [620, 412] on button "Connect" at bounding box center [671, 427] width 135 height 31
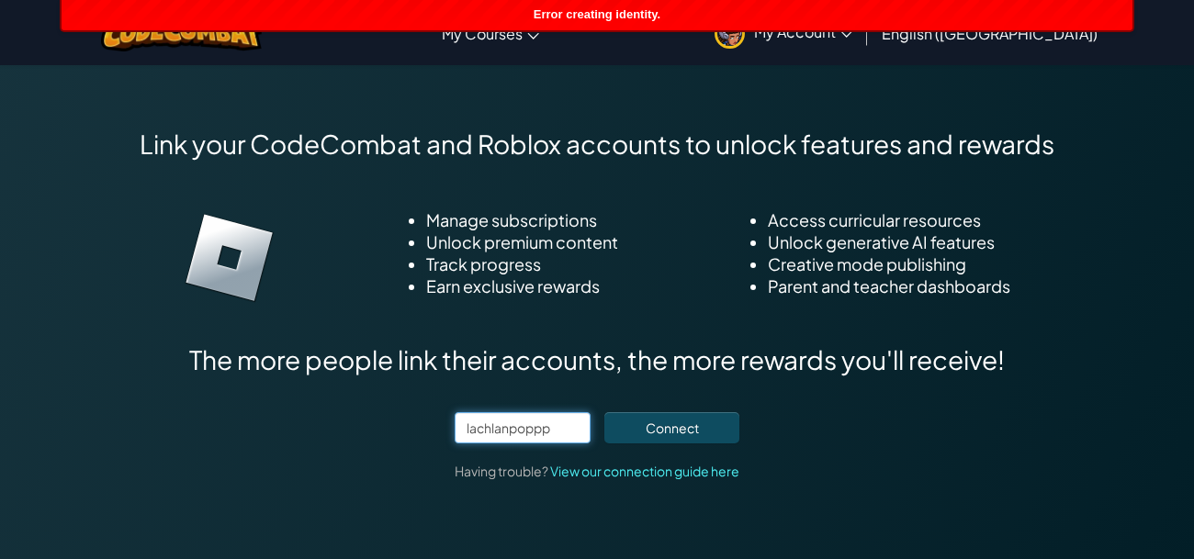
click at [547, 412] on input "lachlanpoppp" at bounding box center [523, 427] width 136 height 31
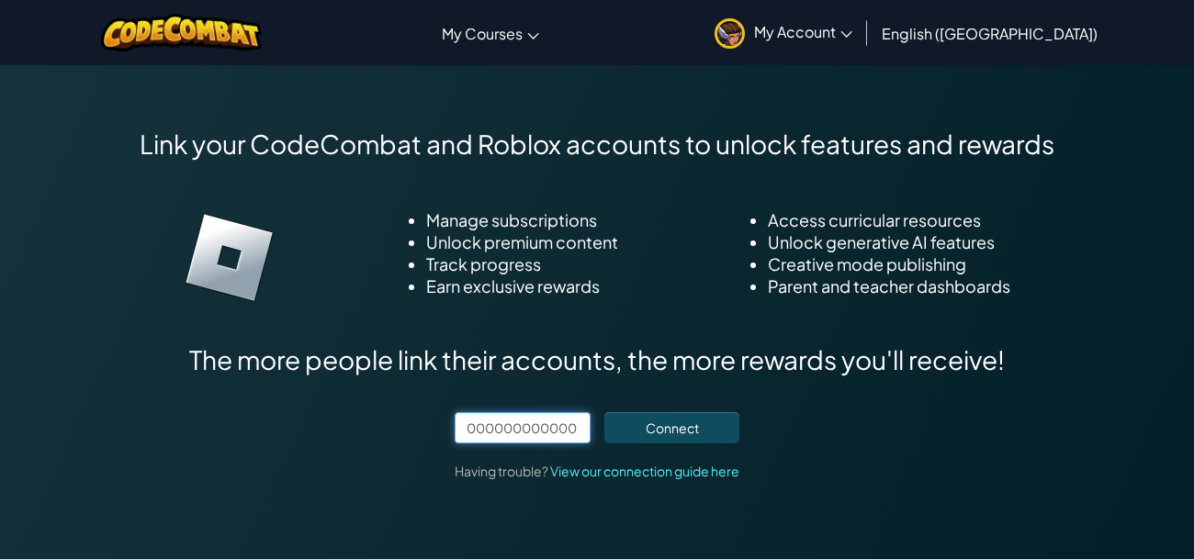
scroll to position [0, 0]
click at [685, 412] on button "Connect" at bounding box center [671, 427] width 135 height 31
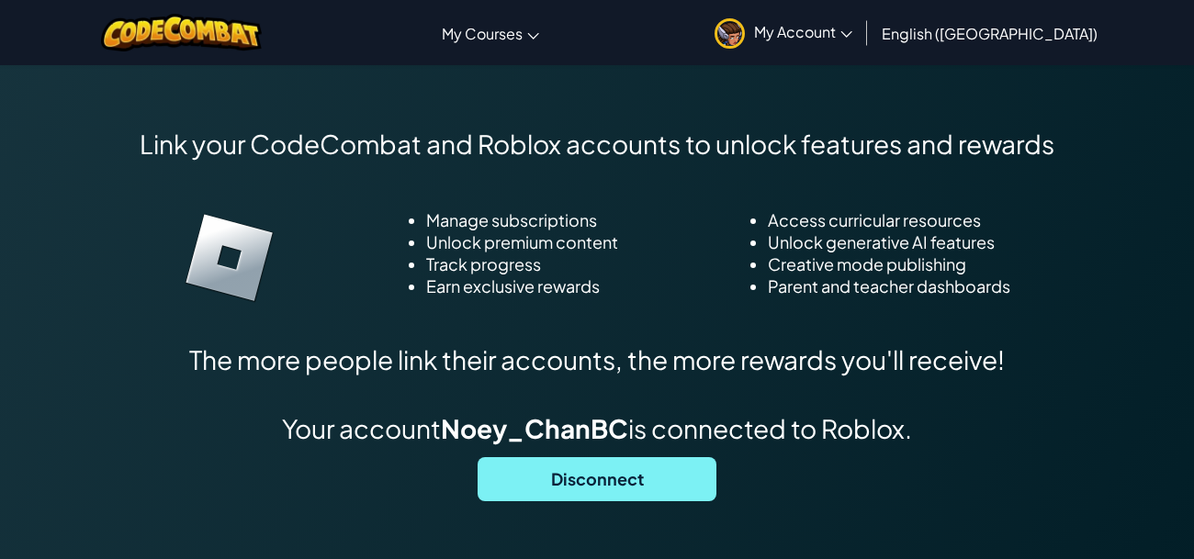
click at [651, 460] on span "Disconnect" at bounding box center [597, 479] width 239 height 44
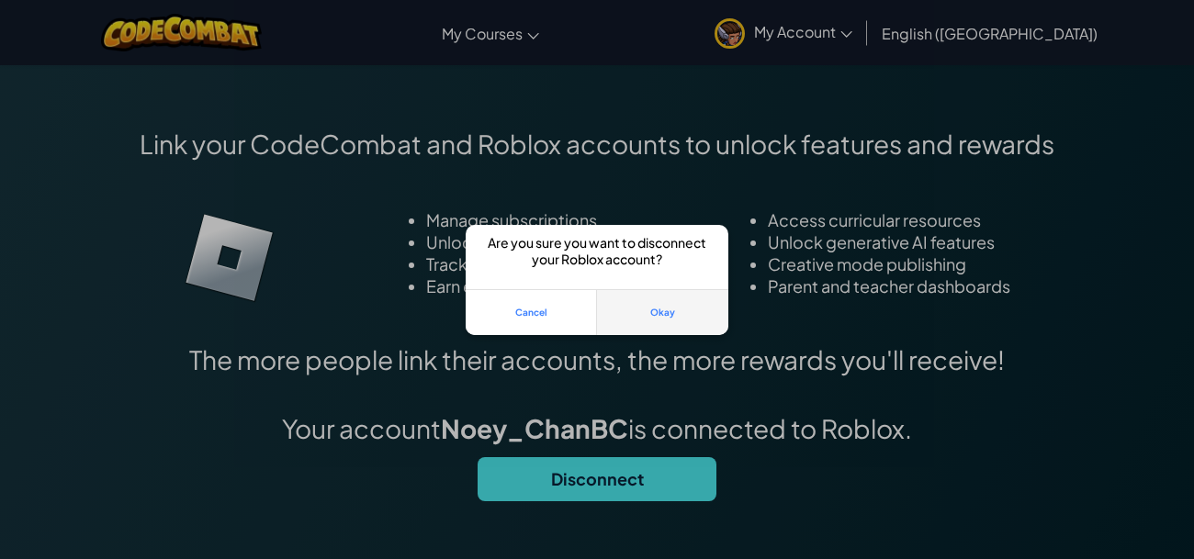
click at [674, 310] on button "Okay" at bounding box center [662, 312] width 131 height 46
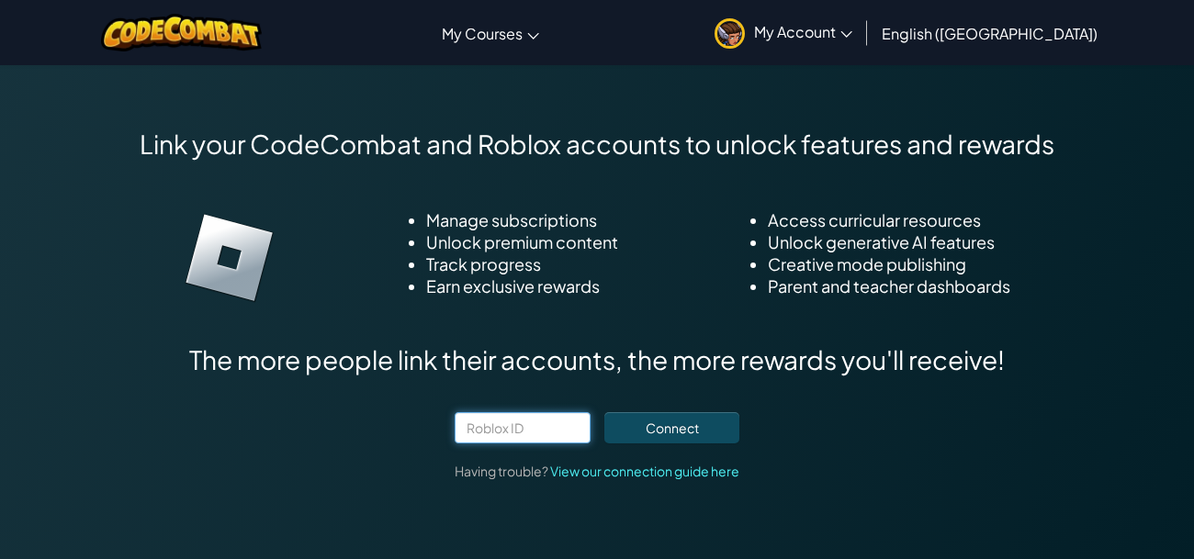
click at [519, 412] on input "text" at bounding box center [523, 427] width 136 height 31
click at [692, 414] on button "Connect" at bounding box center [671, 427] width 135 height 31
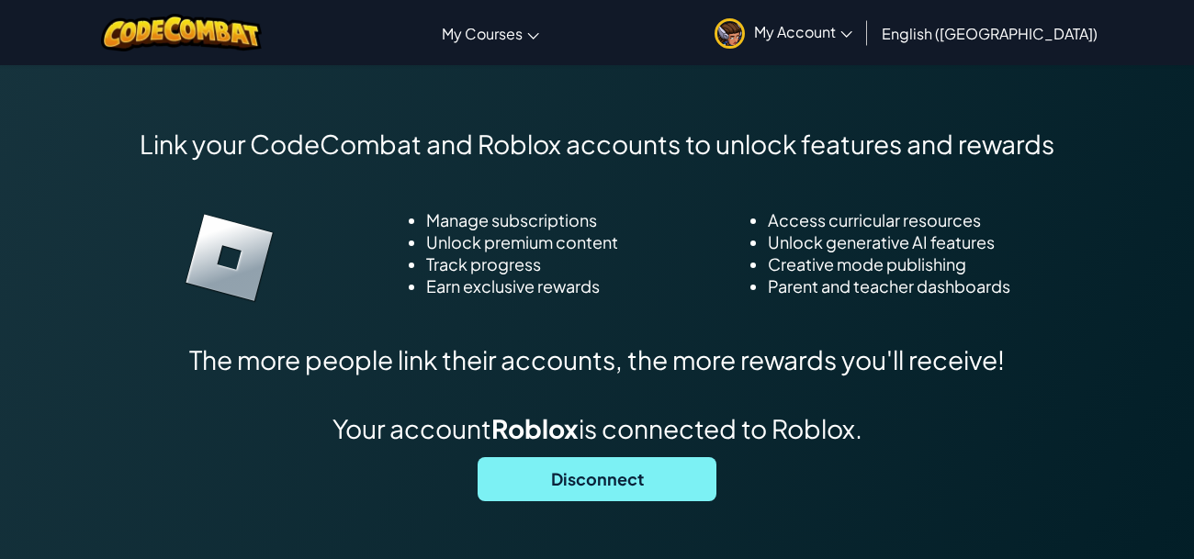
click at [675, 457] on span "Disconnect" at bounding box center [597, 479] width 239 height 44
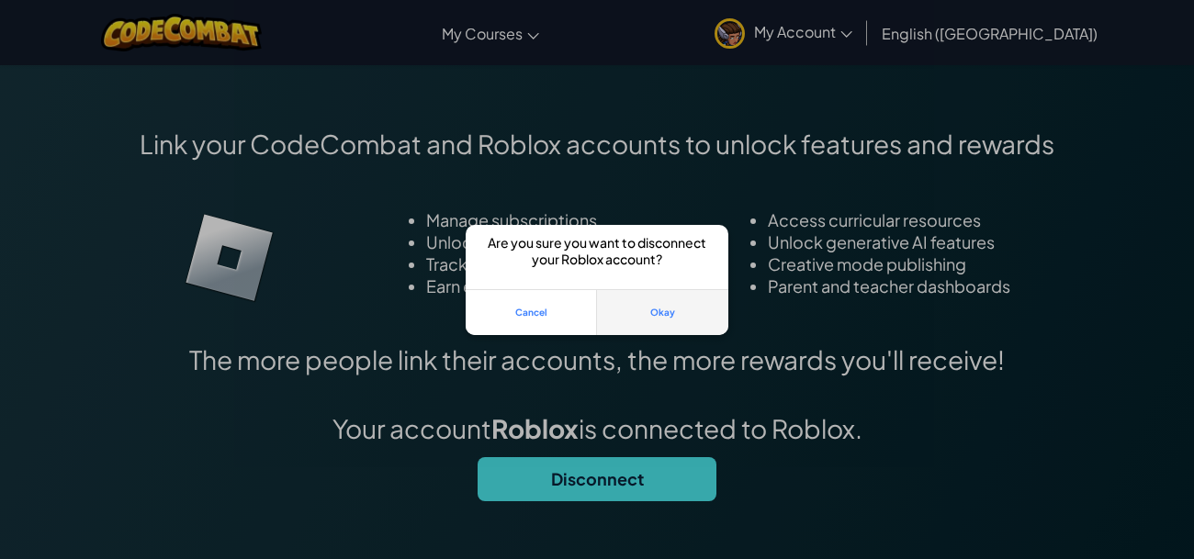
click at [676, 320] on button "Okay" at bounding box center [662, 312] width 131 height 46
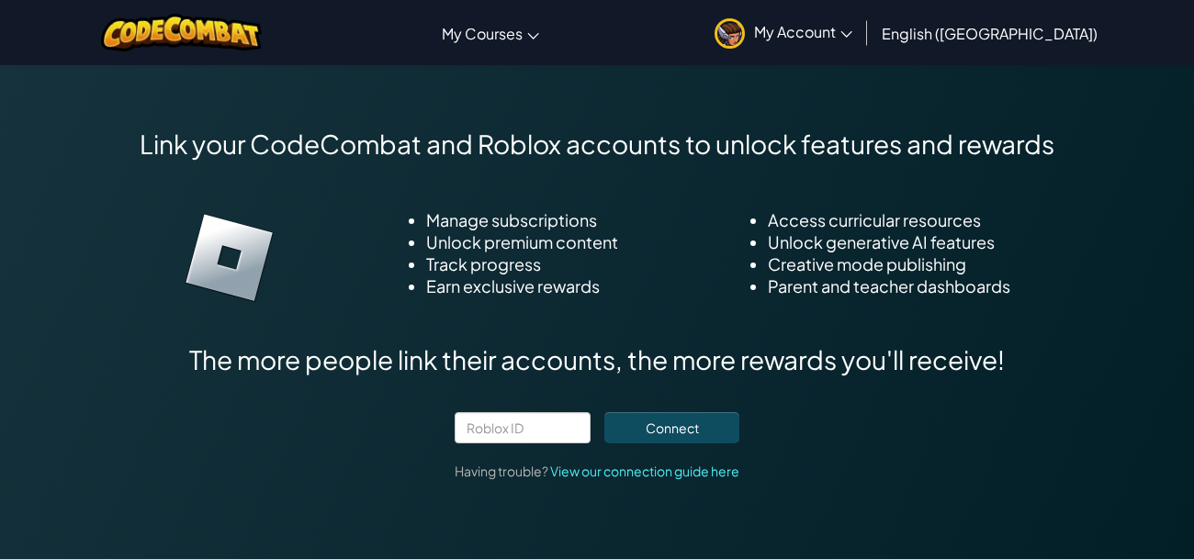
click at [568, 381] on div "Link your CodeCombat and Roblox accounts to unlock features and rewards Manage …" at bounding box center [597, 304] width 915 height 353
click at [569, 412] on input "text" at bounding box center [523, 427] width 136 height 31
click at [717, 412] on button "Connect" at bounding box center [671, 427] width 135 height 31
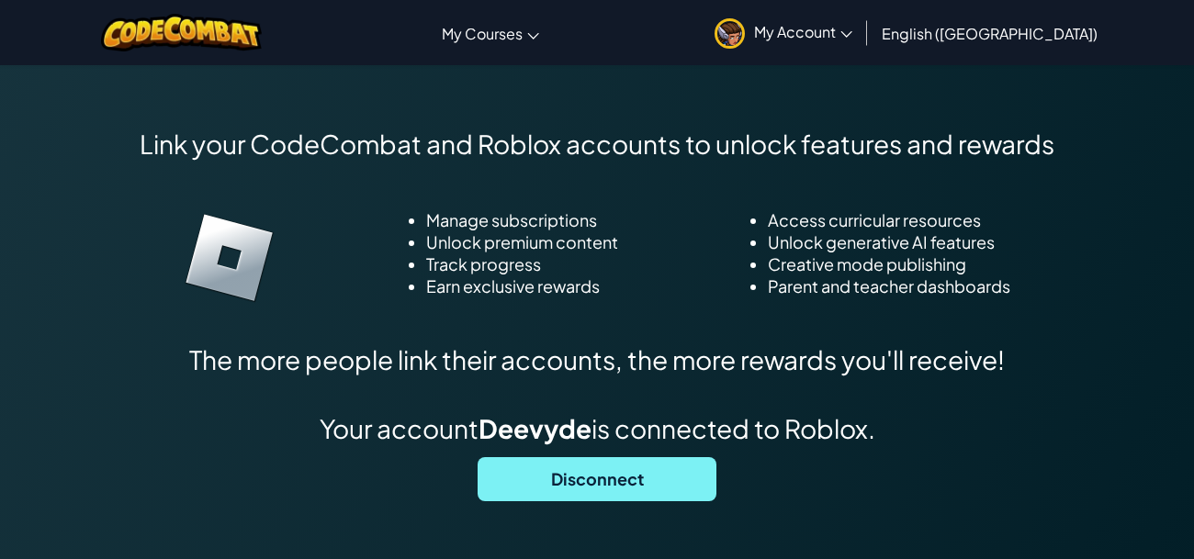
click at [606, 464] on span "Disconnect" at bounding box center [597, 479] width 239 height 44
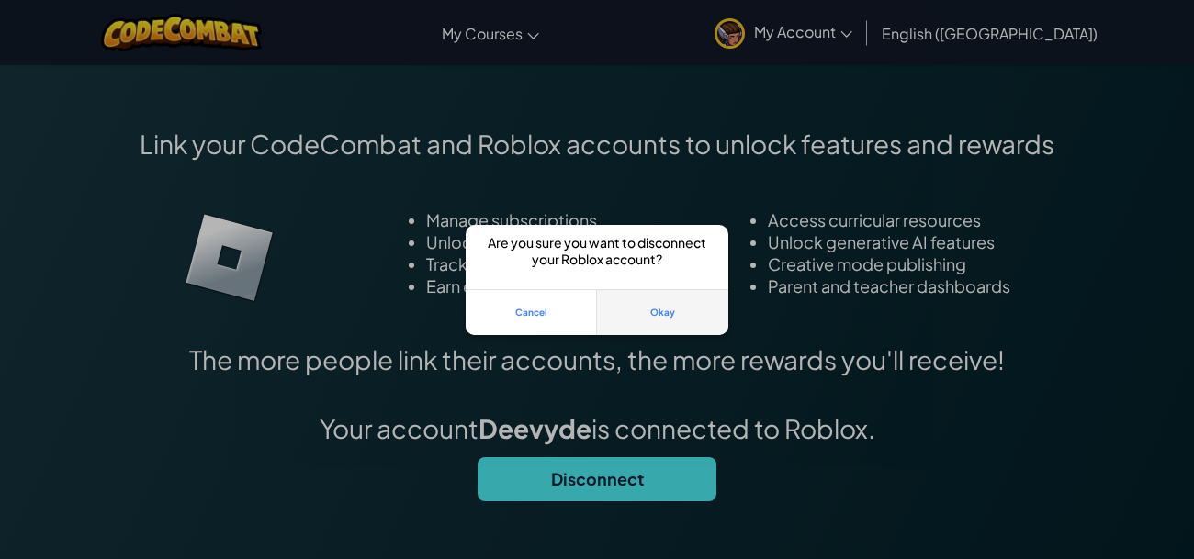
click at [626, 312] on button "Okay" at bounding box center [662, 312] width 131 height 46
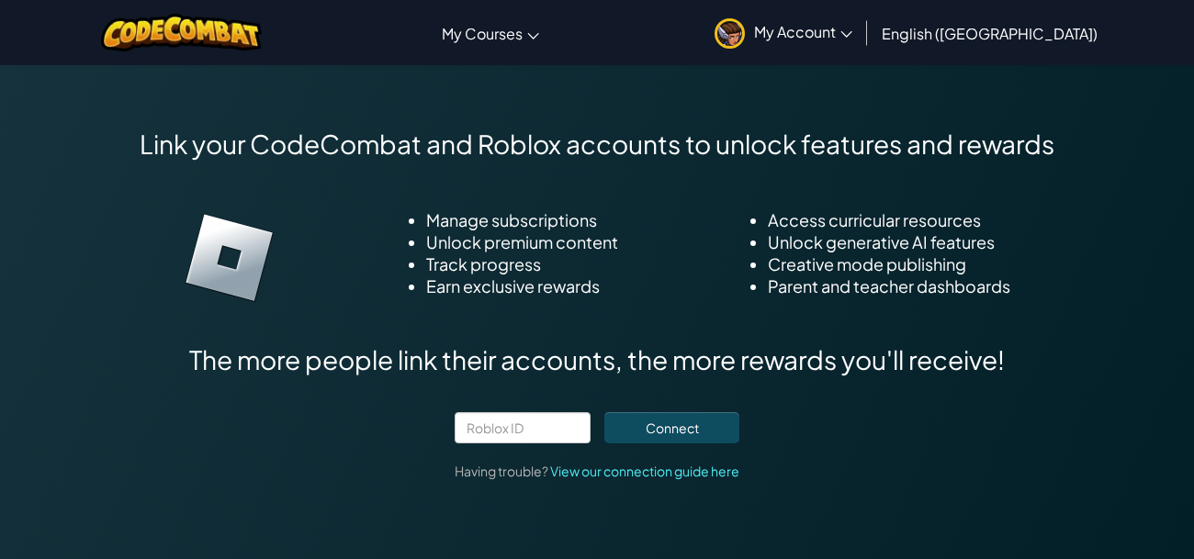
click at [558, 416] on div "Connect Having trouble? View our connection guide here" at bounding box center [597, 446] width 285 height 68
click at [556, 414] on input "text" at bounding box center [523, 427] width 136 height 31
click at [624, 412] on button "Connect" at bounding box center [671, 427] width 135 height 31
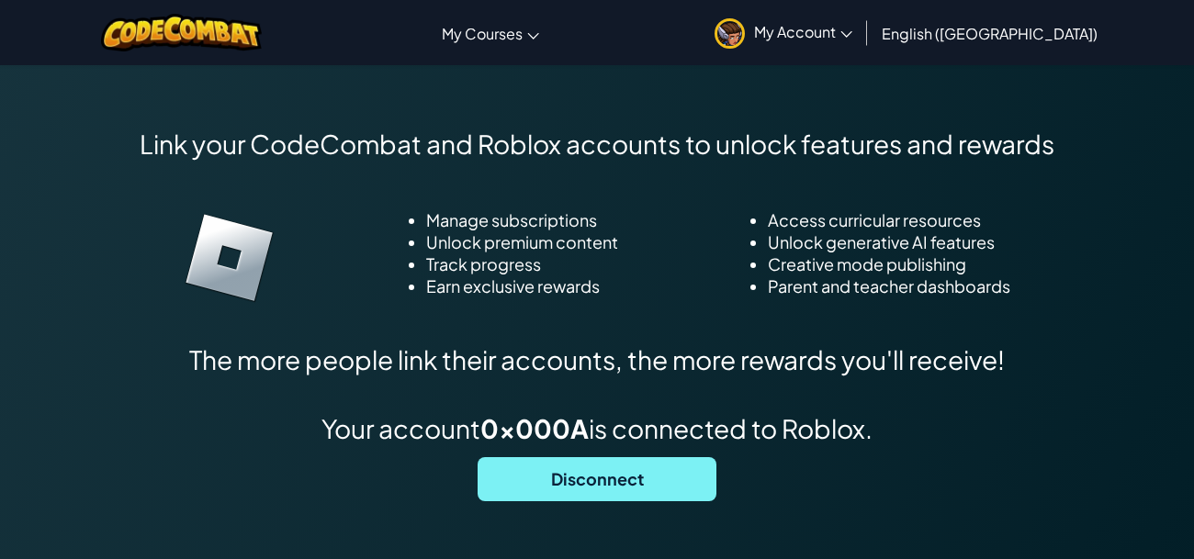
click at [599, 457] on span "Disconnect" at bounding box center [597, 479] width 239 height 44
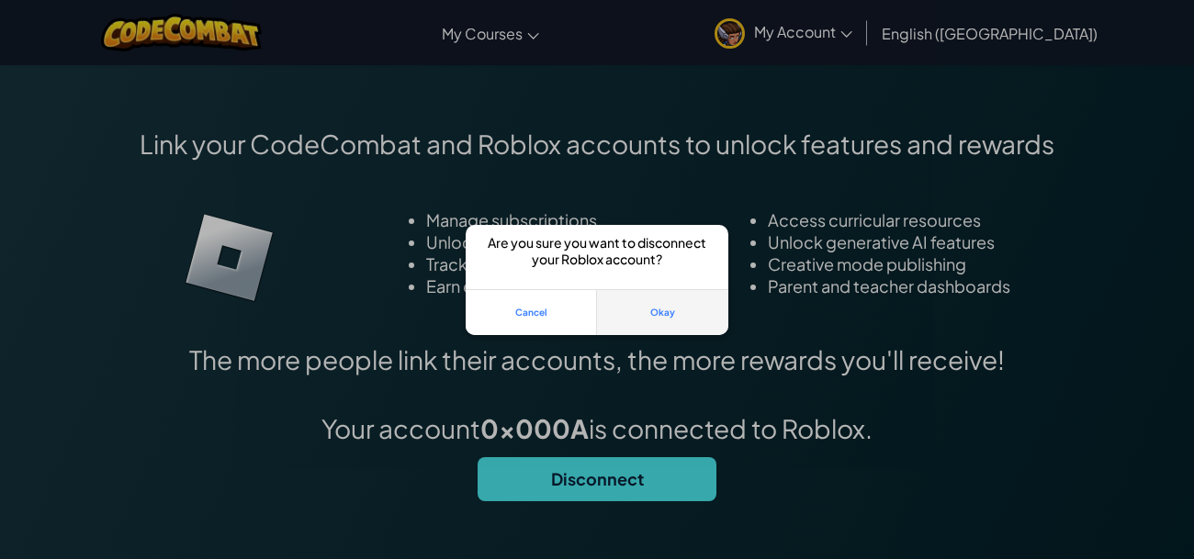
click at [660, 313] on button "Okay" at bounding box center [662, 312] width 131 height 46
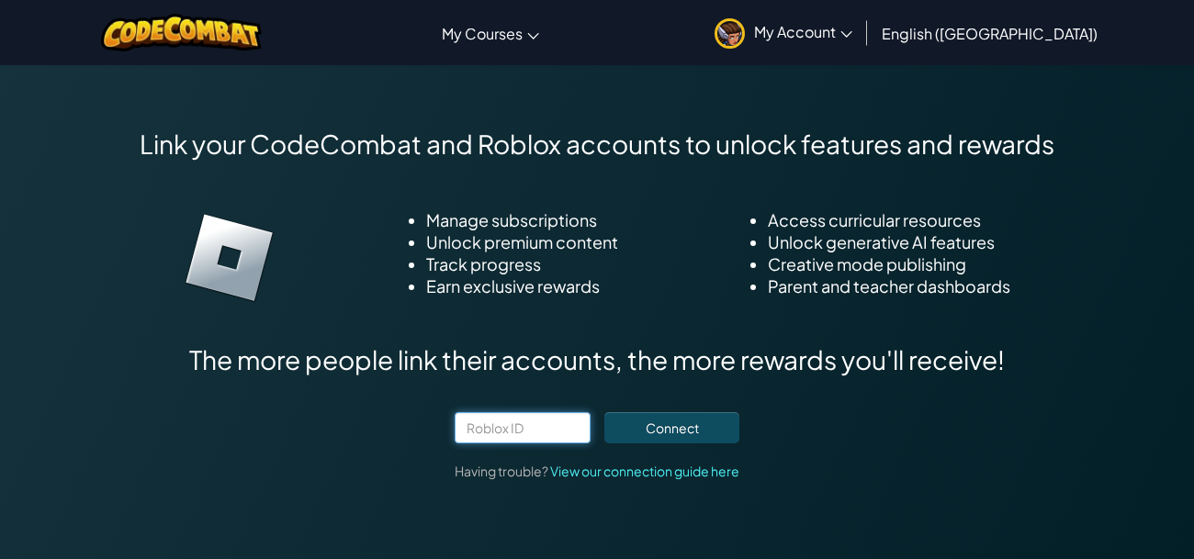
click at [517, 412] on input "text" at bounding box center [523, 427] width 136 height 31
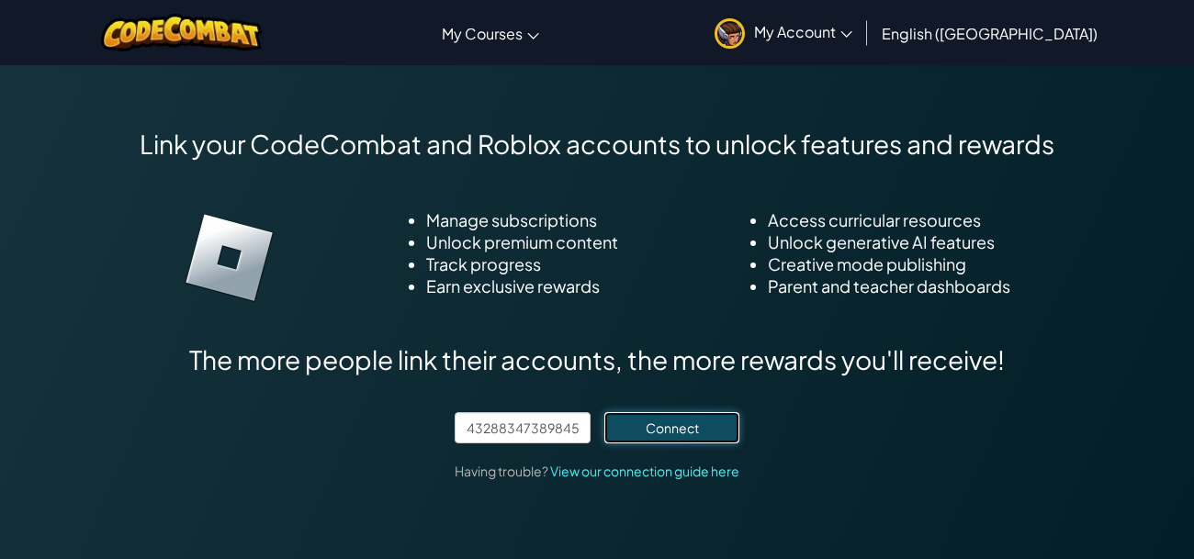
click at [729, 412] on button "Connect" at bounding box center [671, 427] width 135 height 31
click at [694, 416] on div "12345678 Connect Having trouble? View our connection guide here" at bounding box center [597, 446] width 285 height 68
click at [687, 412] on button "Connect" at bounding box center [671, 427] width 135 height 31
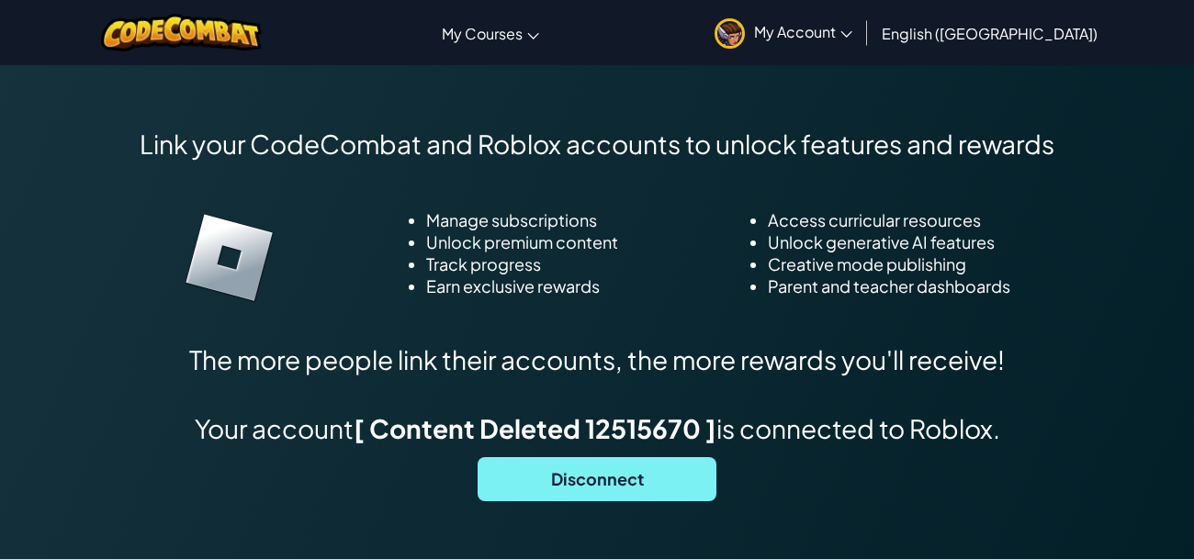
click at [694, 457] on span "Disconnect" at bounding box center [597, 479] width 239 height 44
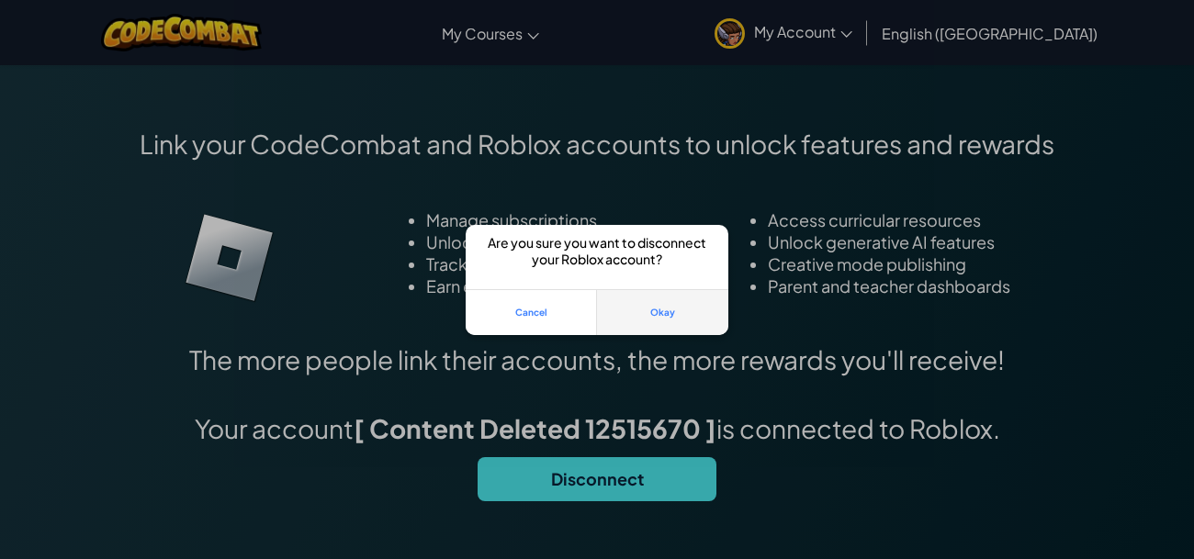
click at [639, 333] on button "Okay" at bounding box center [662, 312] width 131 height 46
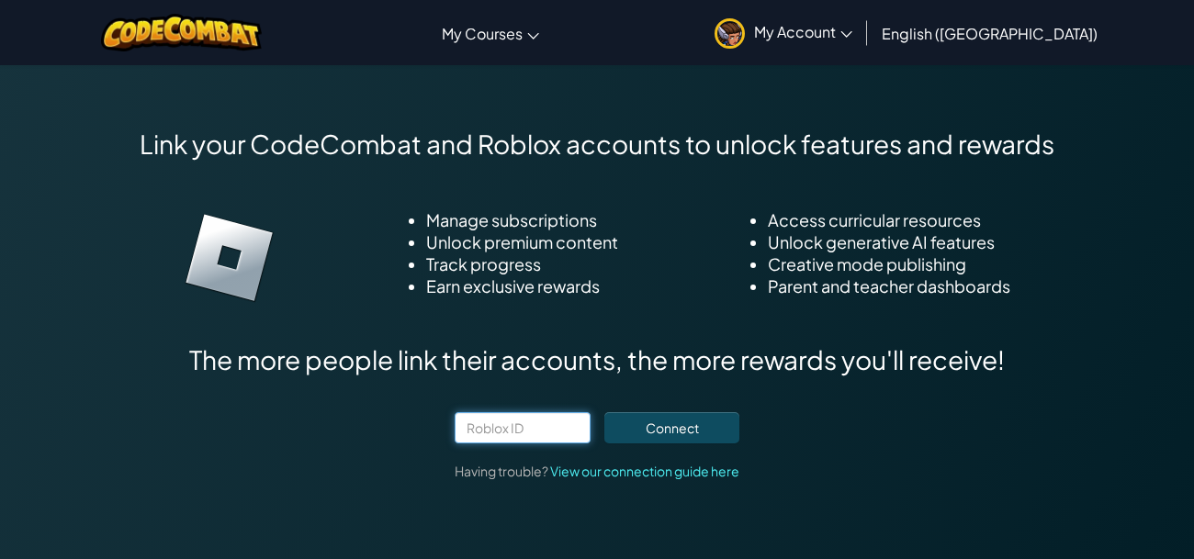
click at [495, 412] on input "text" at bounding box center [523, 427] width 136 height 31
click at [679, 412] on button "Connect" at bounding box center [671, 427] width 135 height 31
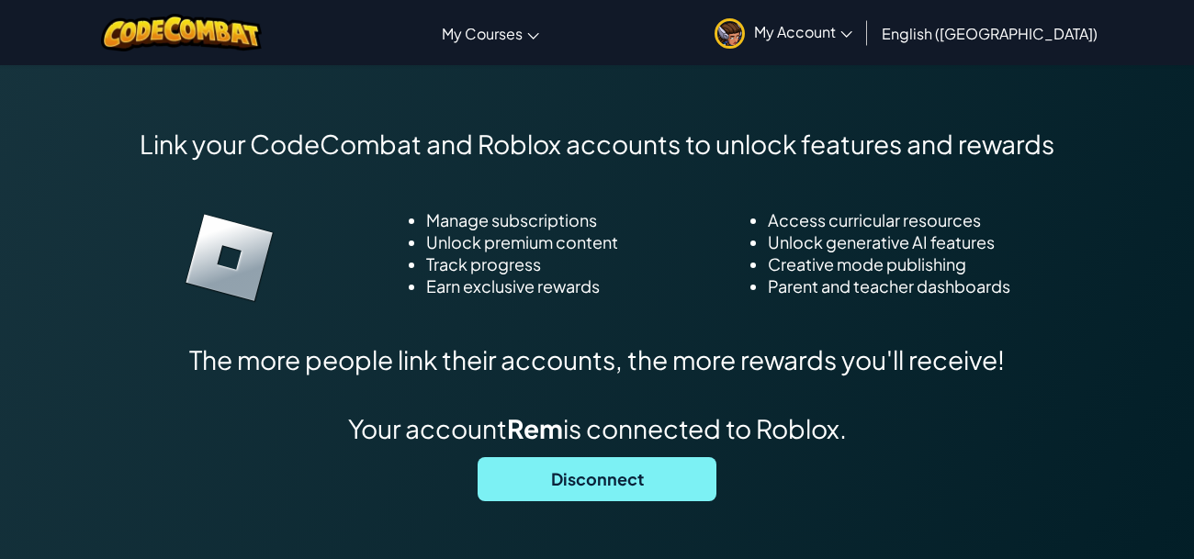
click at [664, 457] on span "Disconnect" at bounding box center [597, 479] width 239 height 44
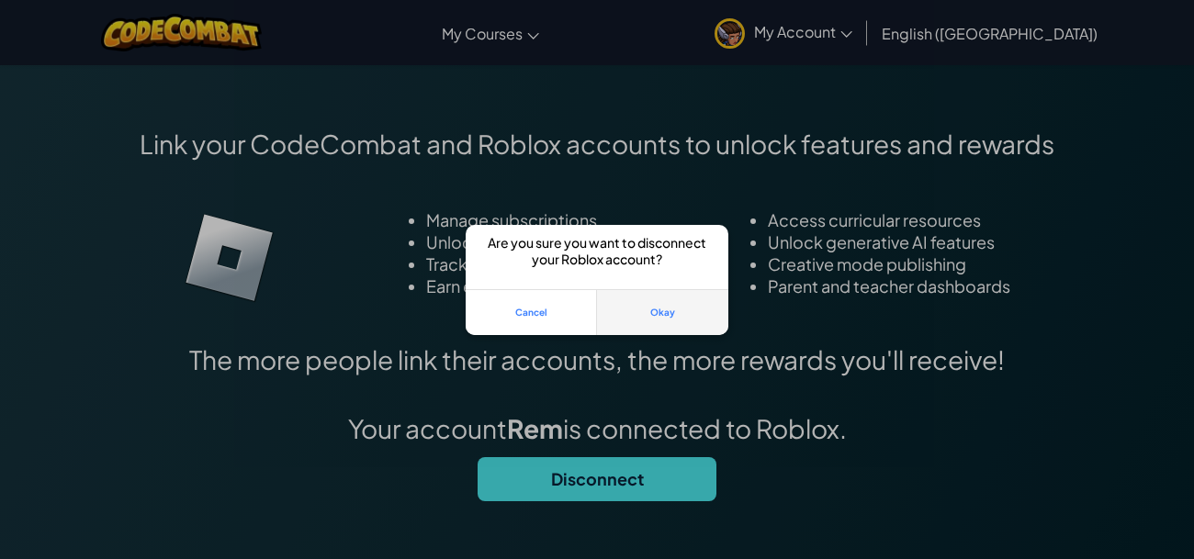
click at [638, 325] on button "Okay" at bounding box center [662, 312] width 131 height 46
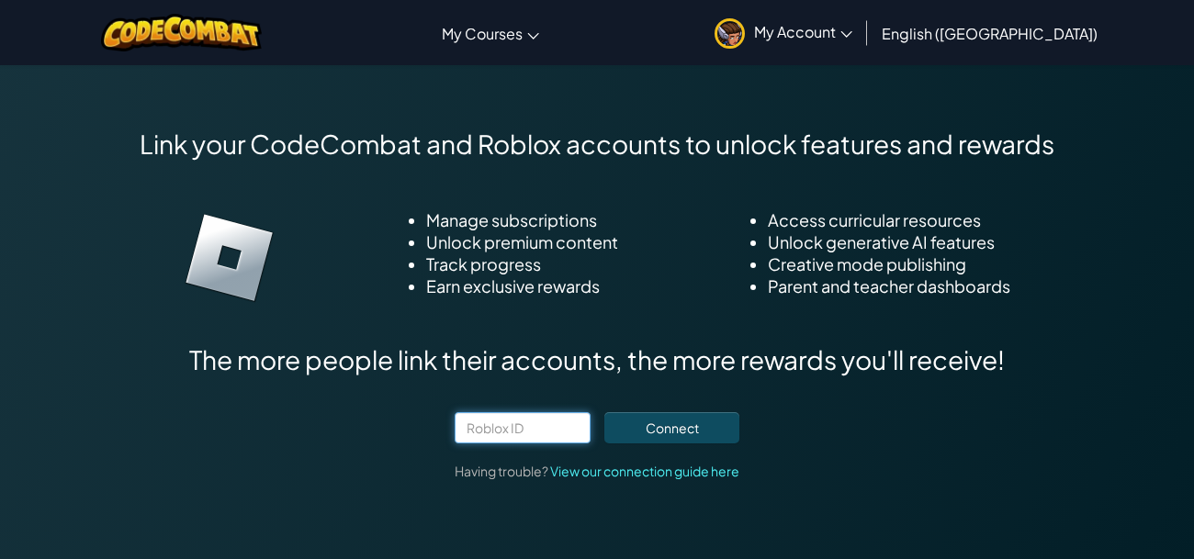
click at [520, 412] on input "text" at bounding box center [523, 427] width 136 height 31
paste input "10916243"
click at [661, 412] on button "Connect" at bounding box center [671, 427] width 135 height 31
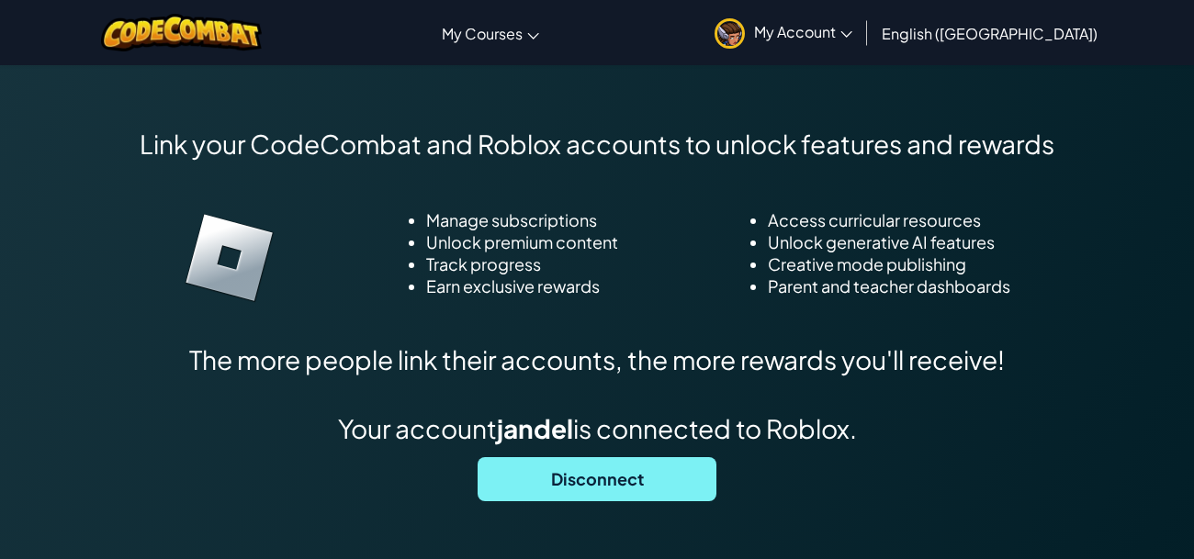
click at [672, 457] on span "Disconnect" at bounding box center [597, 479] width 239 height 44
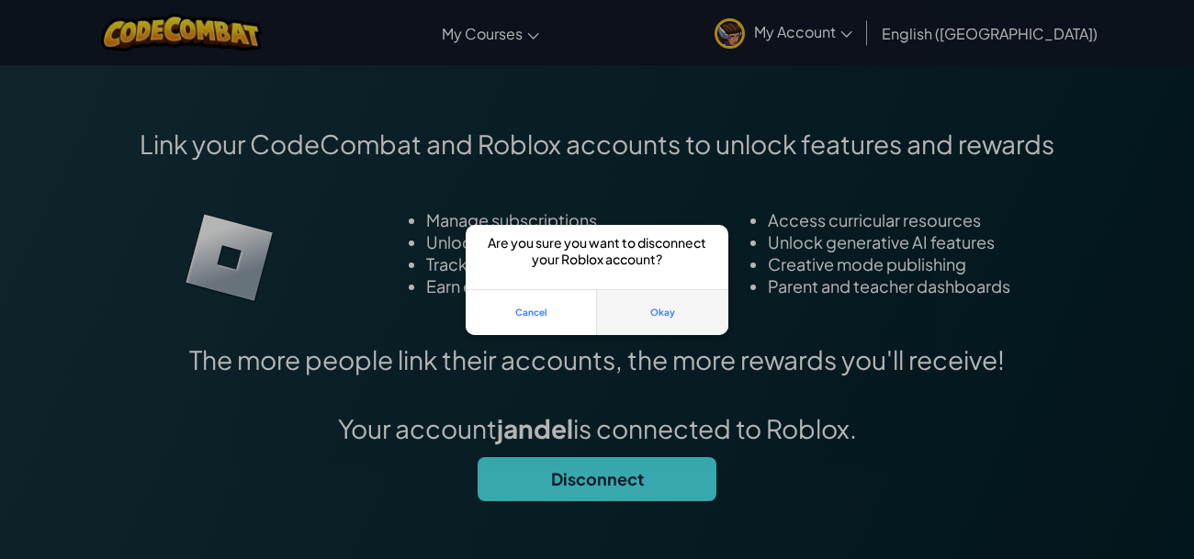
click at [664, 293] on button "Okay" at bounding box center [662, 312] width 131 height 46
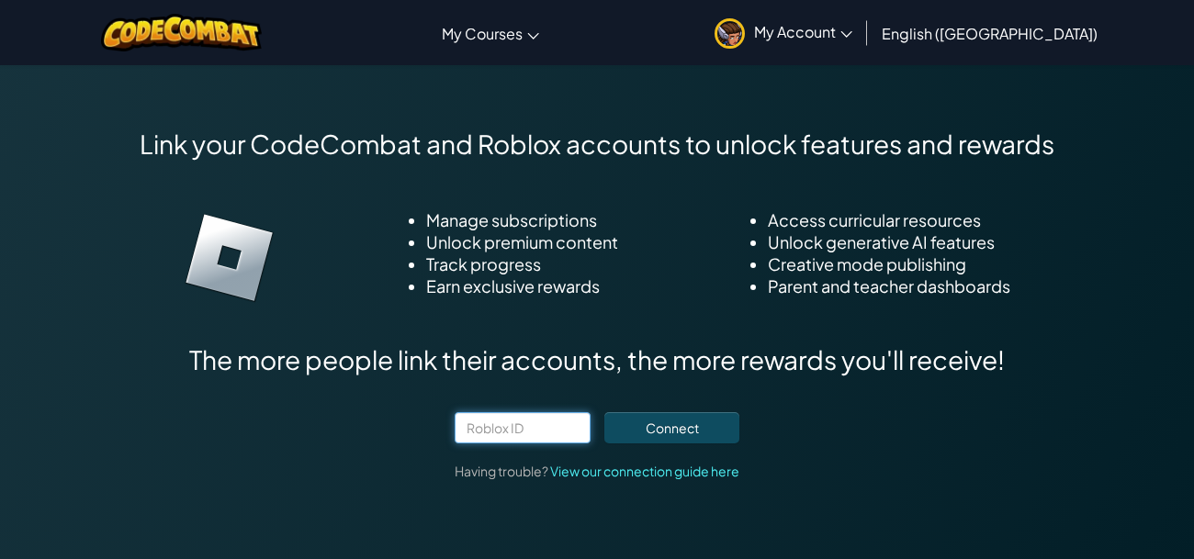
click at [555, 412] on input "text" at bounding box center [523, 427] width 136 height 31
paste input "4416243809"
click at [649, 412] on button "Connect" at bounding box center [671, 427] width 135 height 31
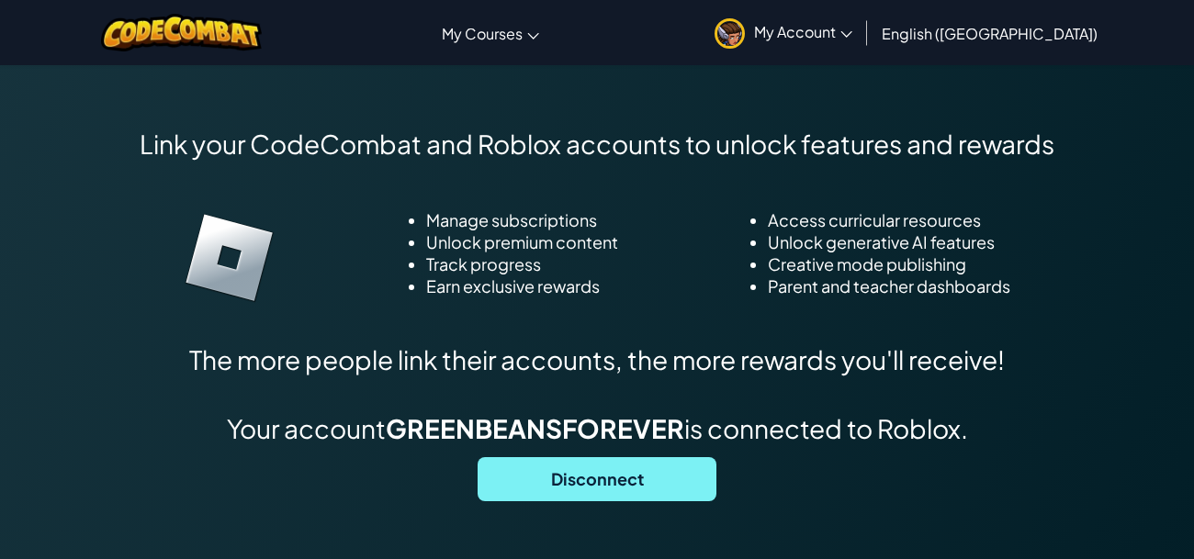
click at [609, 465] on span "Disconnect" at bounding box center [597, 479] width 239 height 44
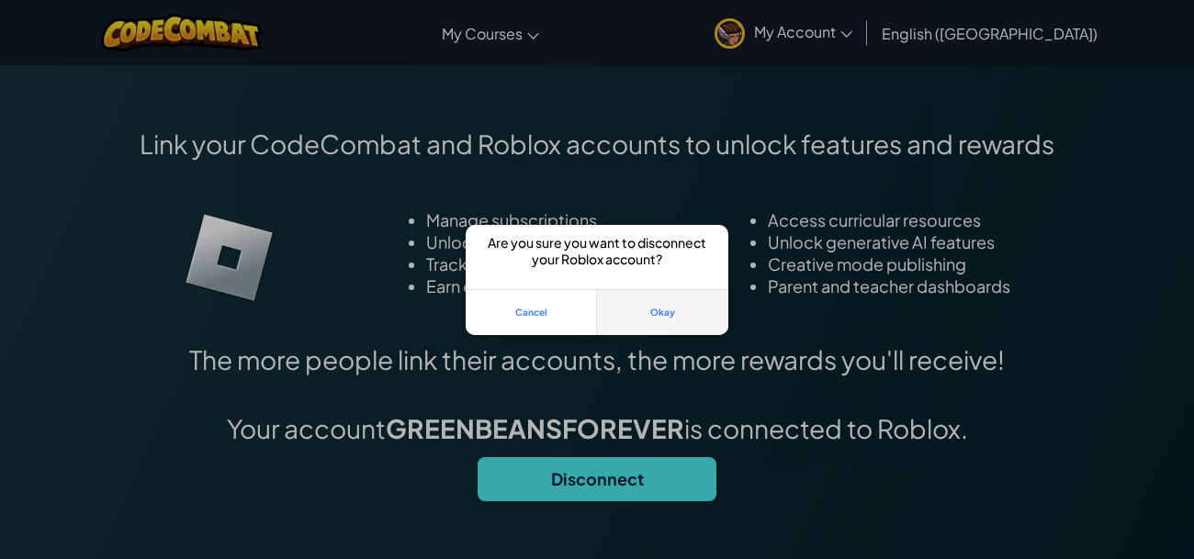
click at [639, 298] on button "Okay" at bounding box center [662, 312] width 131 height 46
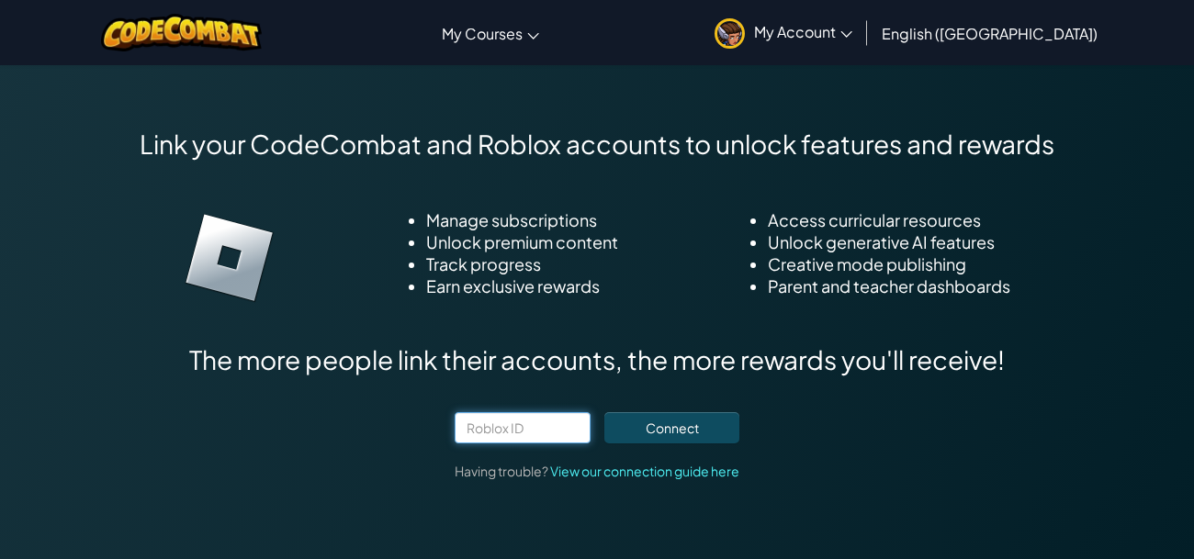
click at [543, 412] on input "text" at bounding box center [523, 427] width 136 height 31
click at [633, 412] on button "Connect" at bounding box center [671, 427] width 135 height 31
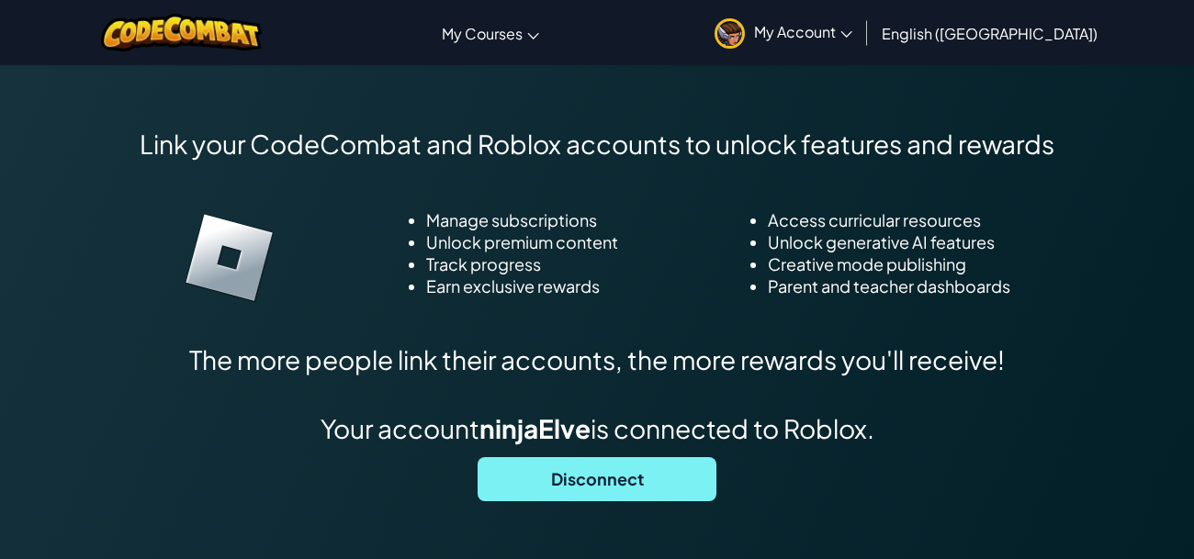
click at [648, 457] on span "Disconnect" at bounding box center [597, 479] width 239 height 44
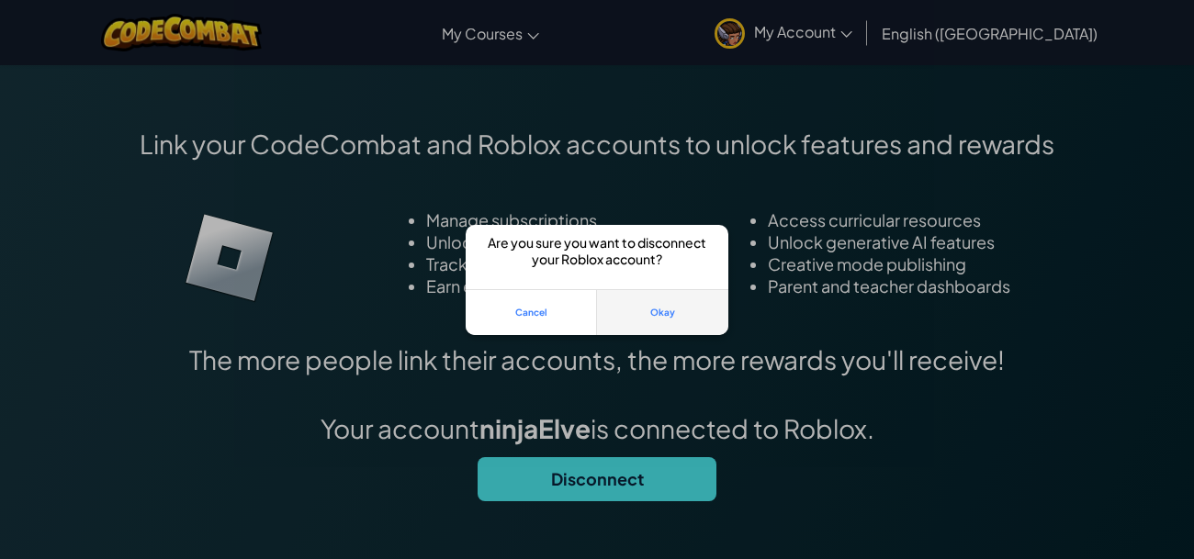
click at [682, 311] on button "Okay" at bounding box center [662, 312] width 131 height 46
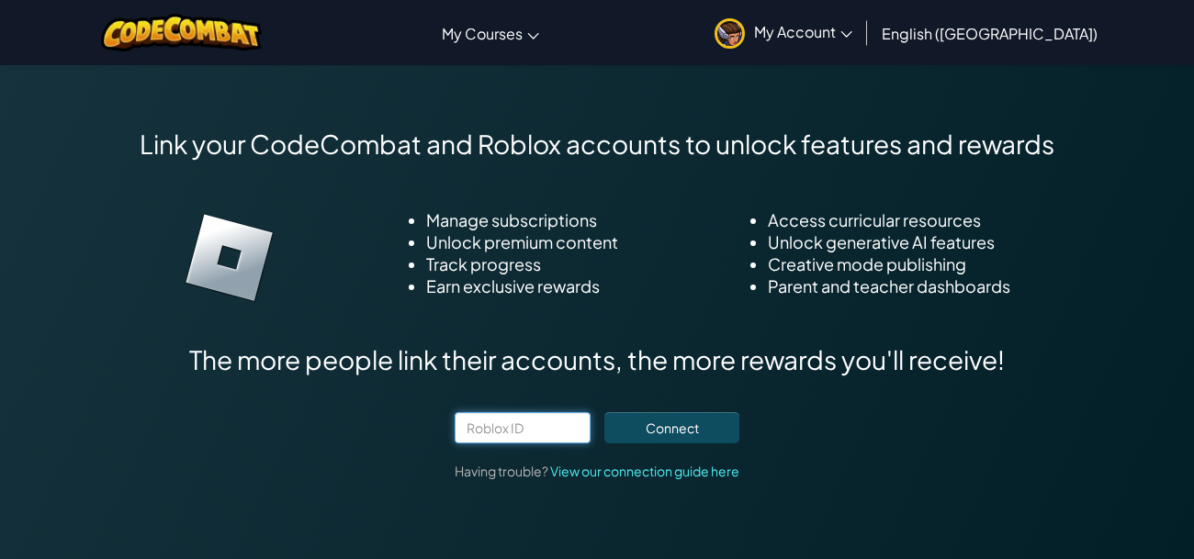
click at [540, 412] on input "text" at bounding box center [523, 427] width 136 height 31
click at [655, 412] on button "Connect" at bounding box center [671, 427] width 135 height 31
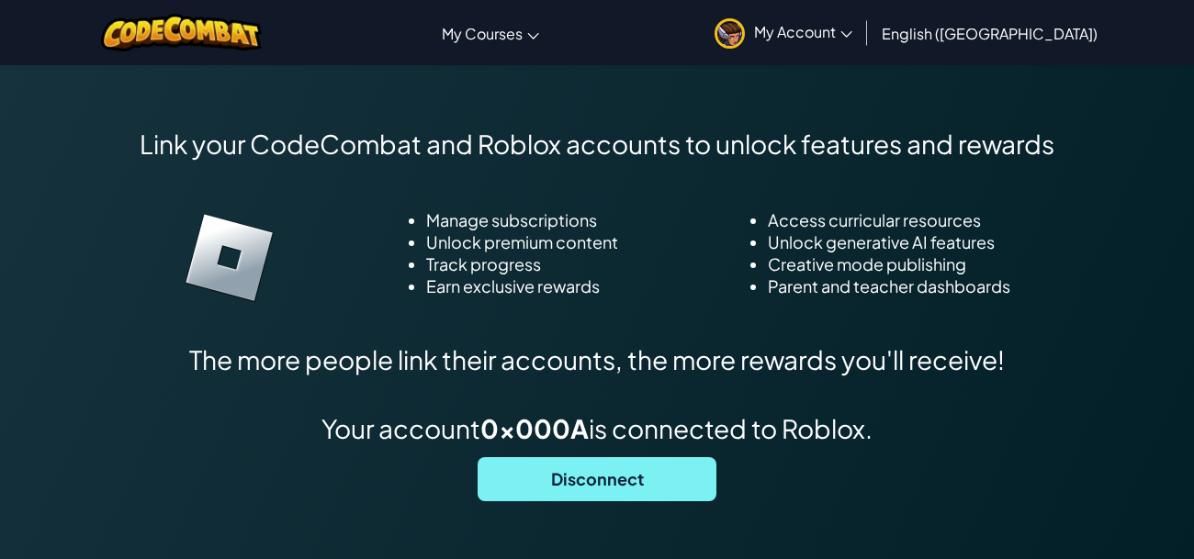
click at [607, 457] on span "Disconnect" at bounding box center [597, 479] width 239 height 44
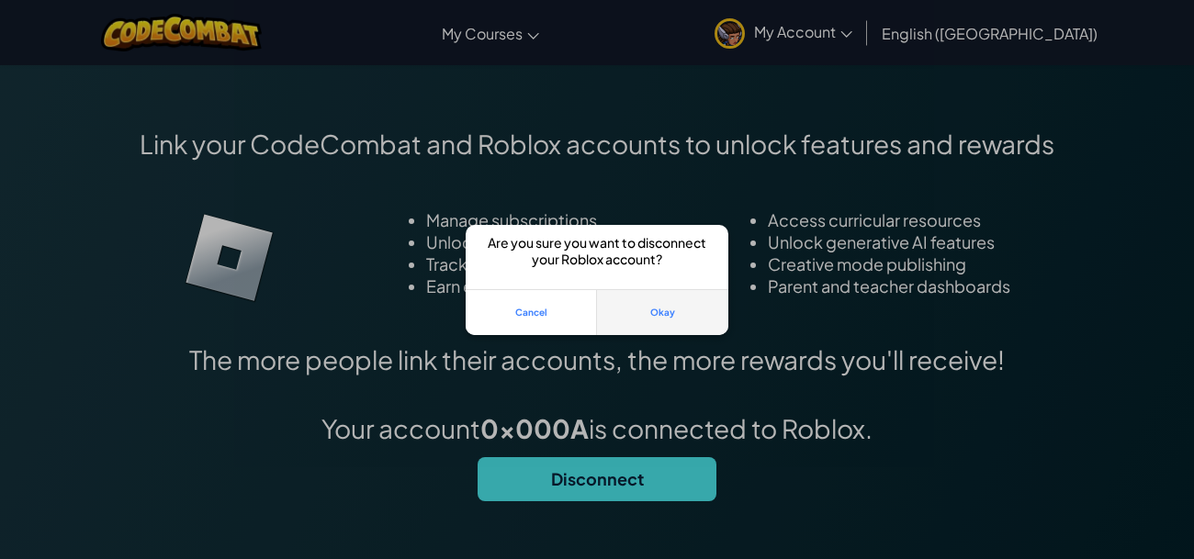
click at [621, 315] on button "Okay" at bounding box center [662, 312] width 131 height 46
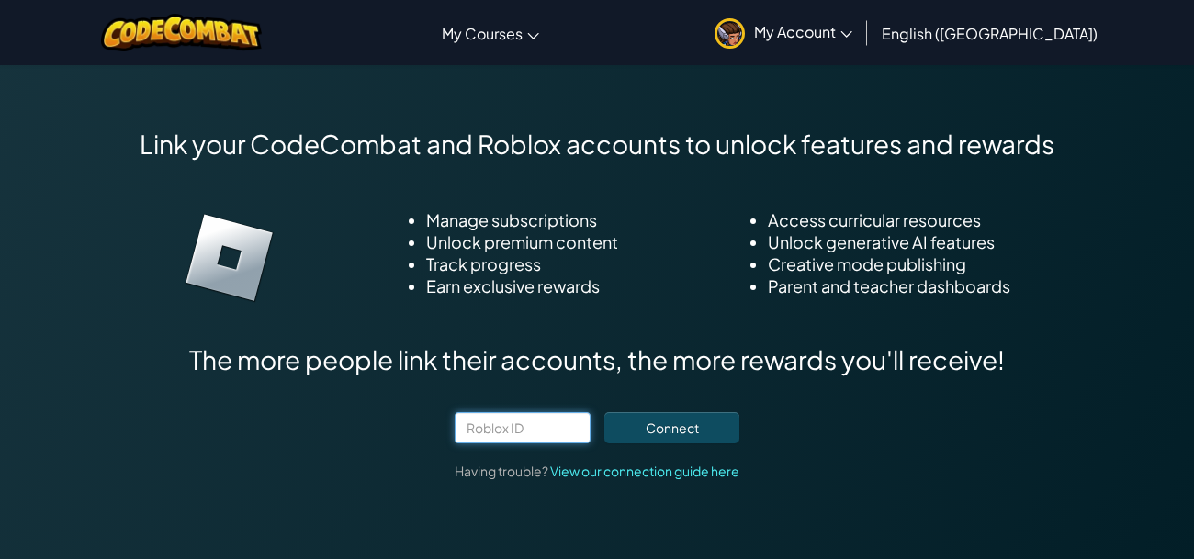
click at [555, 412] on input "text" at bounding box center [523, 427] width 136 height 31
click at [649, 412] on button "Connect" at bounding box center [671, 427] width 135 height 31
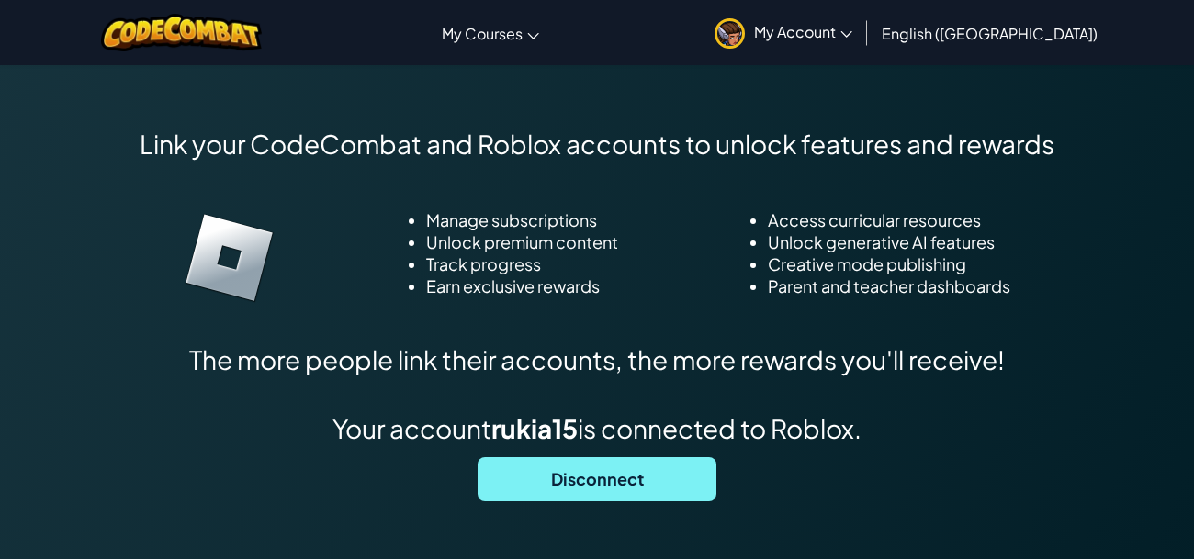
click at [660, 457] on span "Disconnect" at bounding box center [597, 479] width 239 height 44
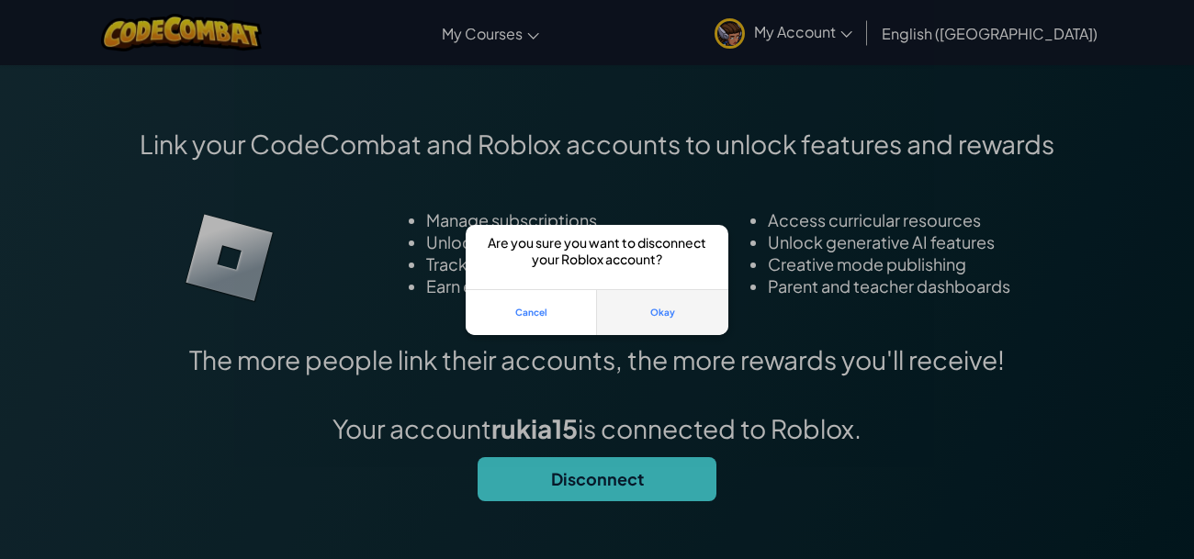
click at [661, 321] on button "Okay" at bounding box center [662, 312] width 131 height 46
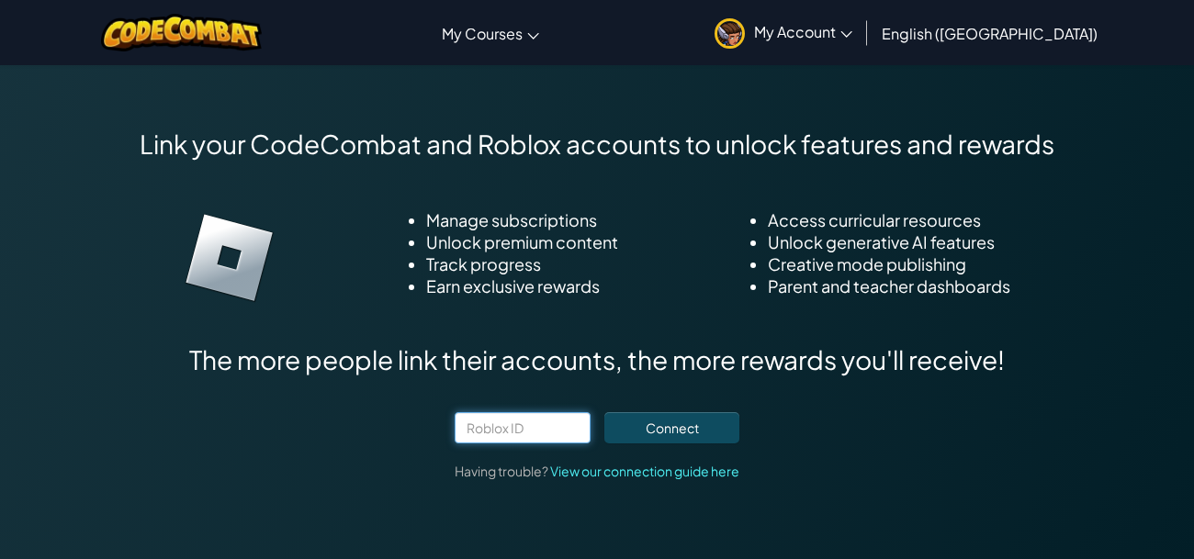
click at [563, 412] on input "text" at bounding box center [523, 427] width 136 height 31
click at [706, 412] on button "Connect" at bounding box center [671, 427] width 135 height 31
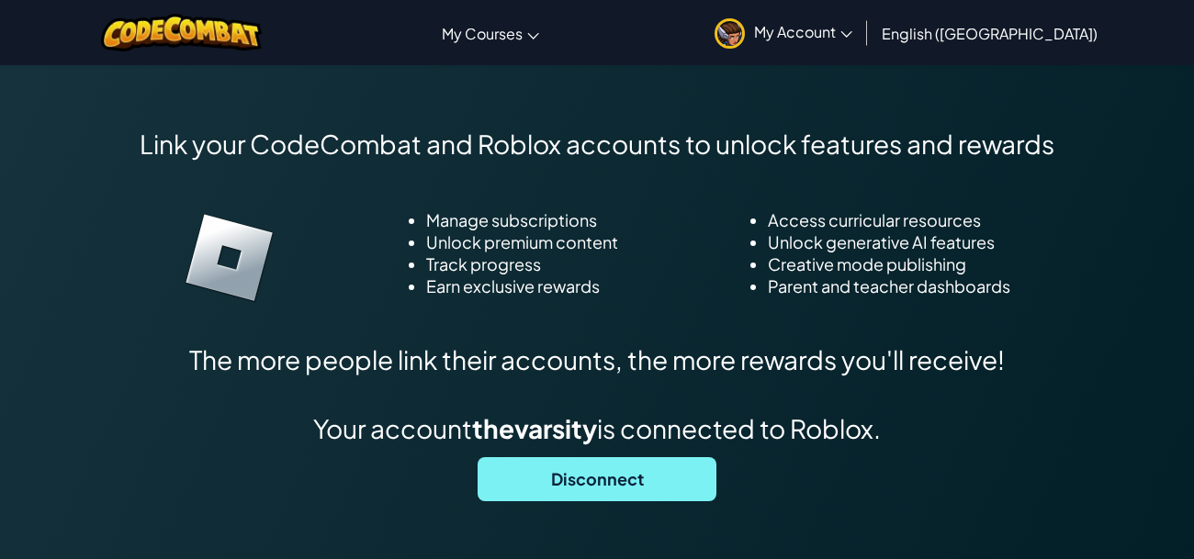
click at [615, 457] on span "Disconnect" at bounding box center [597, 479] width 239 height 44
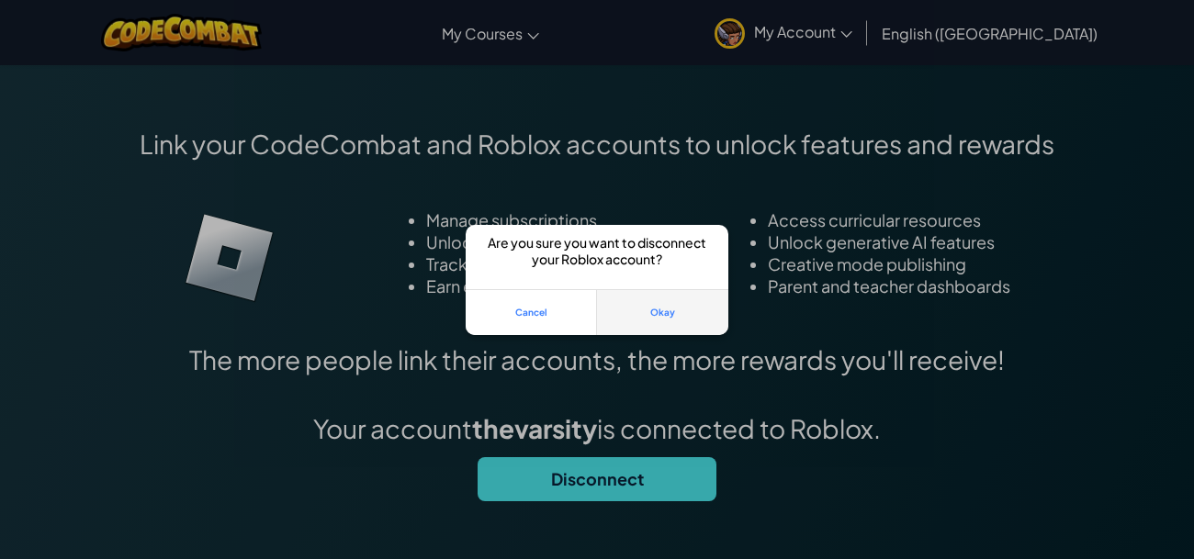
click at [636, 315] on button "Okay" at bounding box center [662, 312] width 131 height 46
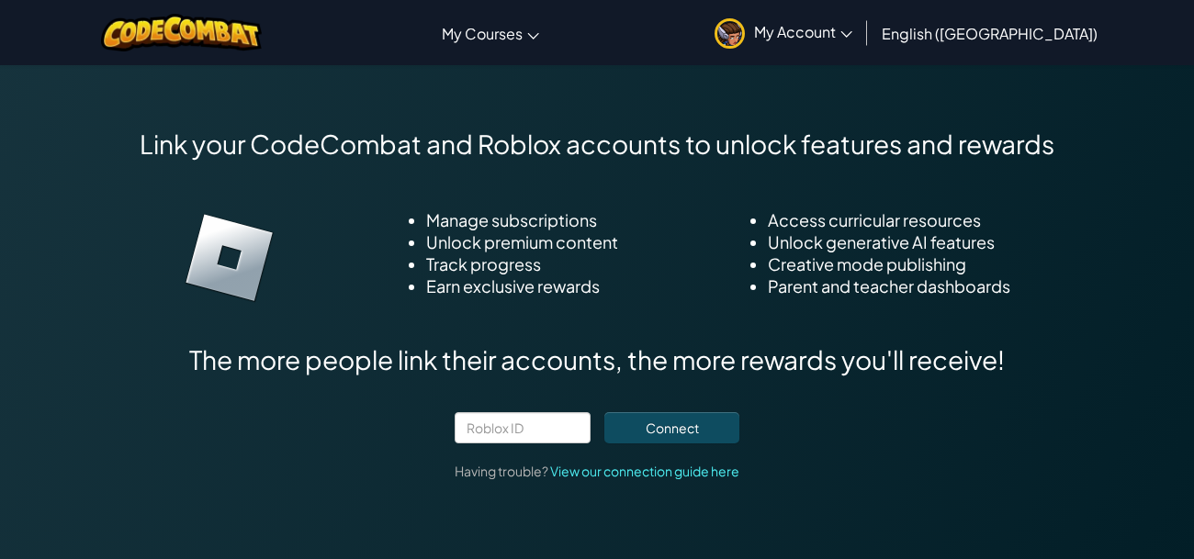
click at [529, 382] on div "Link your CodeCombat and Roblox accounts to unlock features and rewards Manage …" at bounding box center [597, 304] width 915 height 353
click at [526, 412] on input "text" at bounding box center [523, 427] width 136 height 31
click at [630, 412] on button "Connect" at bounding box center [671, 427] width 135 height 31
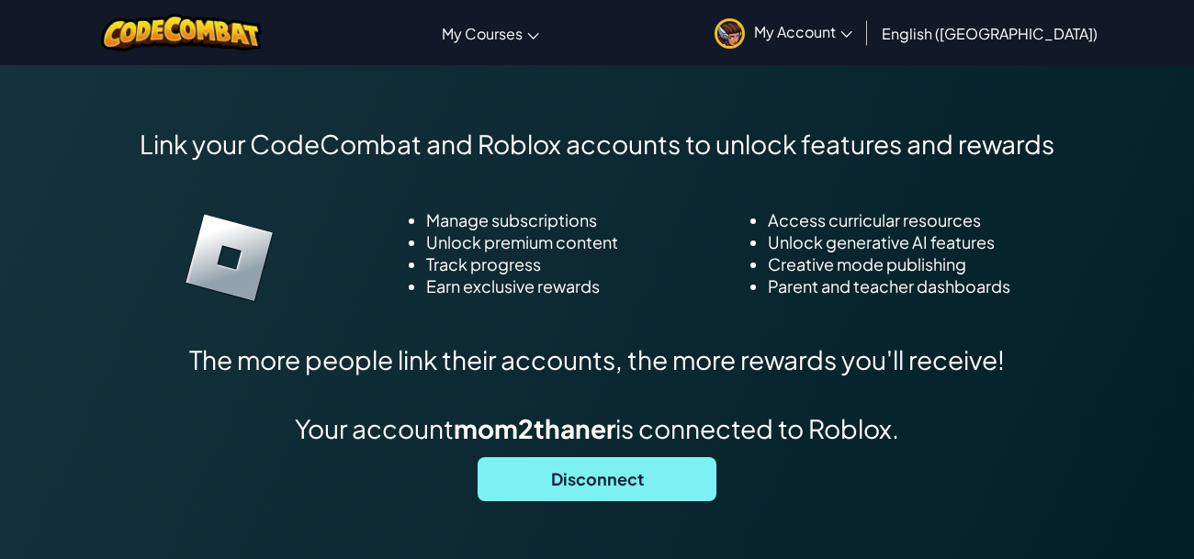
click at [651, 457] on span "Disconnect" at bounding box center [597, 479] width 239 height 44
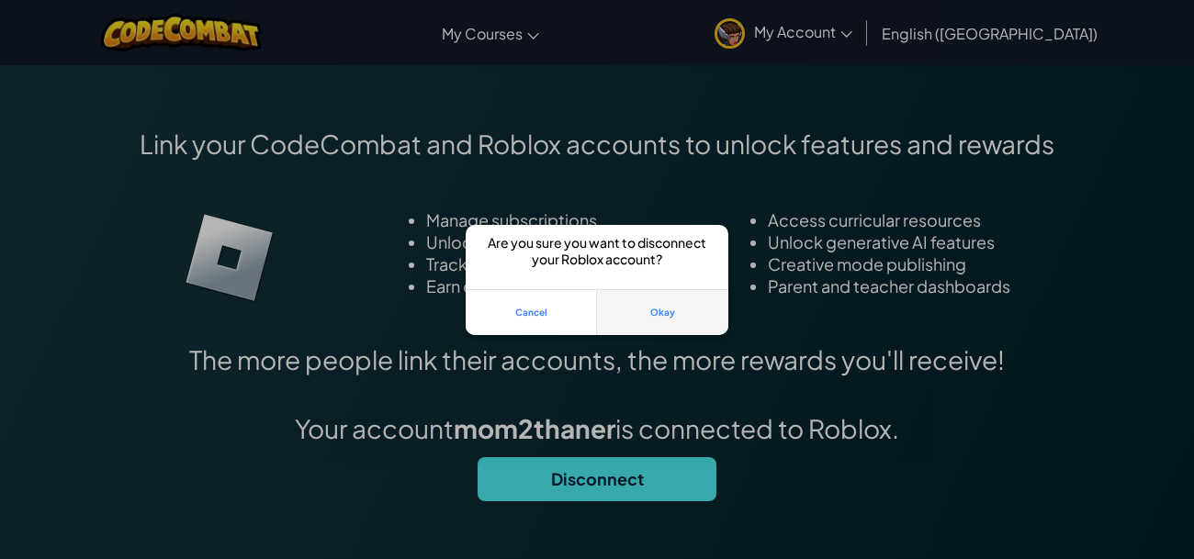
click at [660, 318] on button "Okay" at bounding box center [662, 312] width 131 height 46
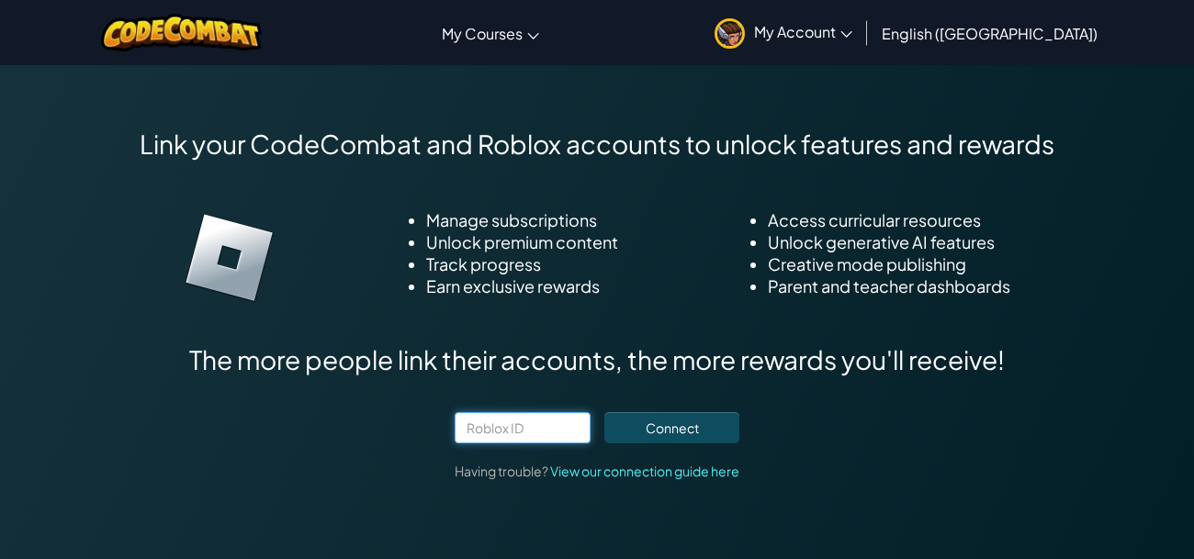
click at [478, 412] on input "text" at bounding box center [523, 427] width 136 height 31
click at [679, 412] on button "Connect" at bounding box center [671, 427] width 135 height 31
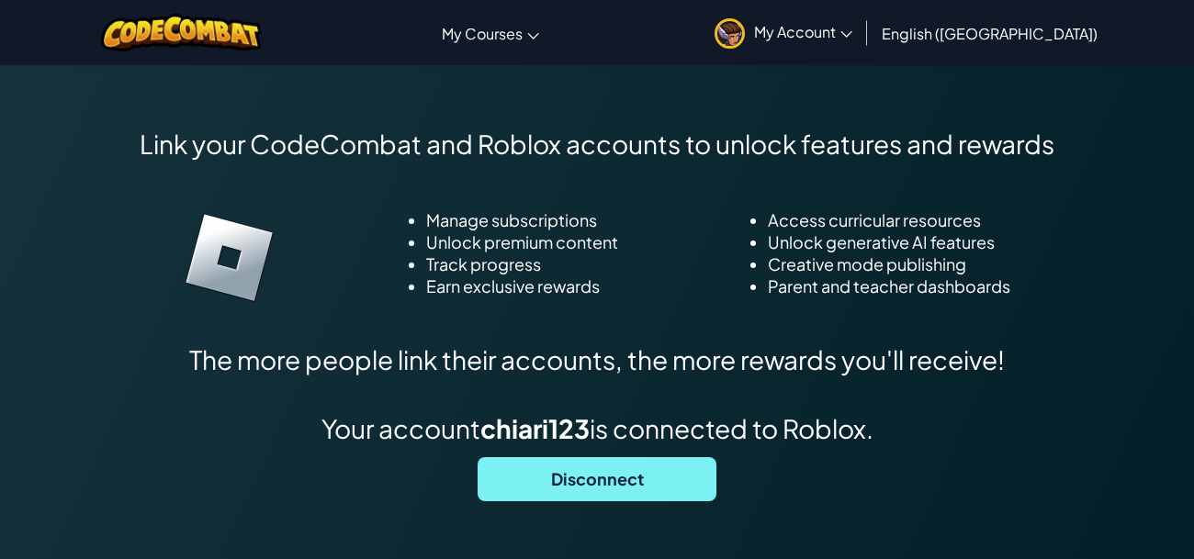
click at [605, 463] on span "Disconnect" at bounding box center [597, 479] width 239 height 44
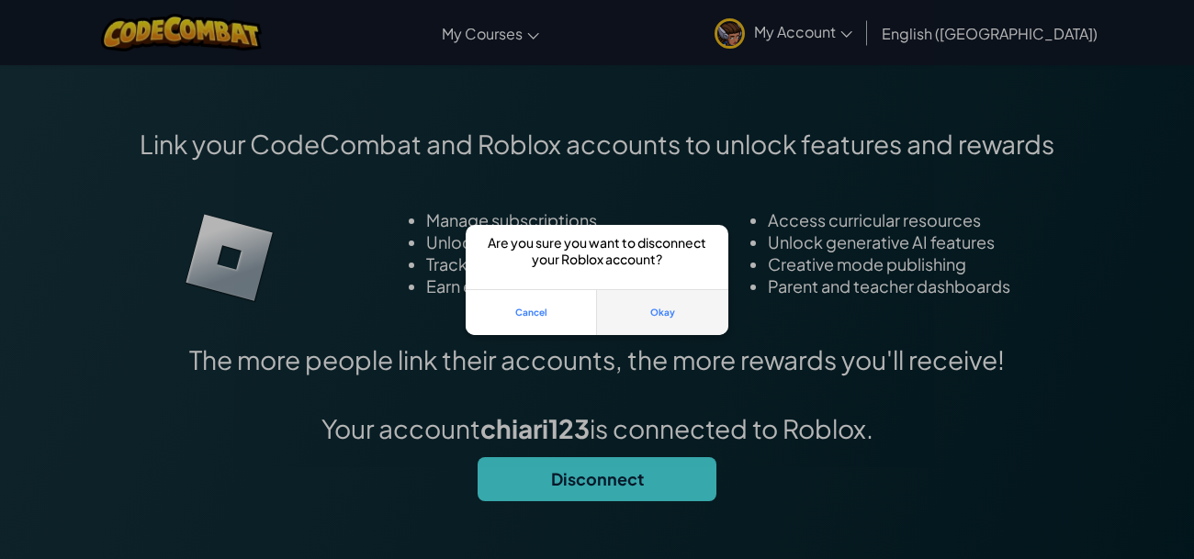
click at [662, 305] on button "Okay" at bounding box center [662, 312] width 131 height 46
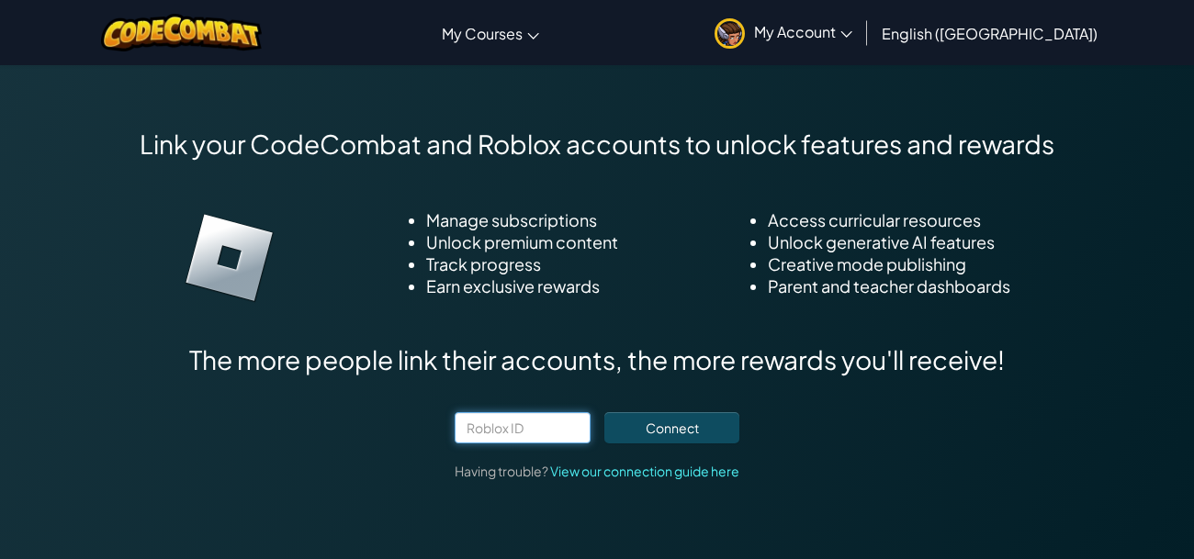
click at [538, 412] on input "text" at bounding box center [523, 427] width 136 height 31
click at [646, 412] on button "Connect" at bounding box center [671, 427] width 135 height 31
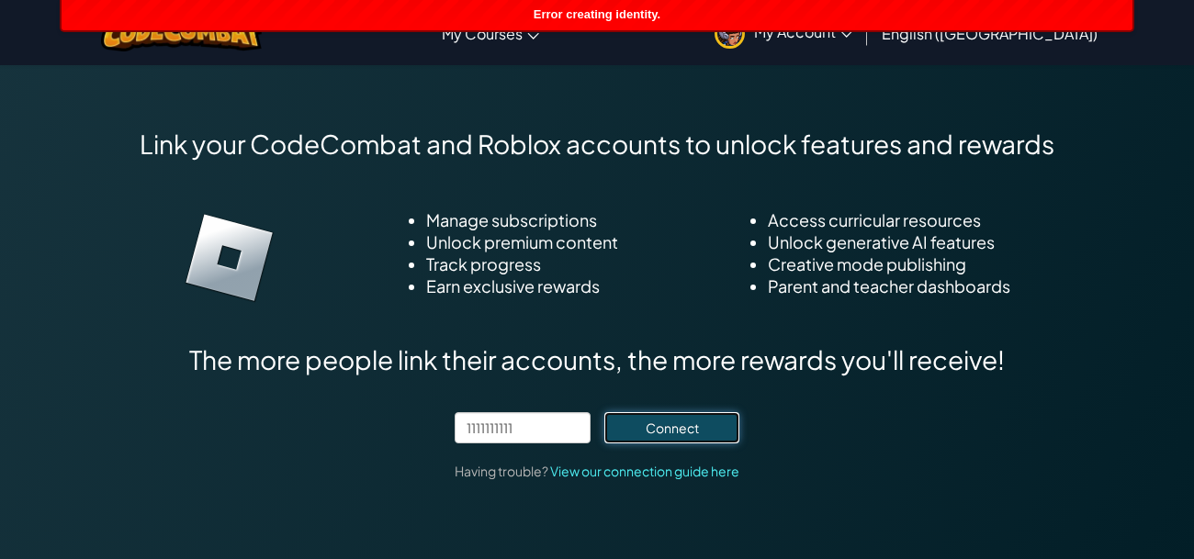
click at [684, 412] on button "Connect" at bounding box center [671, 427] width 135 height 31
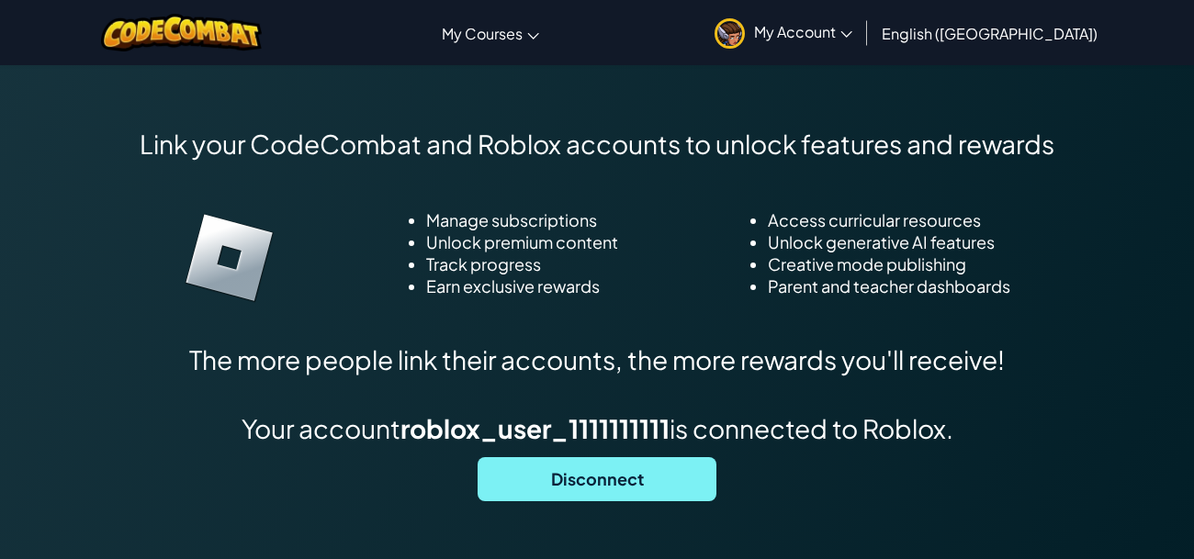
click at [641, 469] on span "Disconnect" at bounding box center [597, 479] width 239 height 44
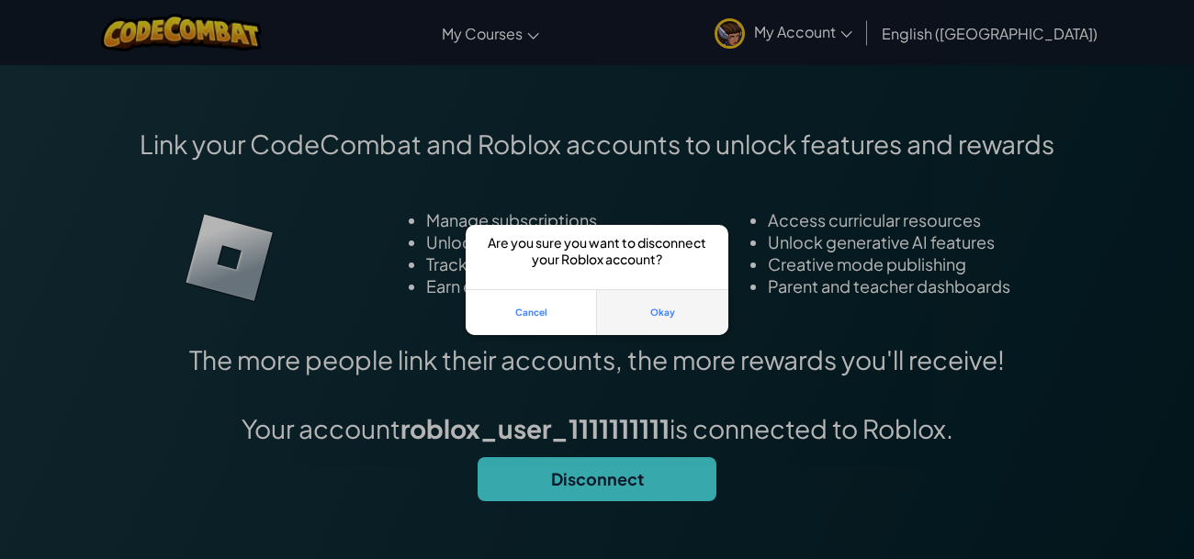
click at [676, 312] on button "Okay" at bounding box center [662, 312] width 131 height 46
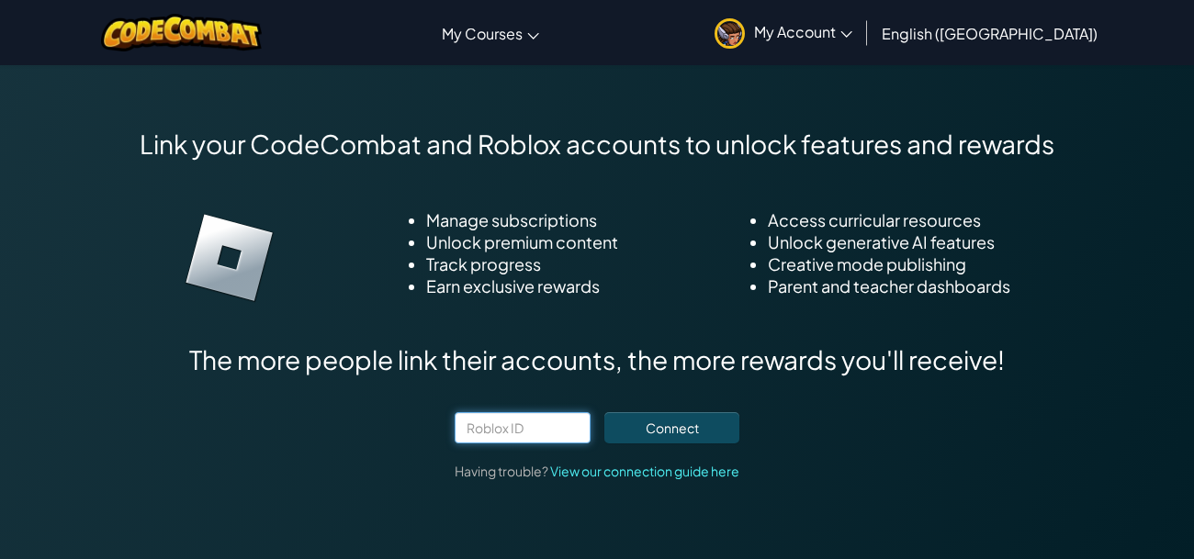
click at [558, 412] on input "text" at bounding box center [523, 427] width 136 height 31
